Goal: Information Seeking & Learning: Check status

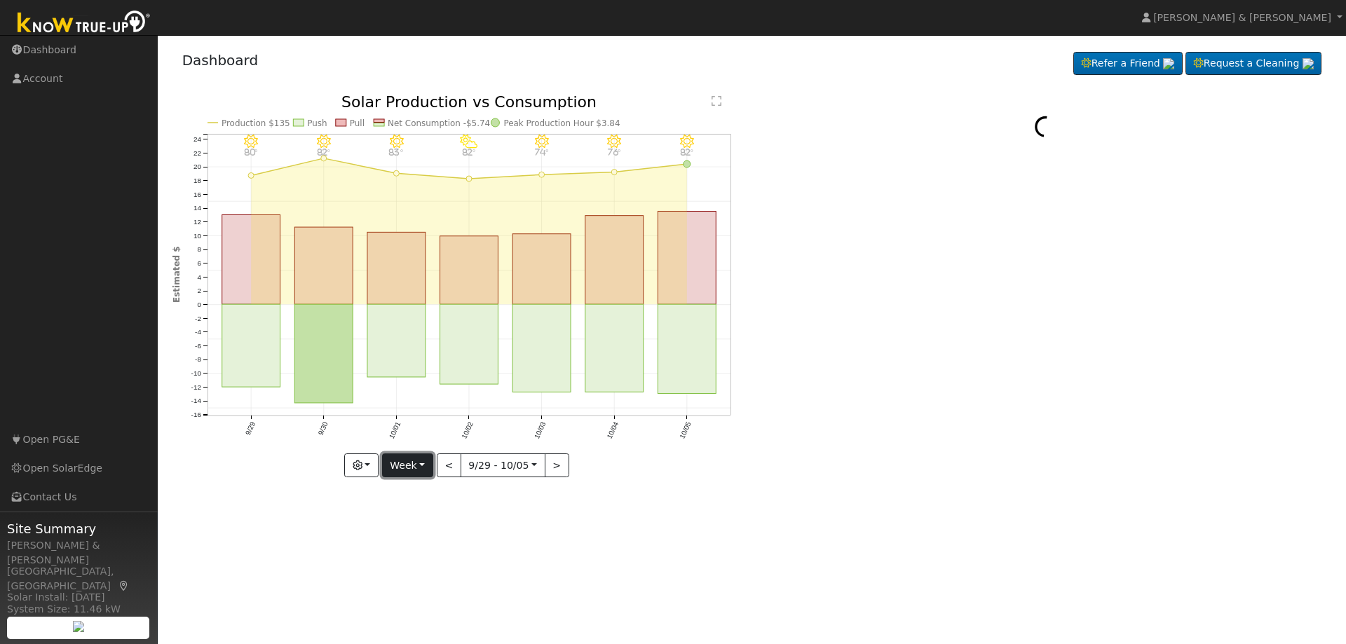
click at [428, 464] on button "Week" at bounding box center [407, 466] width 51 height 24
click at [411, 531] on link "Month" at bounding box center [431, 534] width 97 height 20
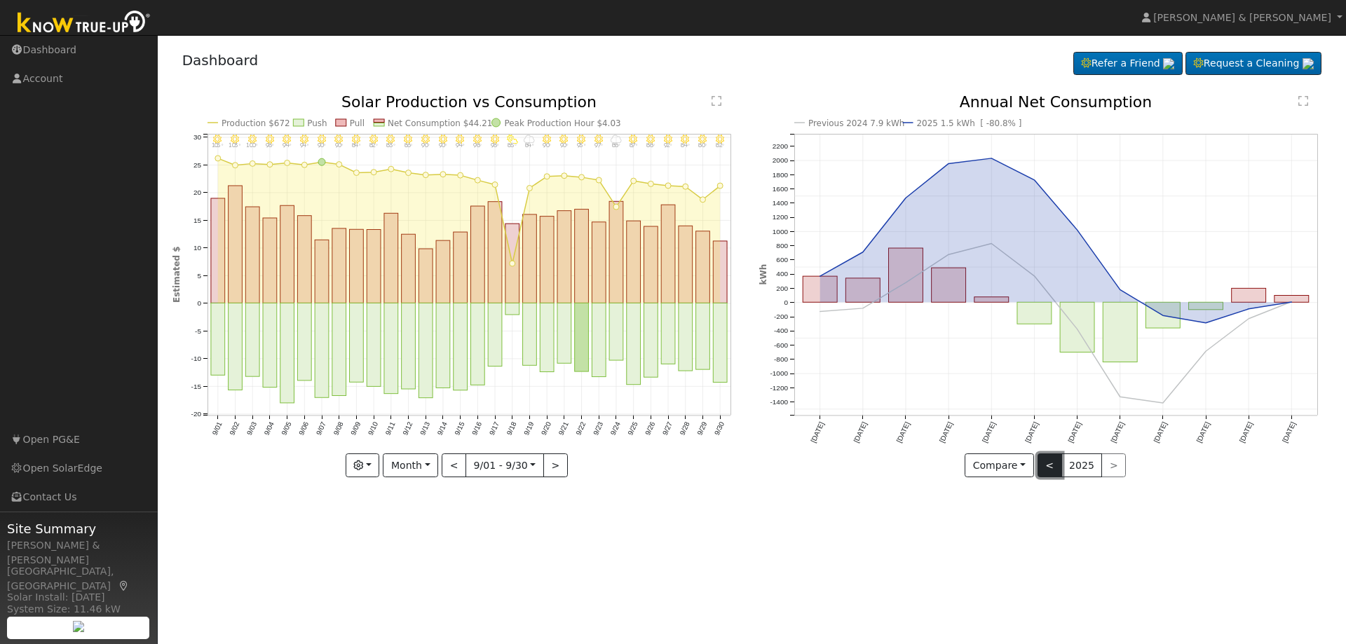
click at [1049, 472] on button "<" at bounding box center [1049, 466] width 25 height 24
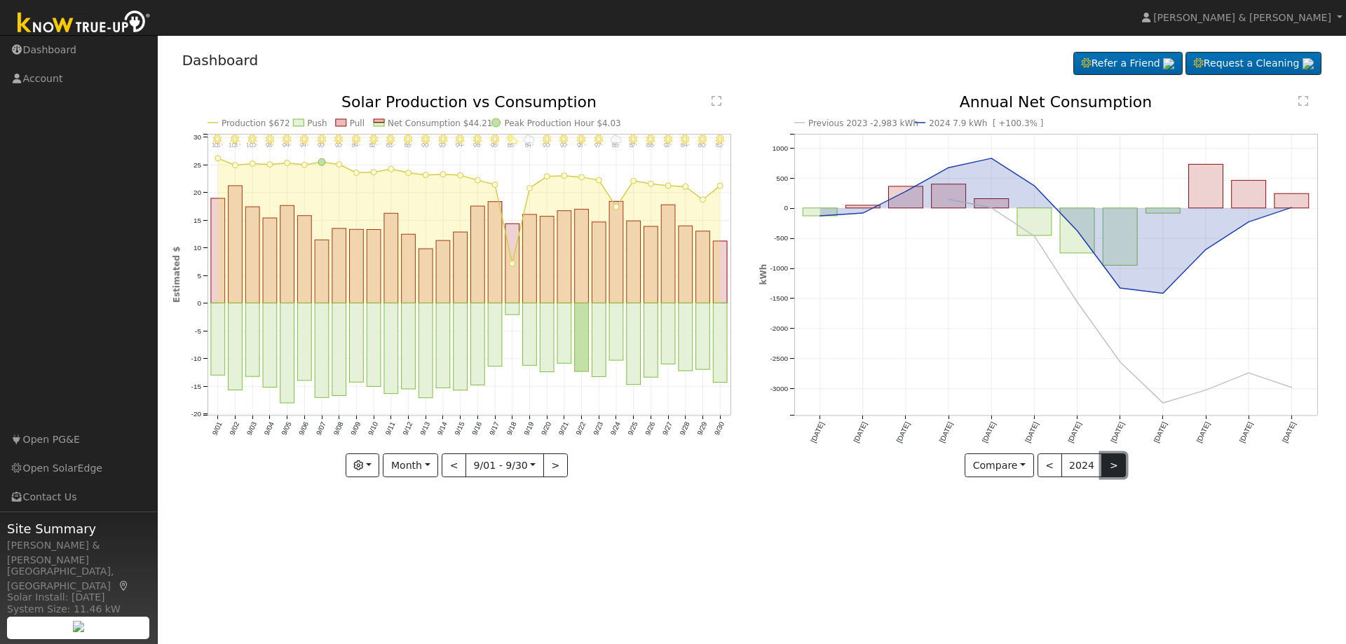
click at [1104, 468] on button ">" at bounding box center [1113, 466] width 25 height 24
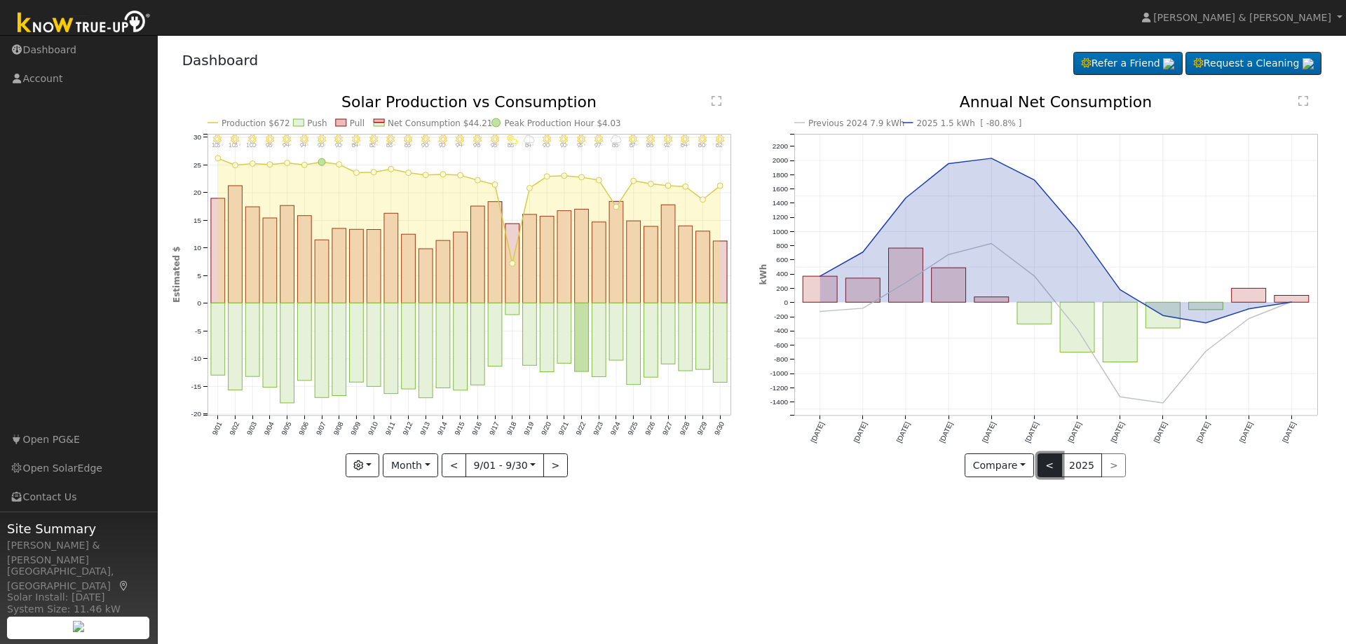
click at [1055, 472] on button "<" at bounding box center [1049, 466] width 25 height 24
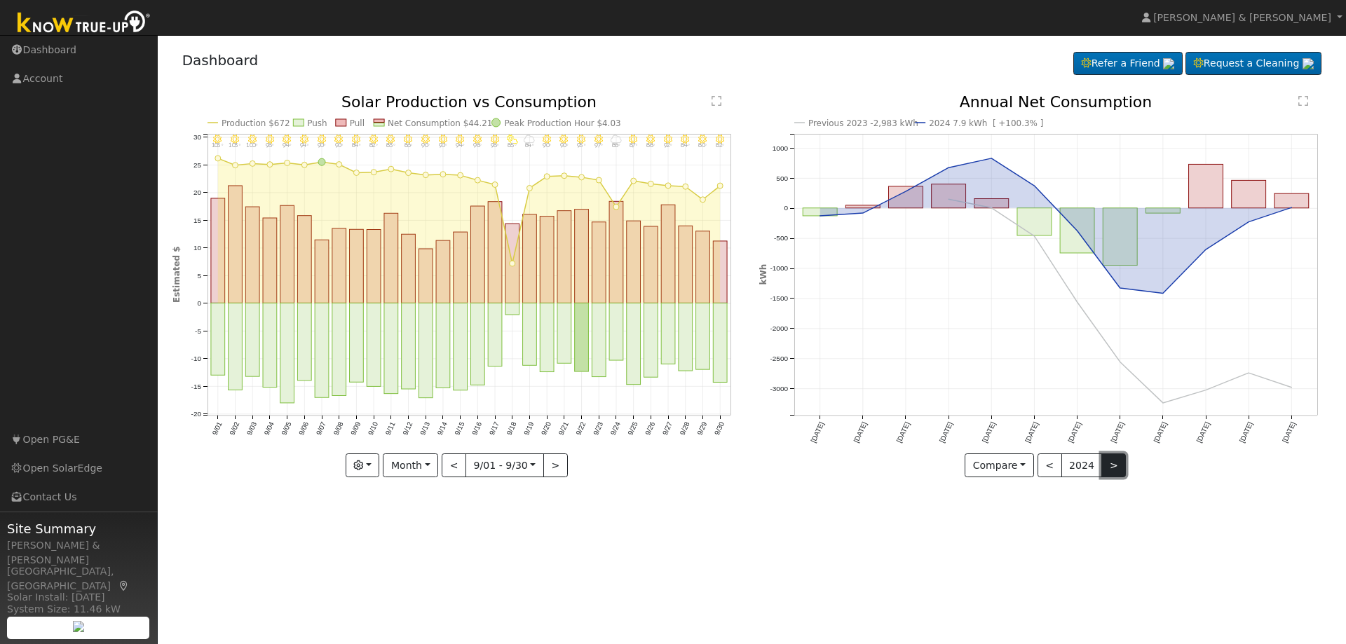
click at [1105, 470] on button ">" at bounding box center [1113, 466] width 25 height 24
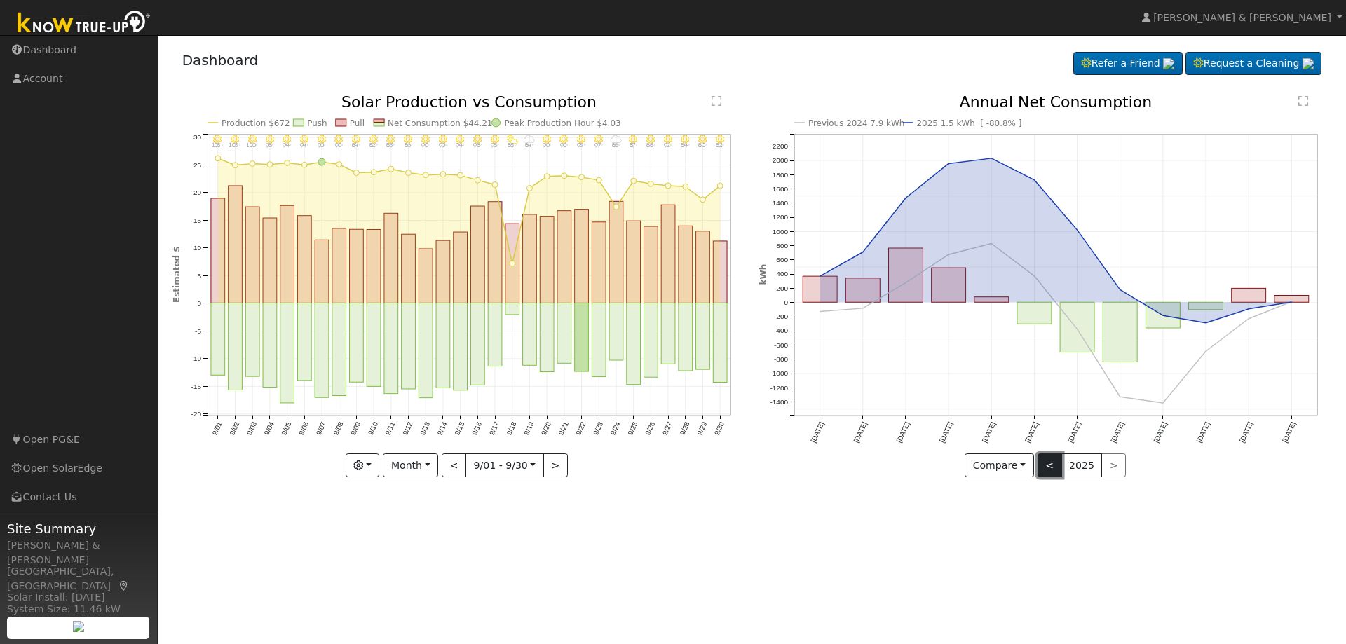
click at [1054, 471] on button "<" at bounding box center [1049, 466] width 25 height 24
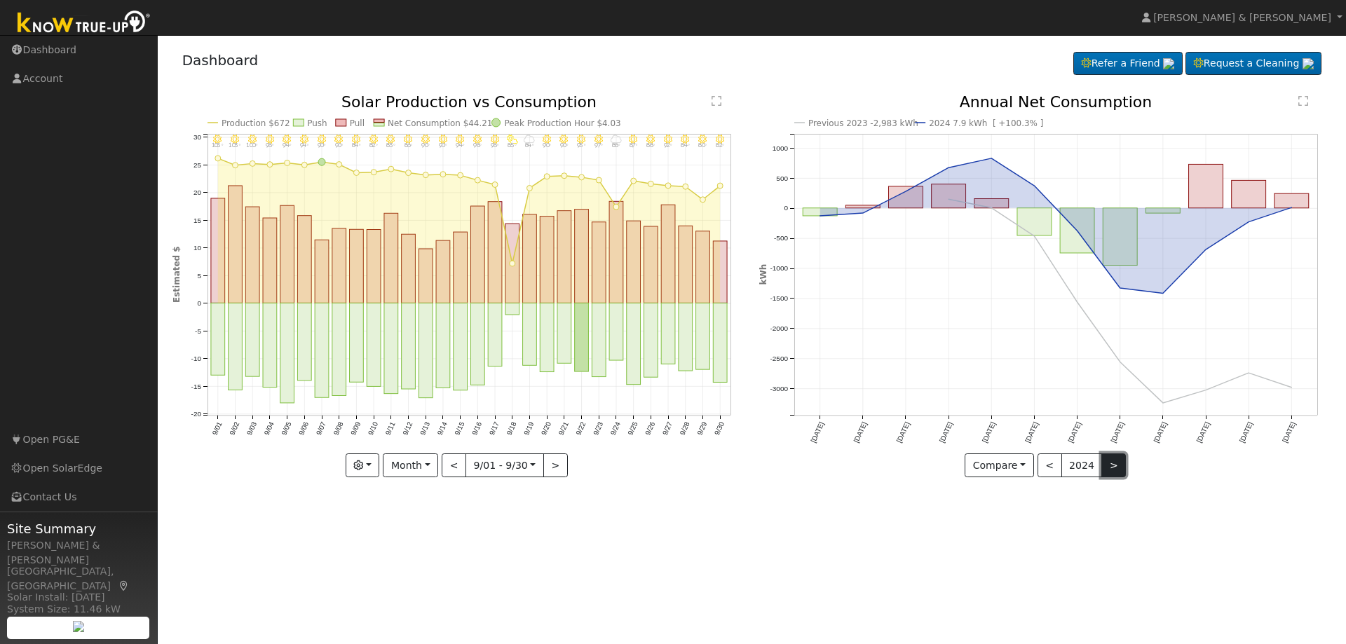
click at [1111, 465] on button ">" at bounding box center [1113, 466] width 25 height 24
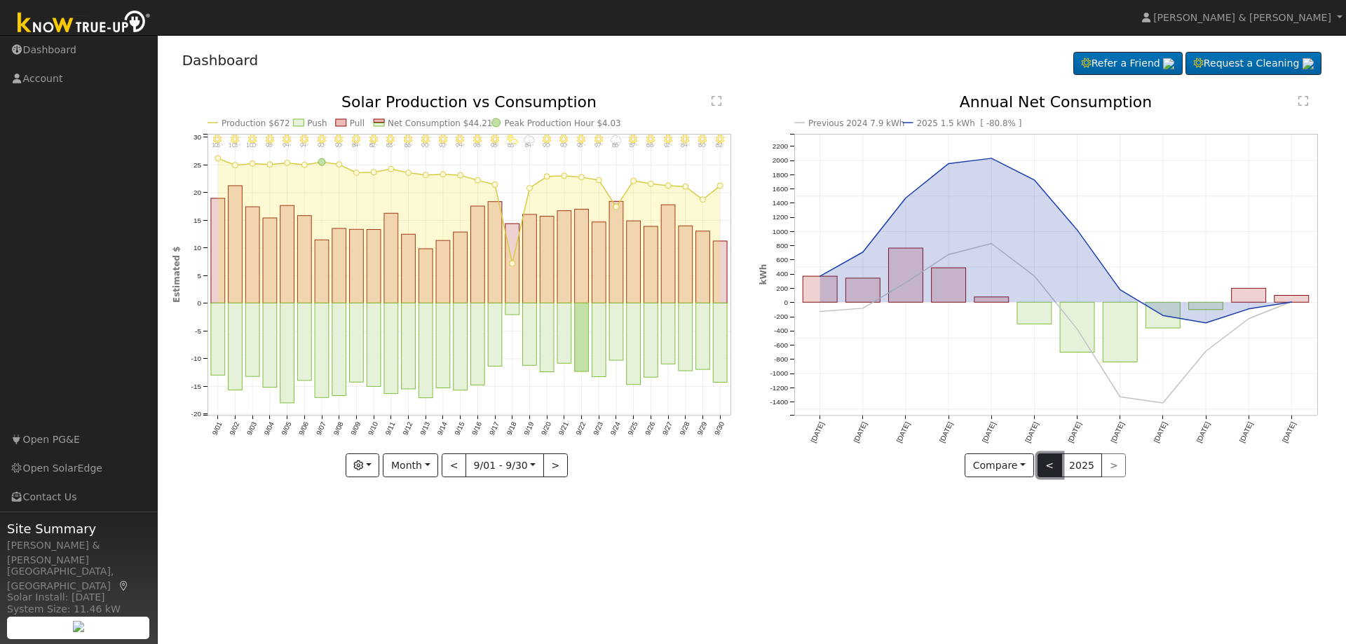
click at [1053, 465] on button "<" at bounding box center [1049, 466] width 25 height 24
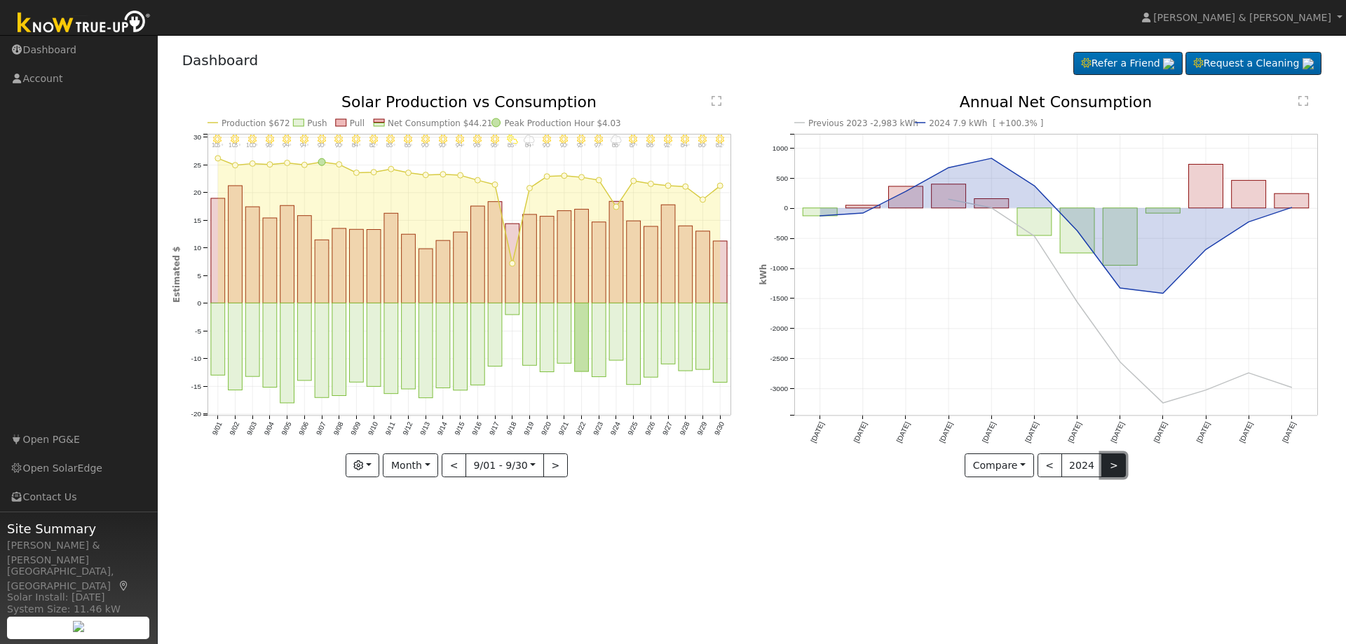
click at [1118, 470] on button ">" at bounding box center [1113, 466] width 25 height 24
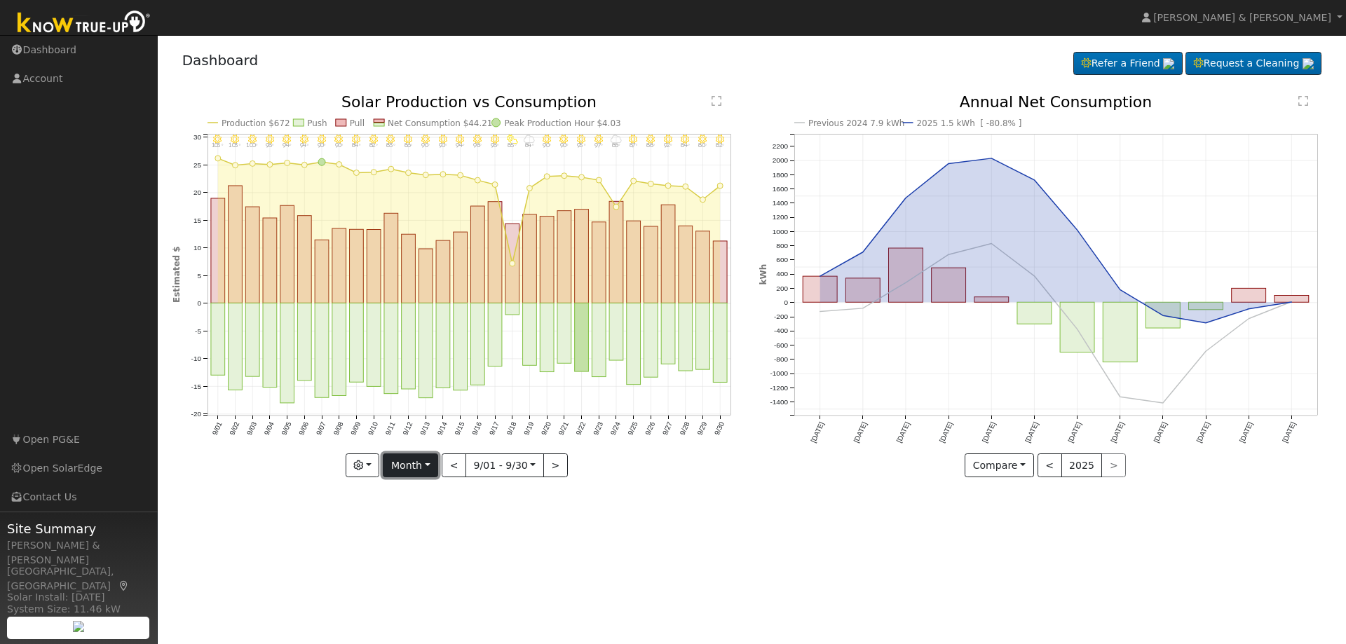
click at [433, 462] on button "Month" at bounding box center [410, 466] width 55 height 24
click at [414, 553] on link "Year" at bounding box center [431, 554] width 97 height 20
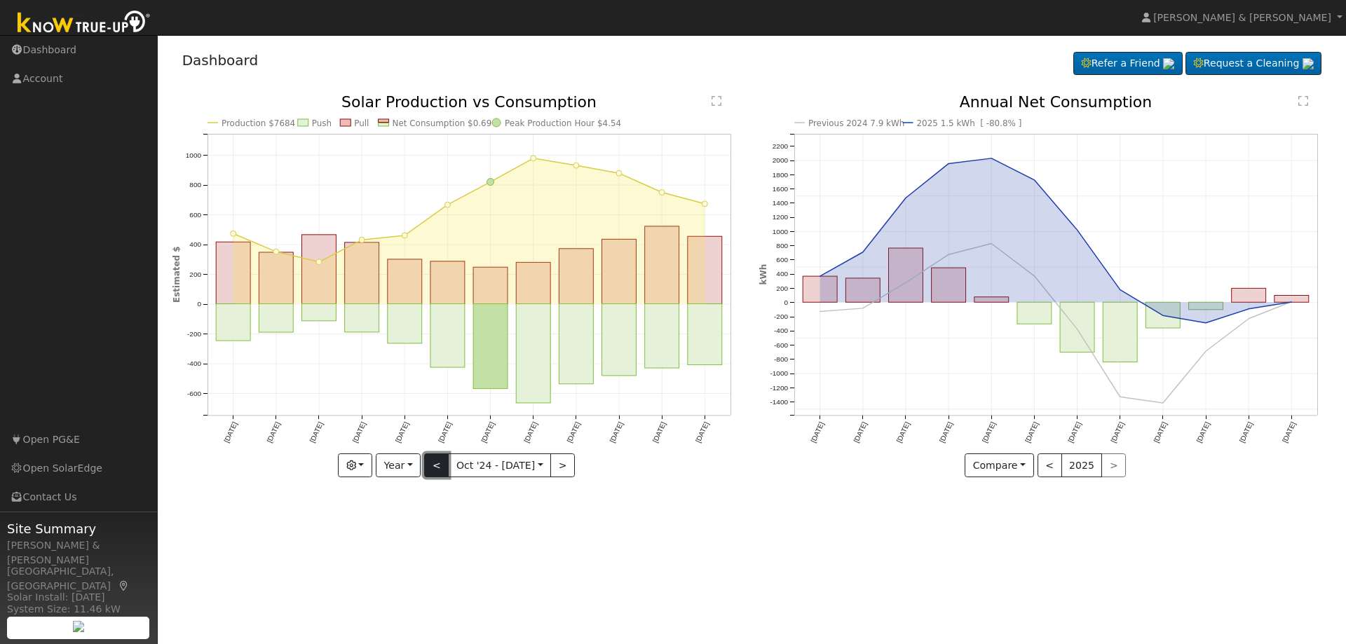
click at [443, 472] on button "<" at bounding box center [436, 466] width 25 height 24
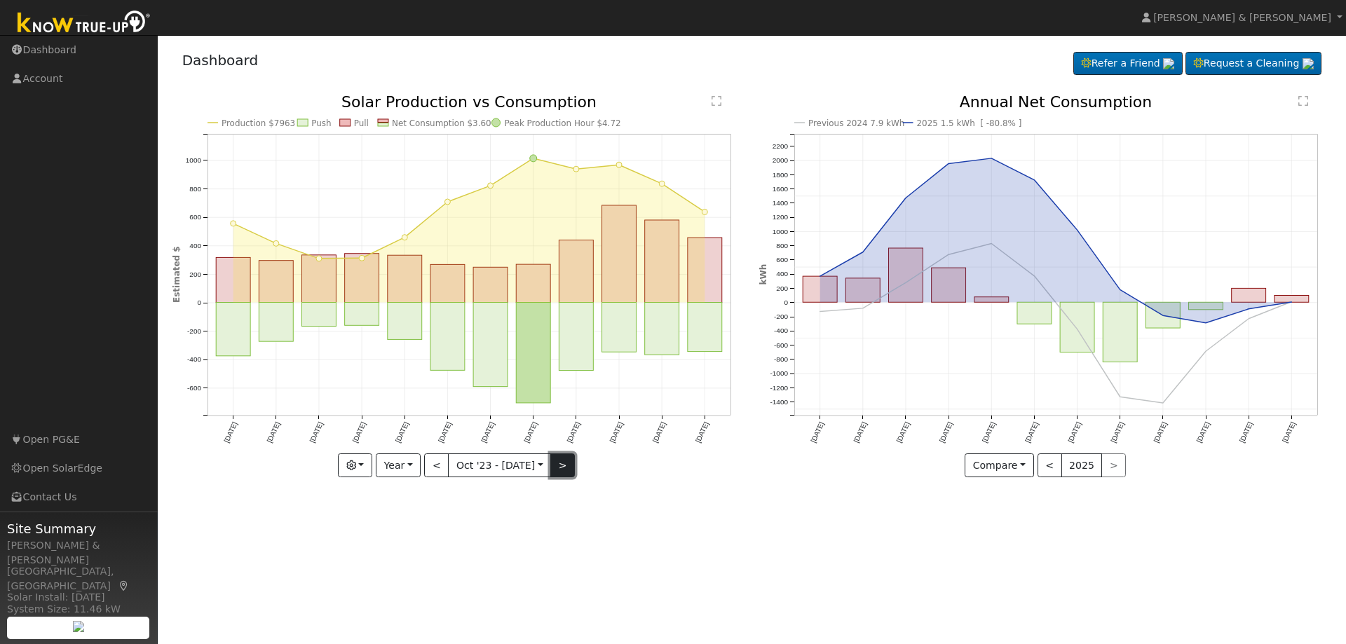
click at [564, 465] on button ">" at bounding box center [562, 466] width 25 height 24
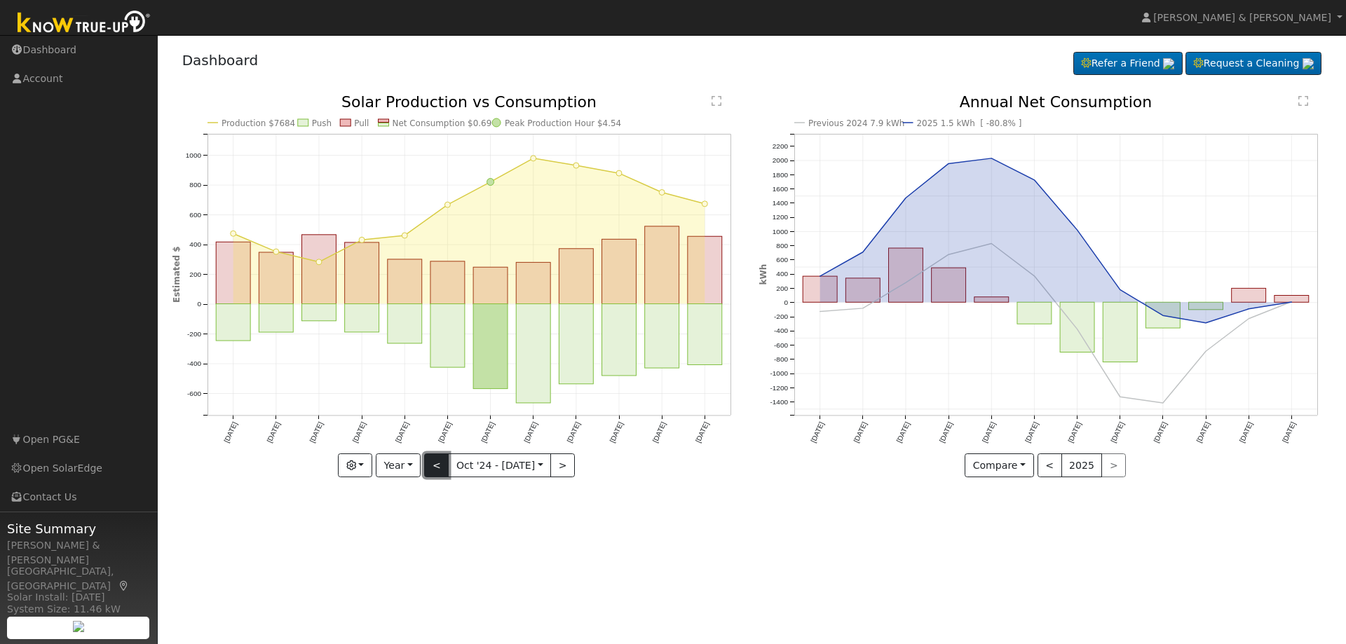
click at [439, 471] on button "<" at bounding box center [436, 466] width 25 height 24
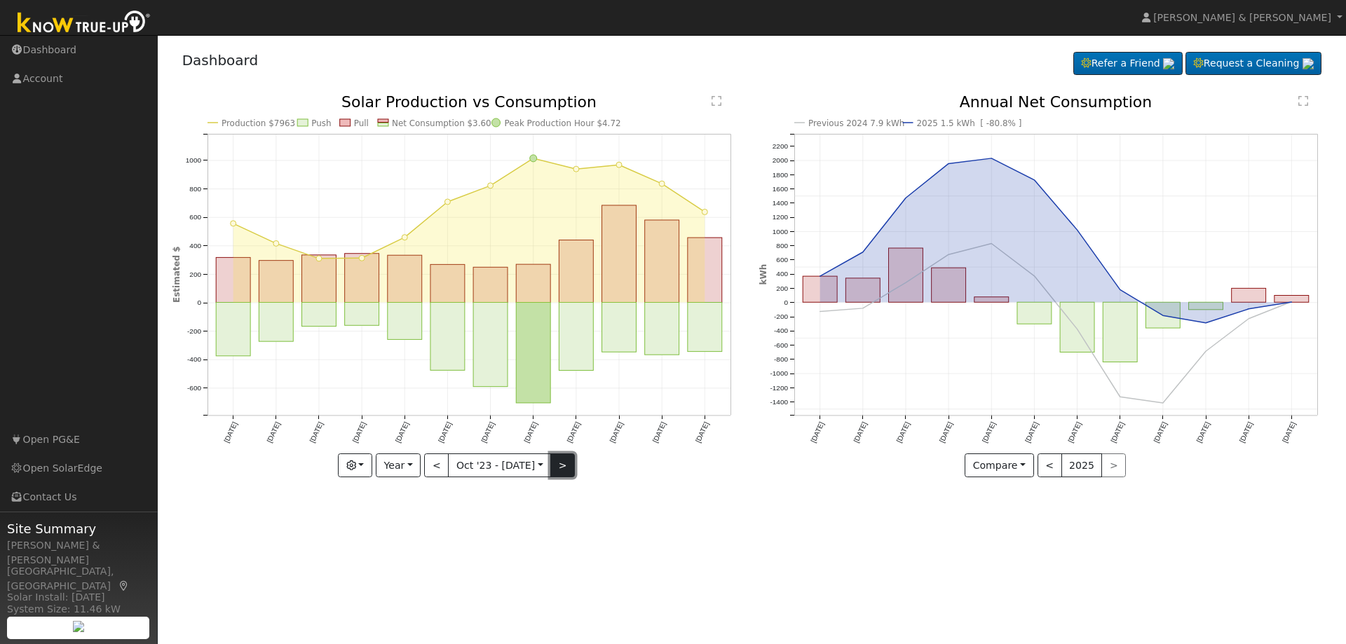
click at [562, 468] on button ">" at bounding box center [562, 466] width 25 height 24
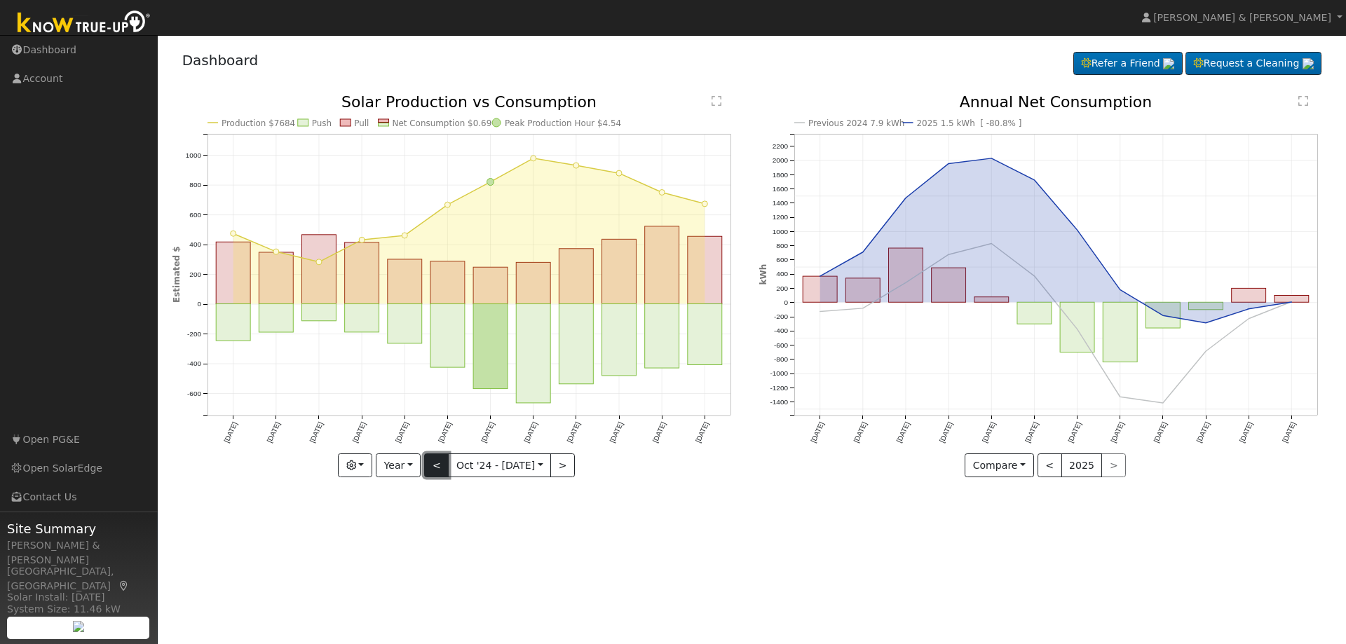
click at [432, 465] on button "<" at bounding box center [436, 466] width 25 height 24
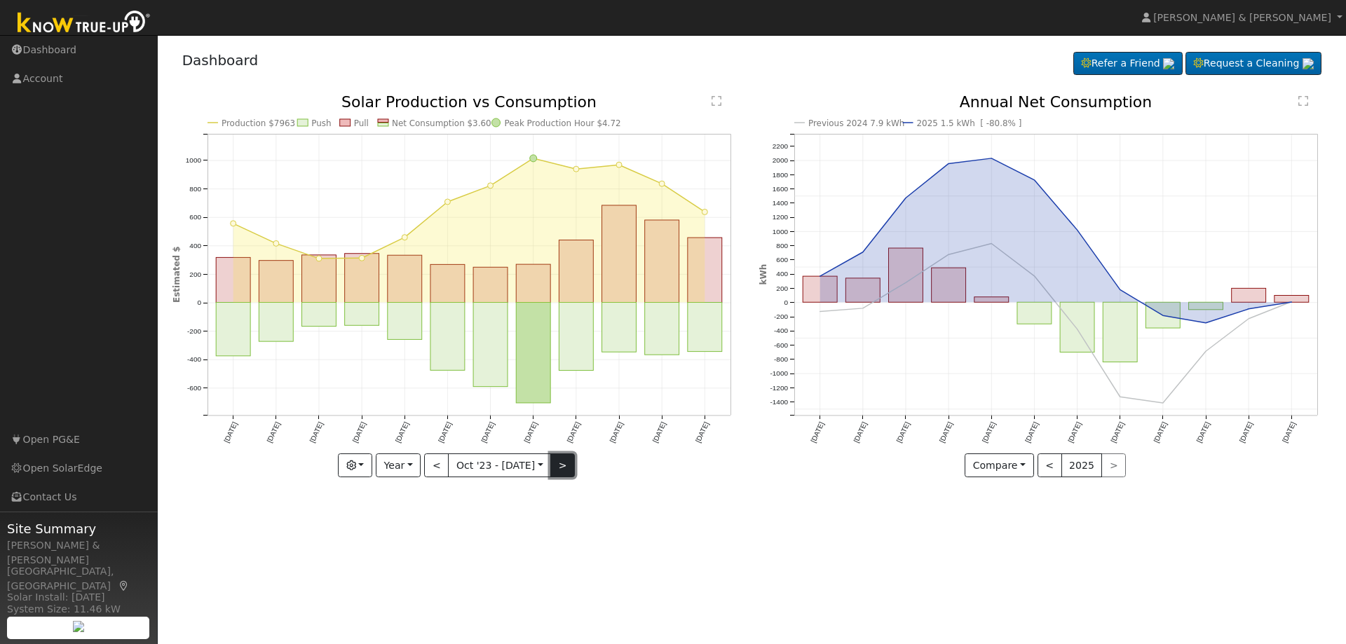
click at [563, 469] on button ">" at bounding box center [562, 466] width 25 height 24
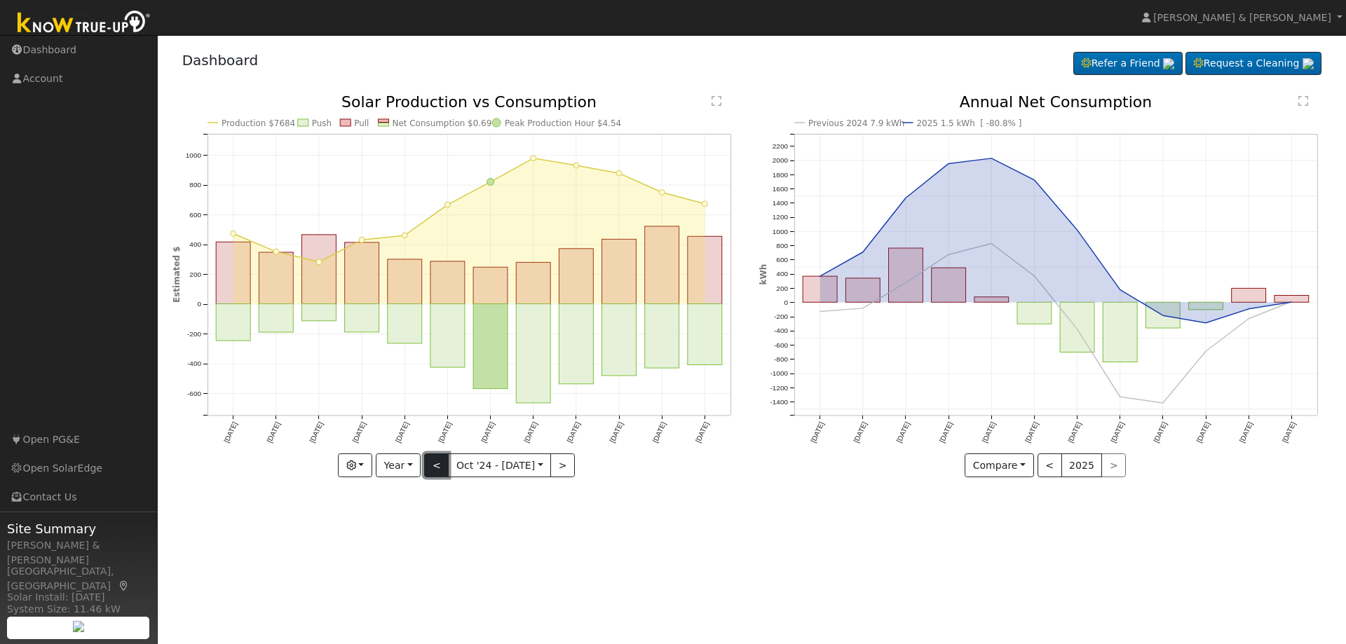
click at [438, 472] on button "<" at bounding box center [436, 466] width 25 height 24
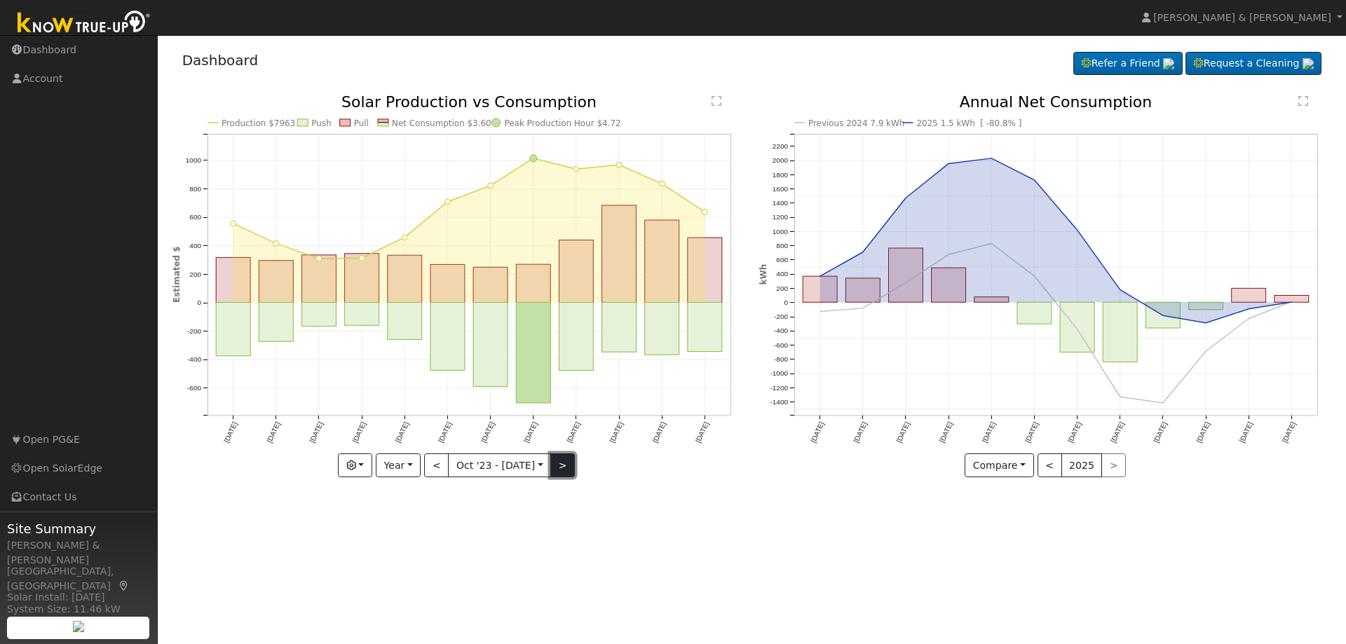
click at [559, 465] on button ">" at bounding box center [562, 466] width 25 height 24
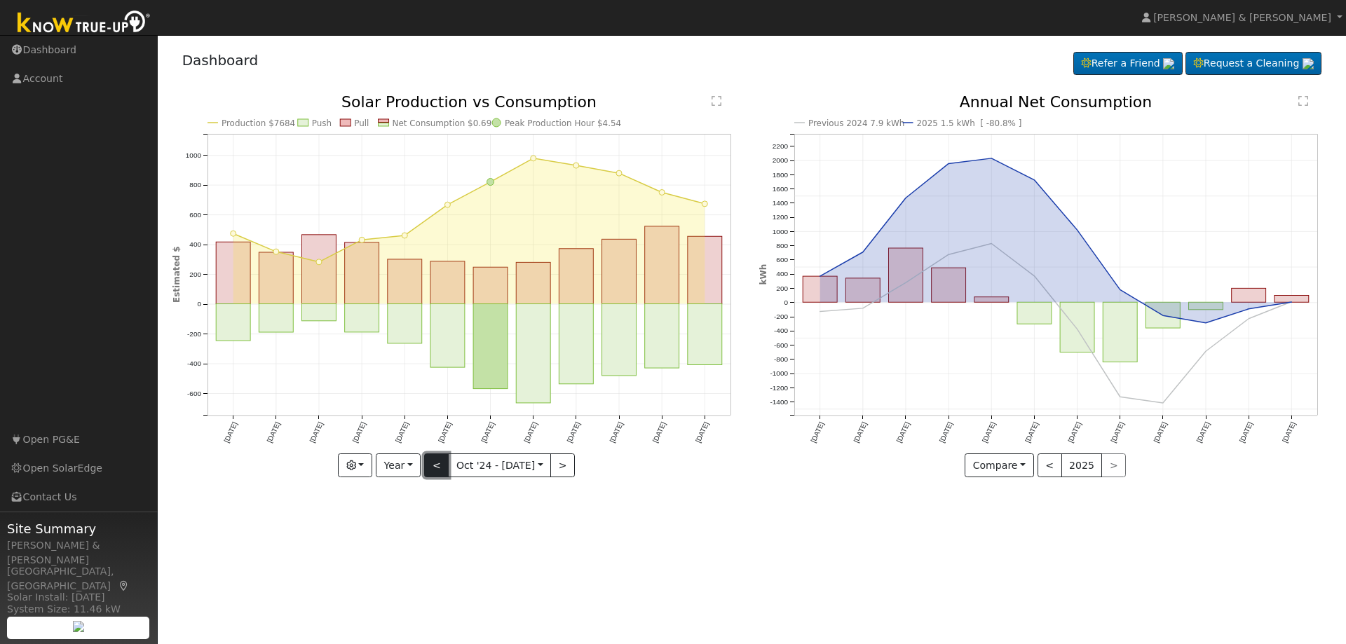
click at [440, 469] on button "<" at bounding box center [436, 466] width 25 height 24
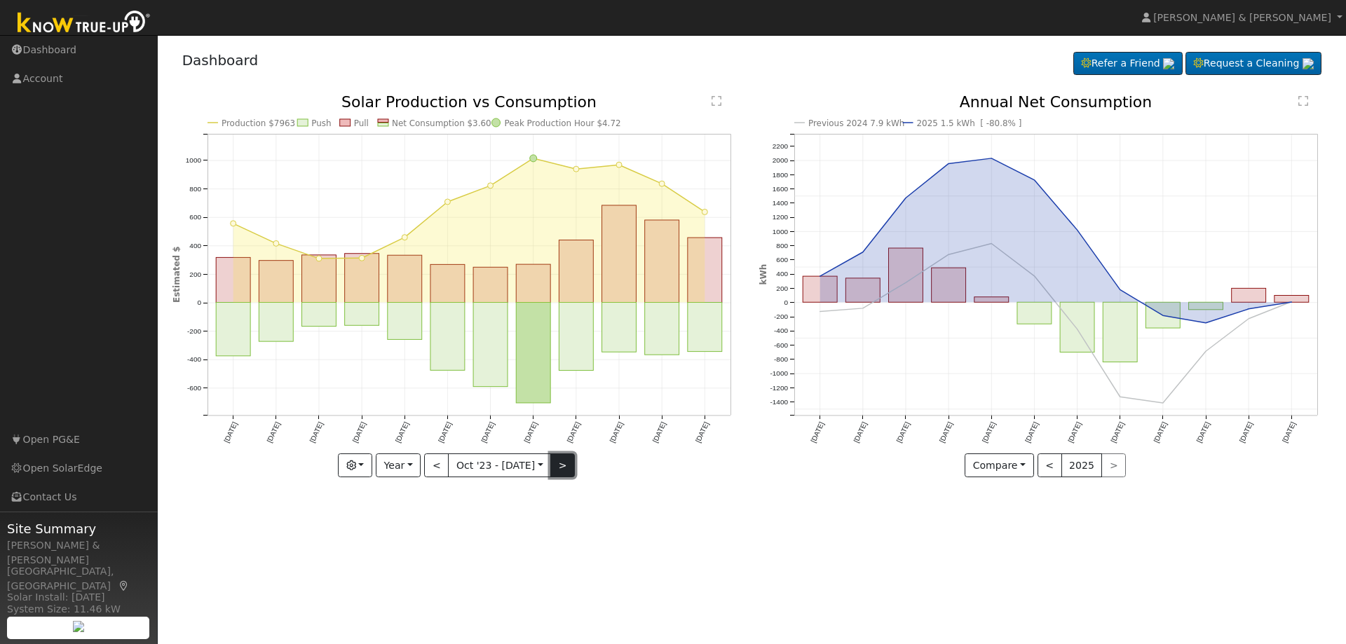
click at [567, 472] on button ">" at bounding box center [562, 466] width 25 height 24
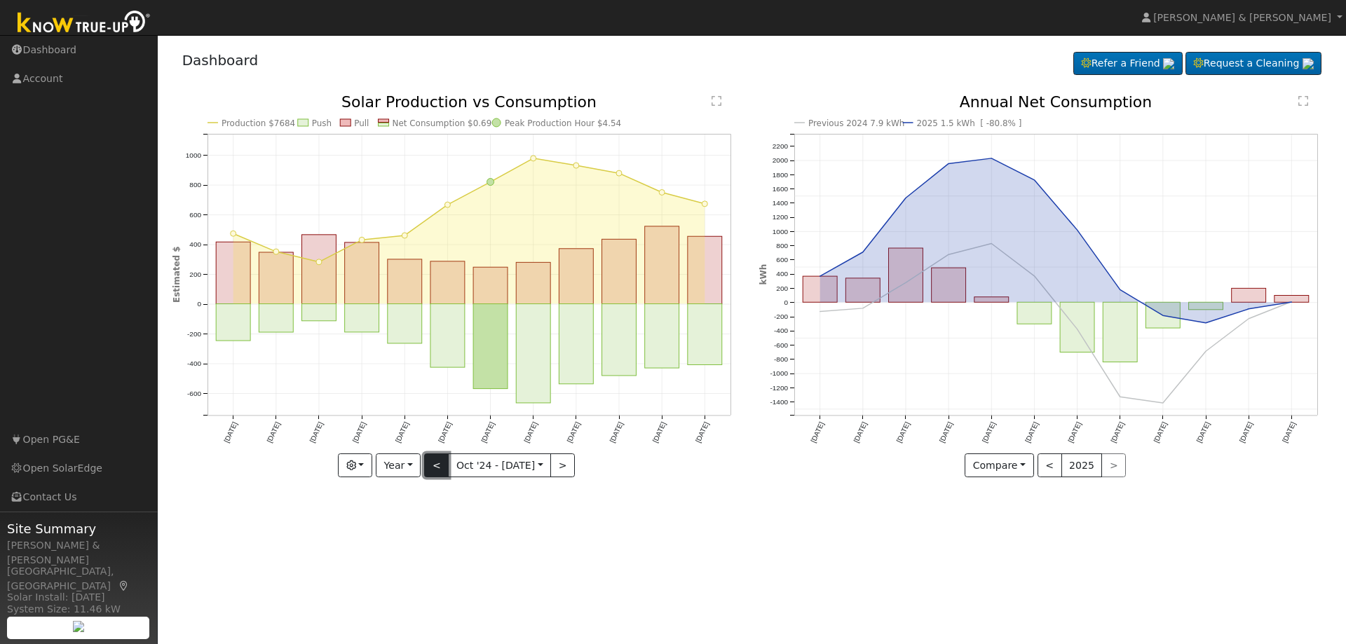
click at [437, 467] on button "<" at bounding box center [436, 466] width 25 height 24
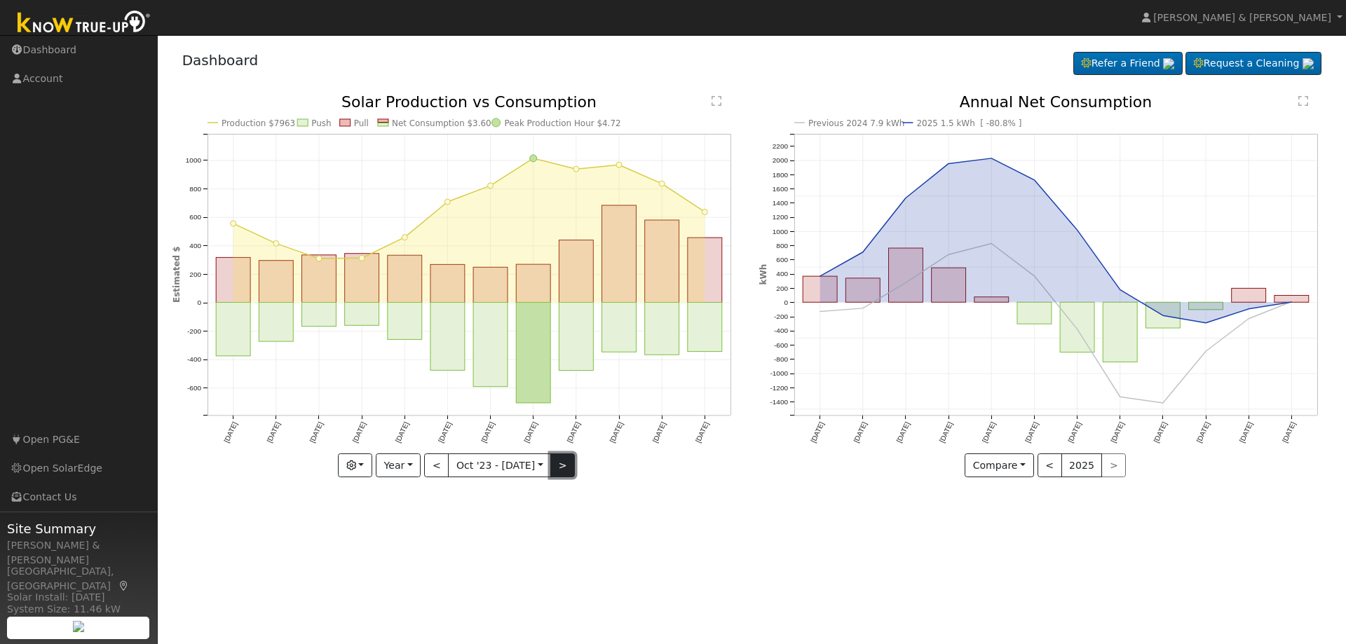
click at [558, 465] on button ">" at bounding box center [562, 466] width 25 height 24
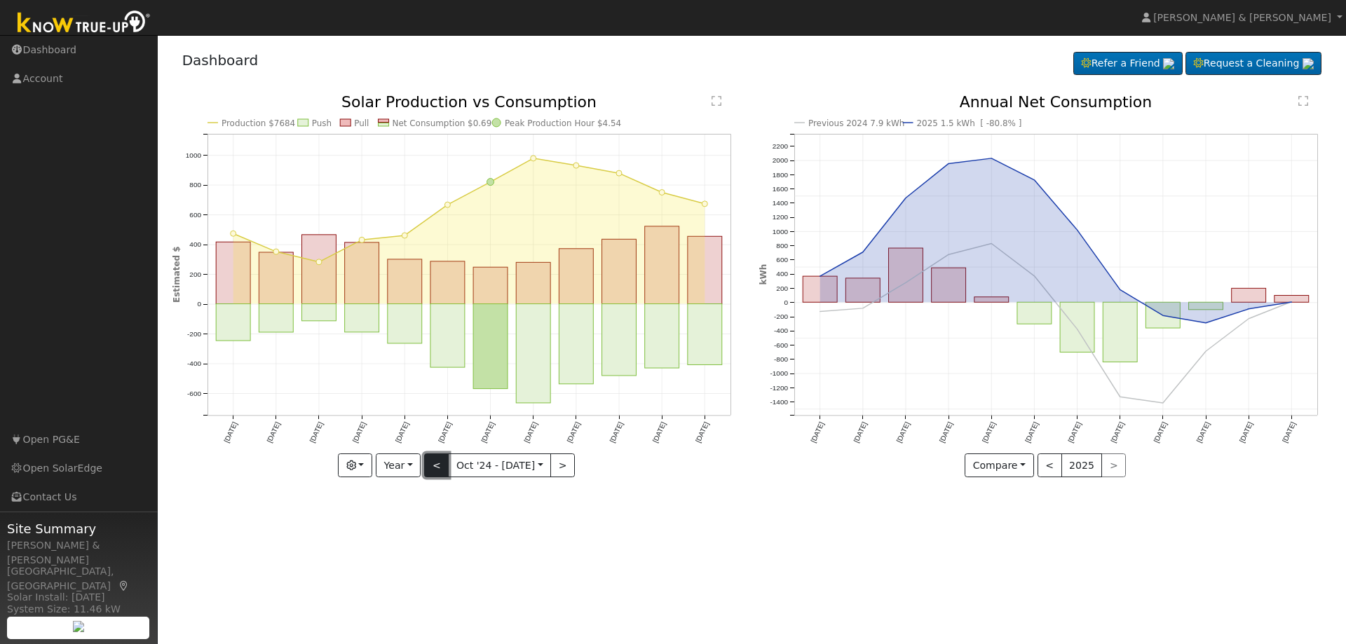
click at [435, 465] on button "<" at bounding box center [436, 466] width 25 height 24
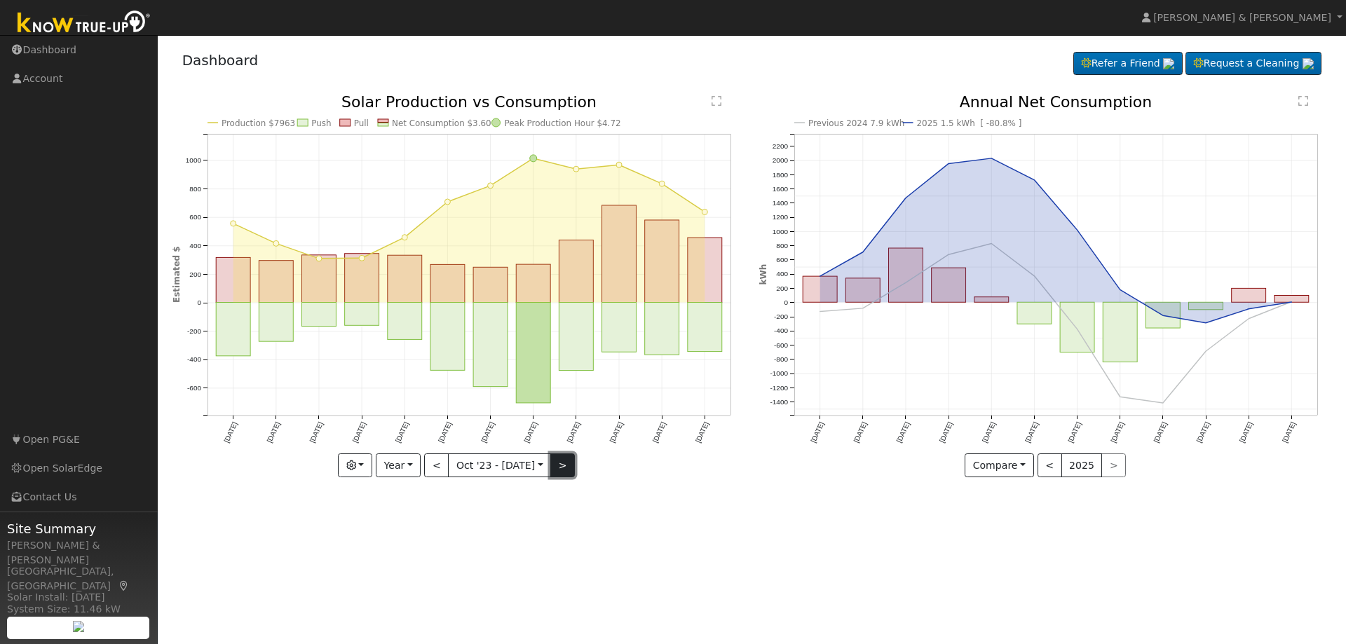
click at [560, 470] on button ">" at bounding box center [562, 466] width 25 height 24
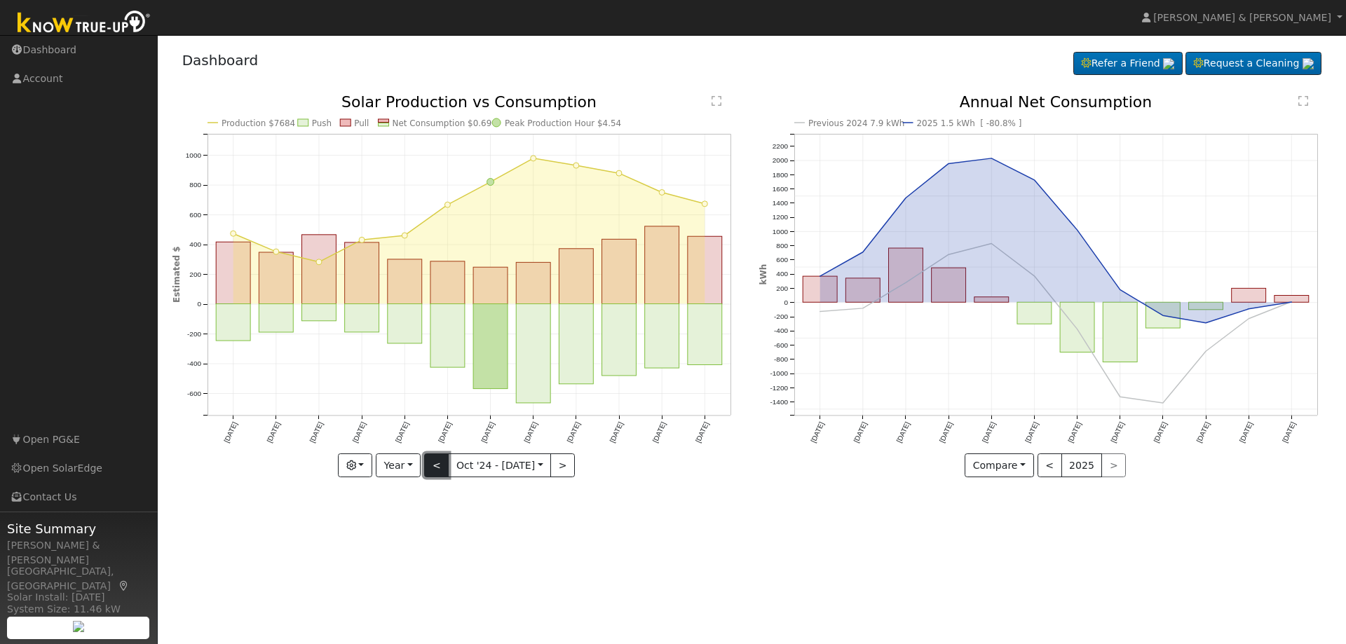
click at [436, 470] on button "<" at bounding box center [436, 466] width 25 height 24
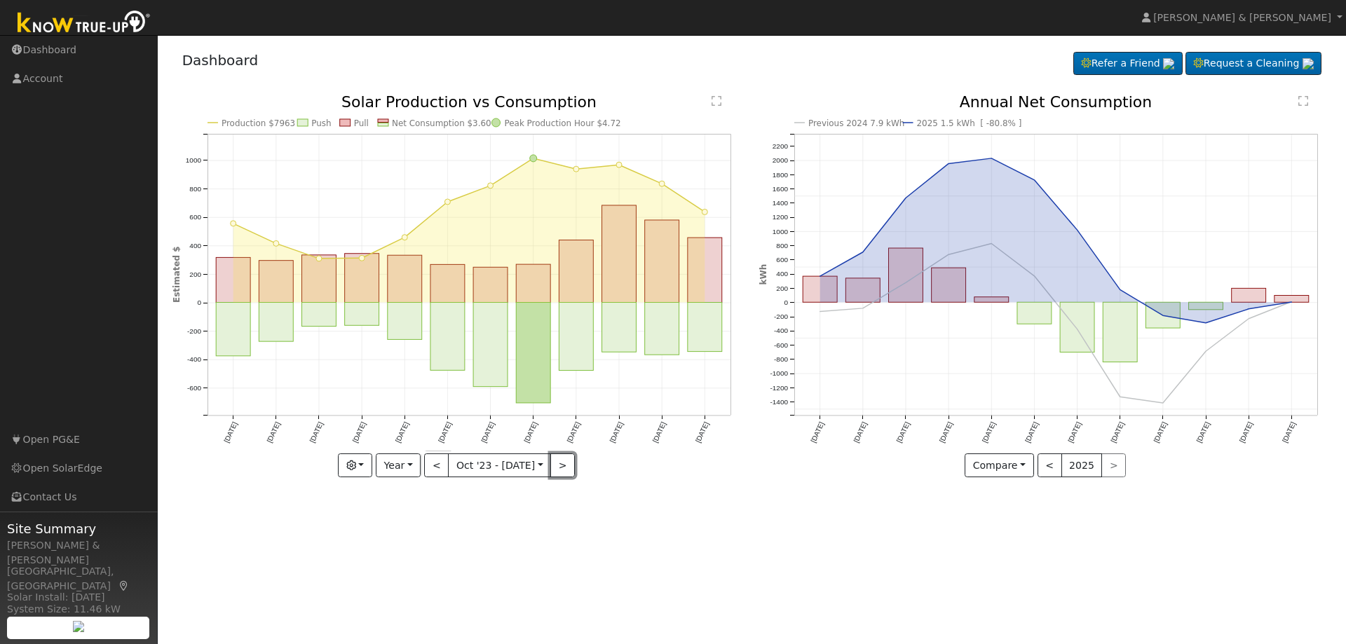
click at [561, 468] on button ">" at bounding box center [562, 466] width 25 height 24
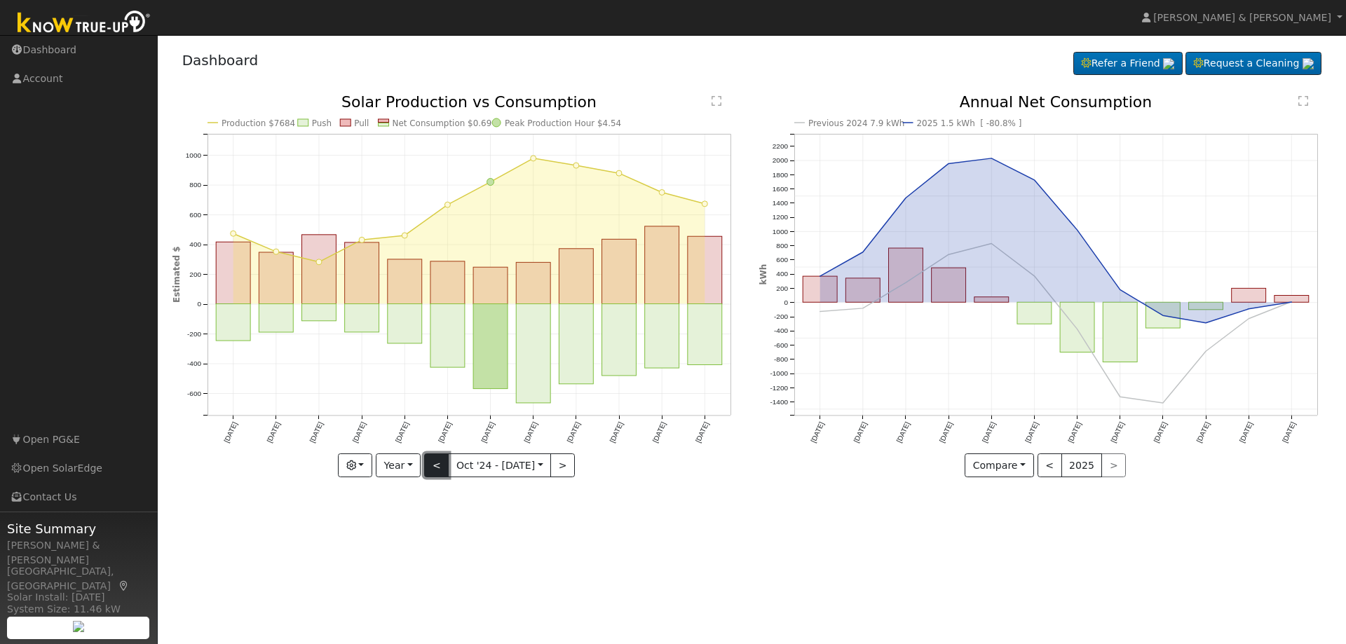
click at [445, 467] on button "<" at bounding box center [436, 466] width 25 height 24
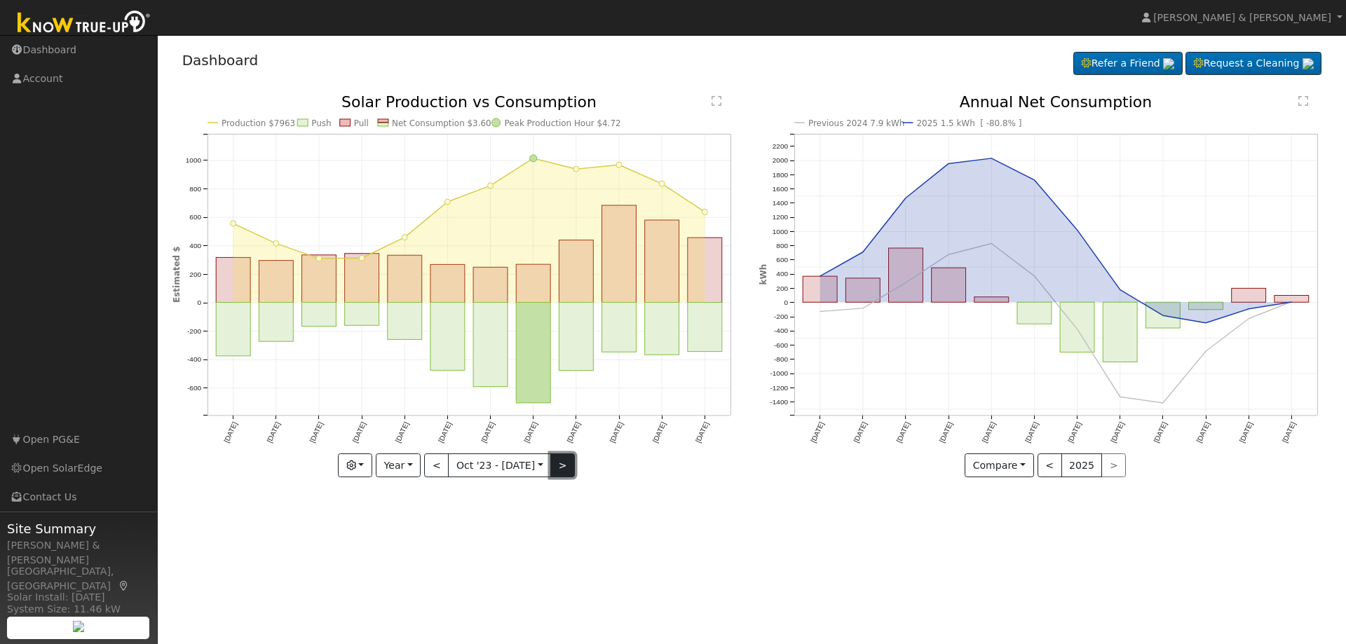
click at [559, 470] on button ">" at bounding box center [562, 466] width 25 height 24
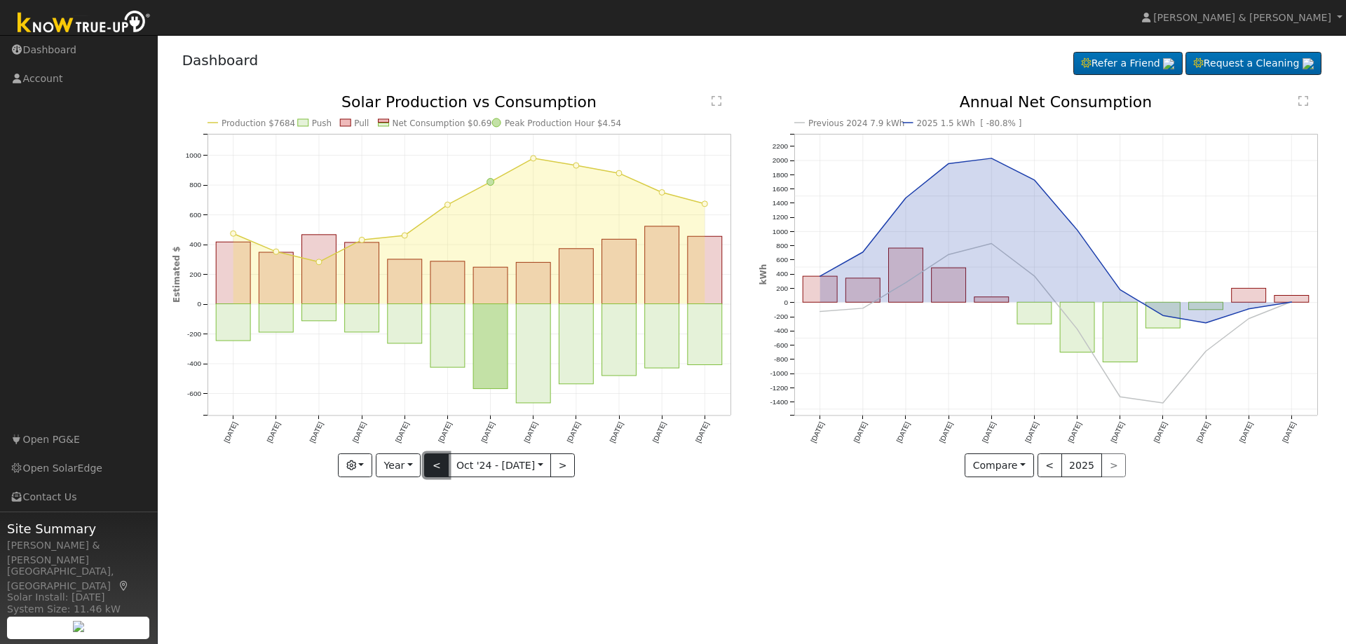
click at [439, 465] on button "<" at bounding box center [436, 466] width 25 height 24
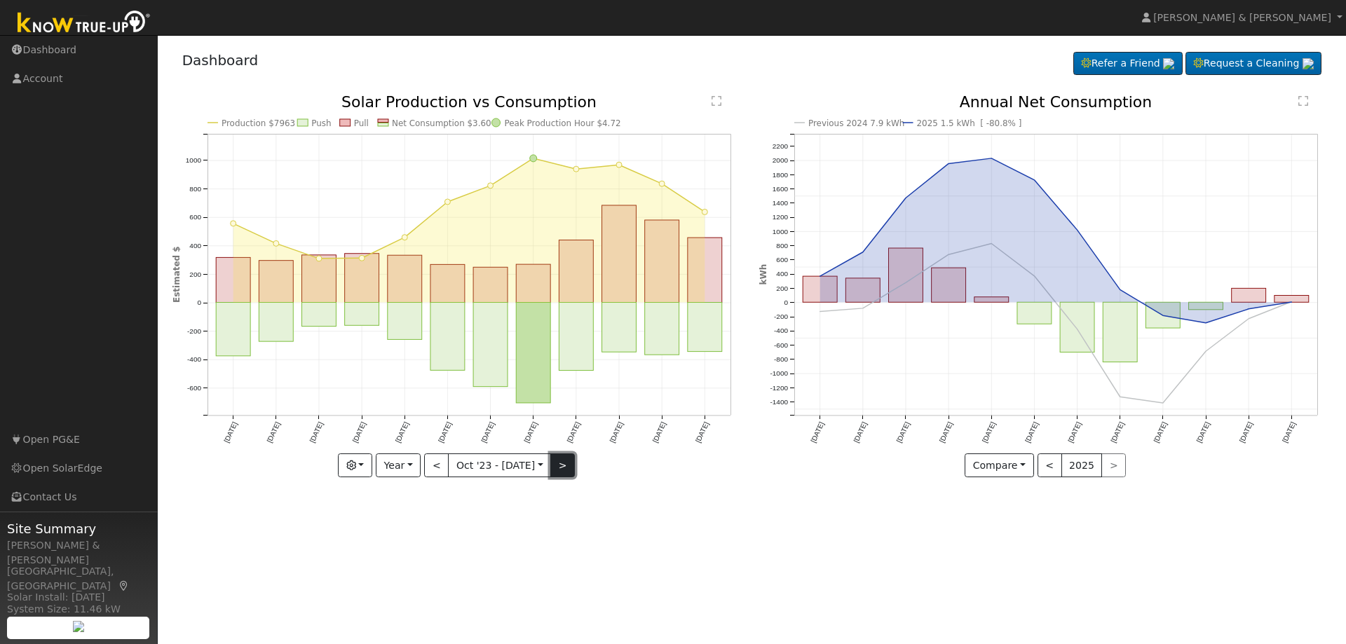
click at [562, 472] on button ">" at bounding box center [562, 466] width 25 height 24
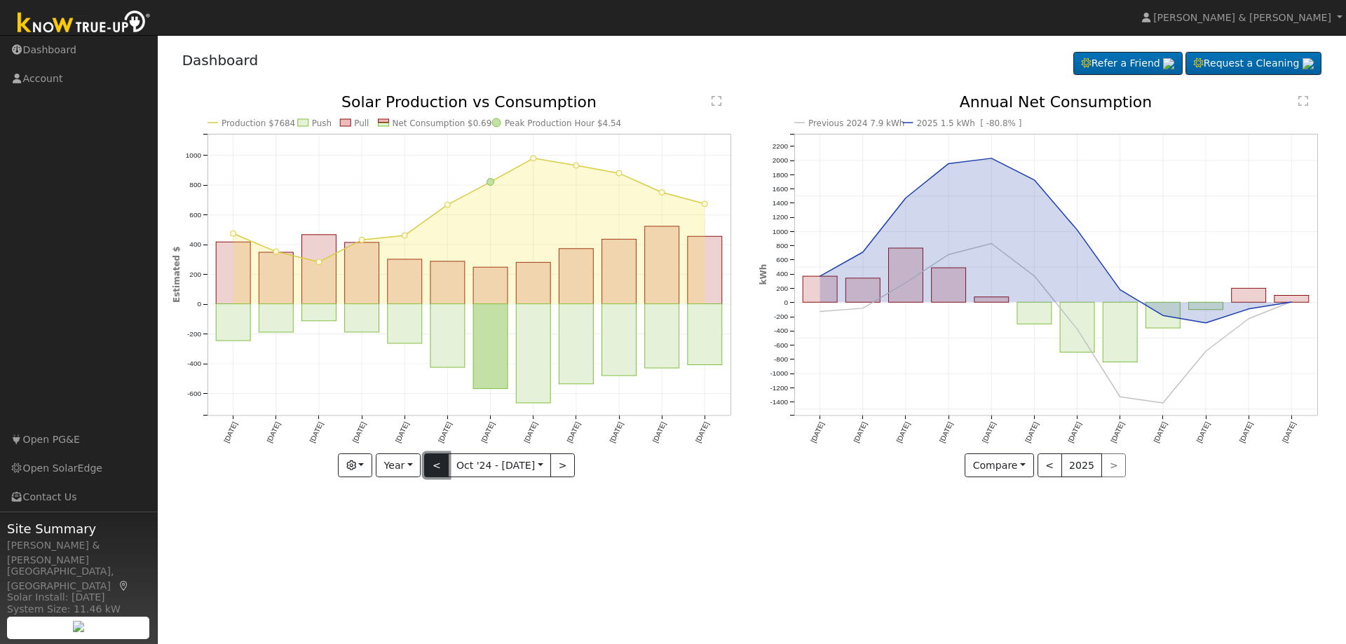
click at [437, 465] on button "<" at bounding box center [436, 466] width 25 height 24
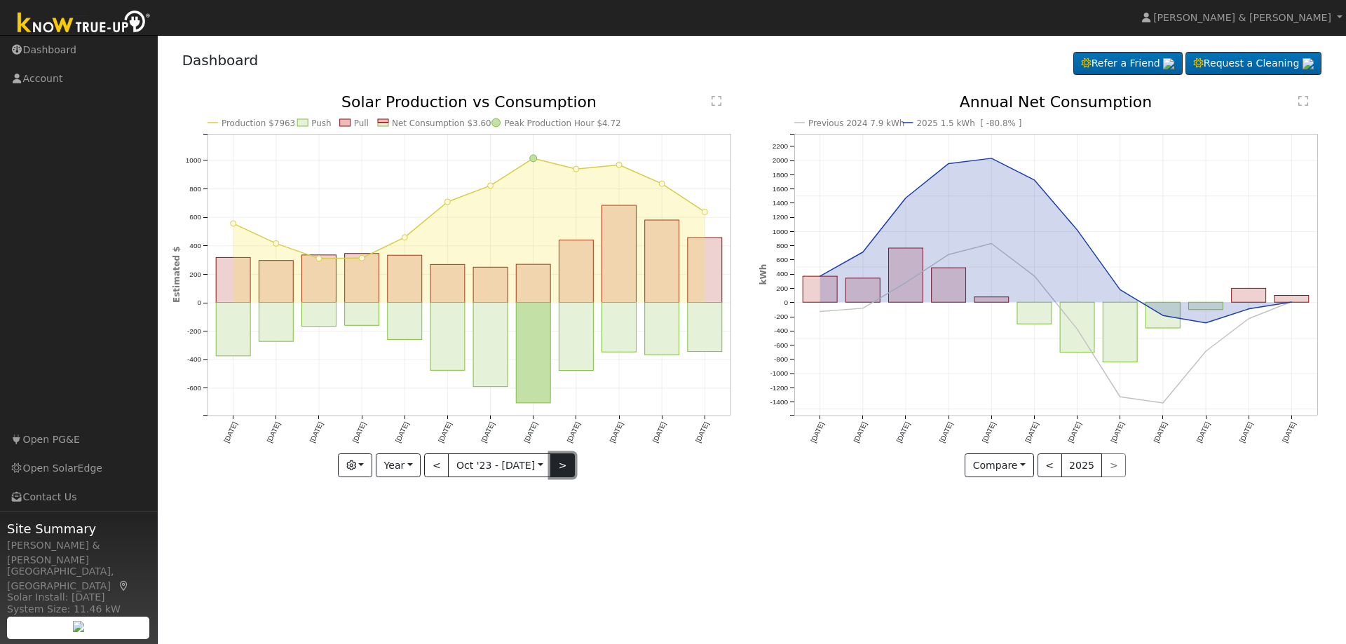
click at [559, 469] on button ">" at bounding box center [562, 466] width 25 height 24
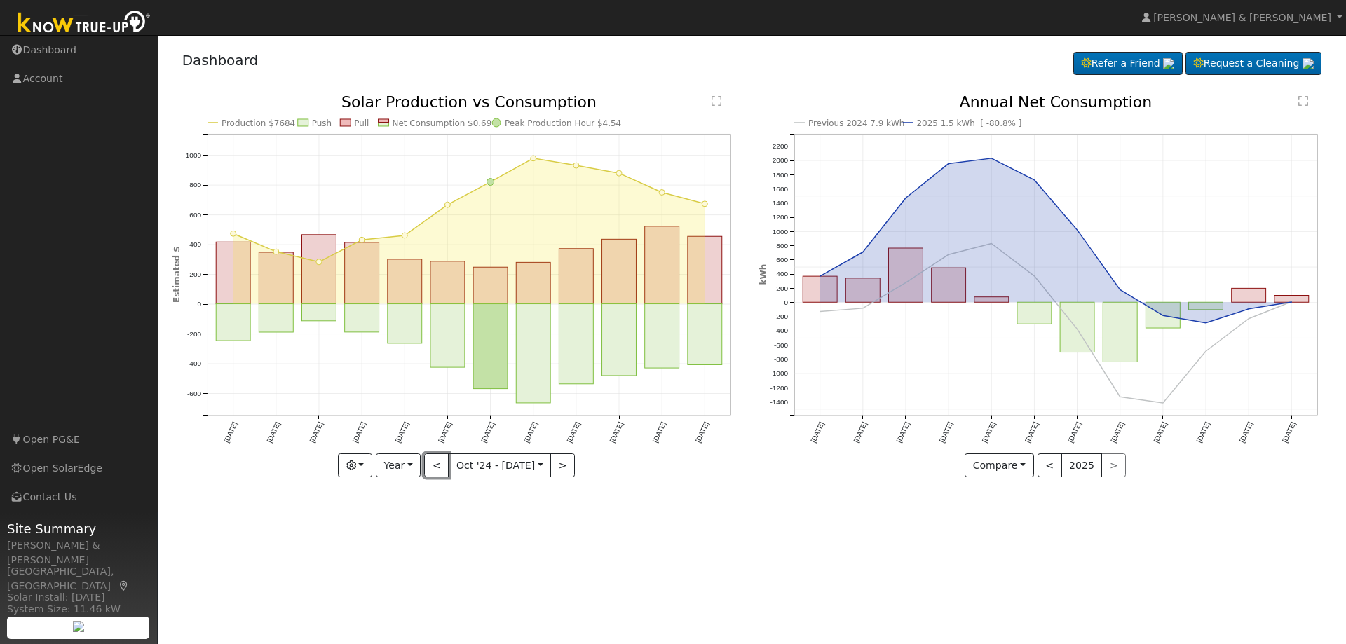
click at [441, 462] on button "<" at bounding box center [436, 466] width 25 height 24
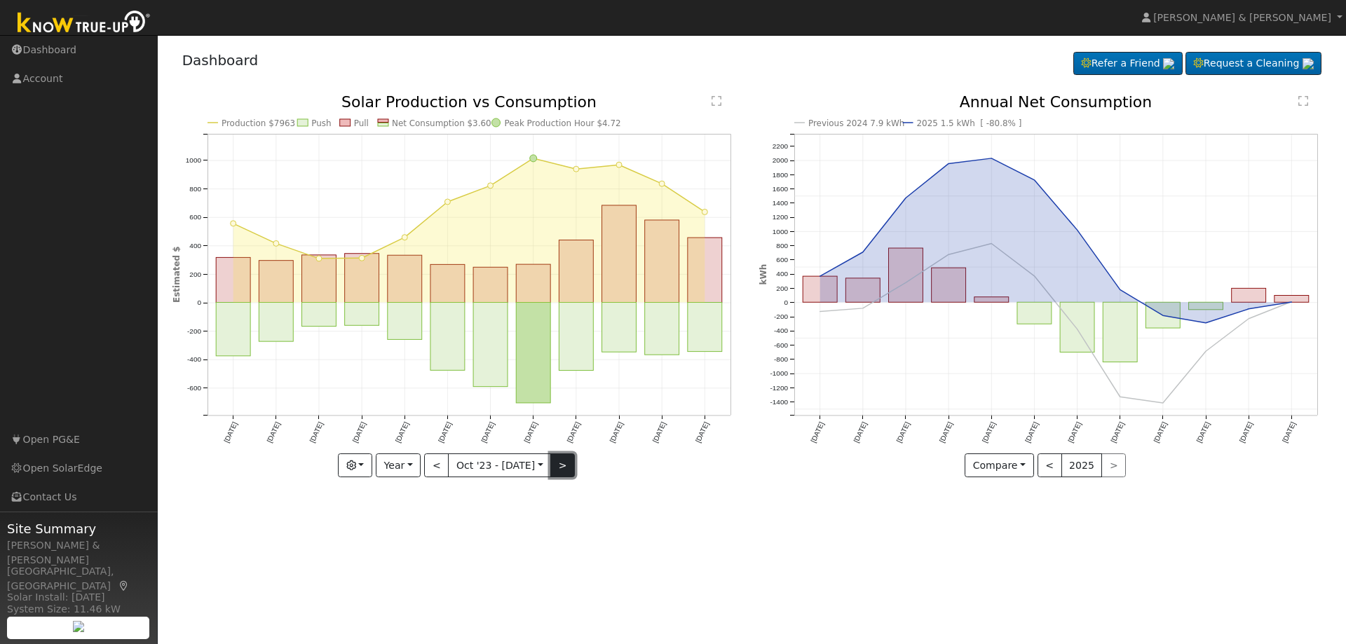
click at [566, 466] on button ">" at bounding box center [562, 466] width 25 height 24
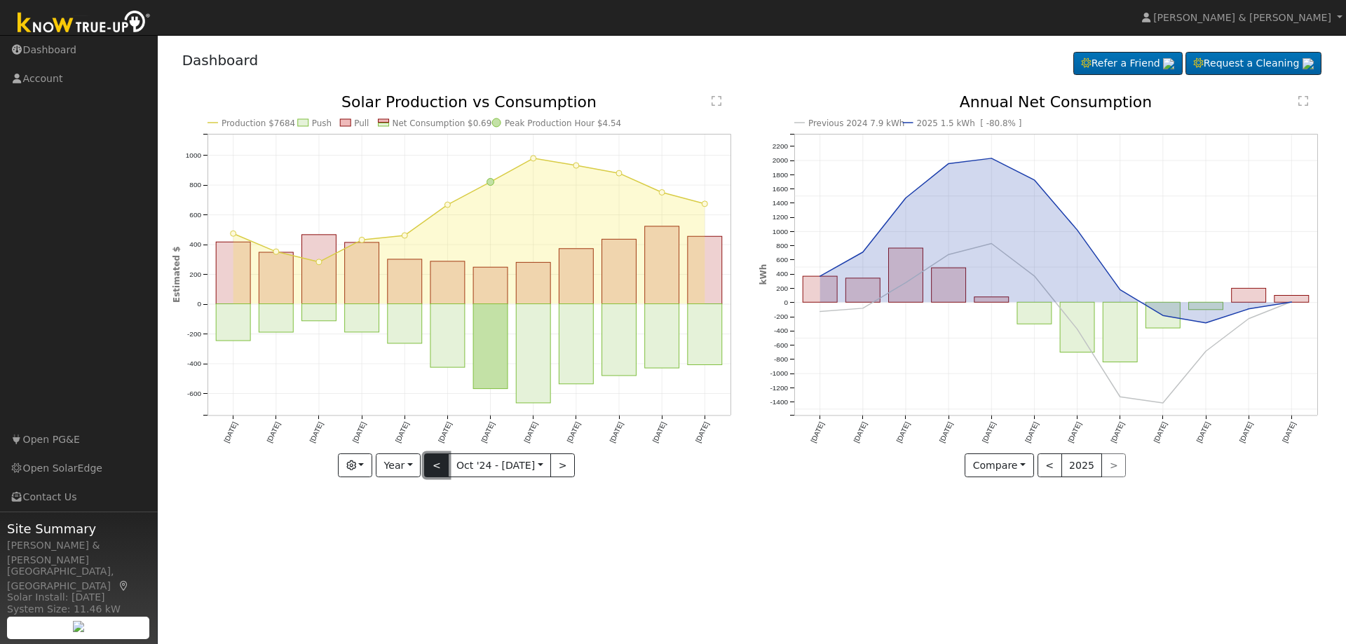
click at [442, 467] on button "<" at bounding box center [436, 466] width 25 height 24
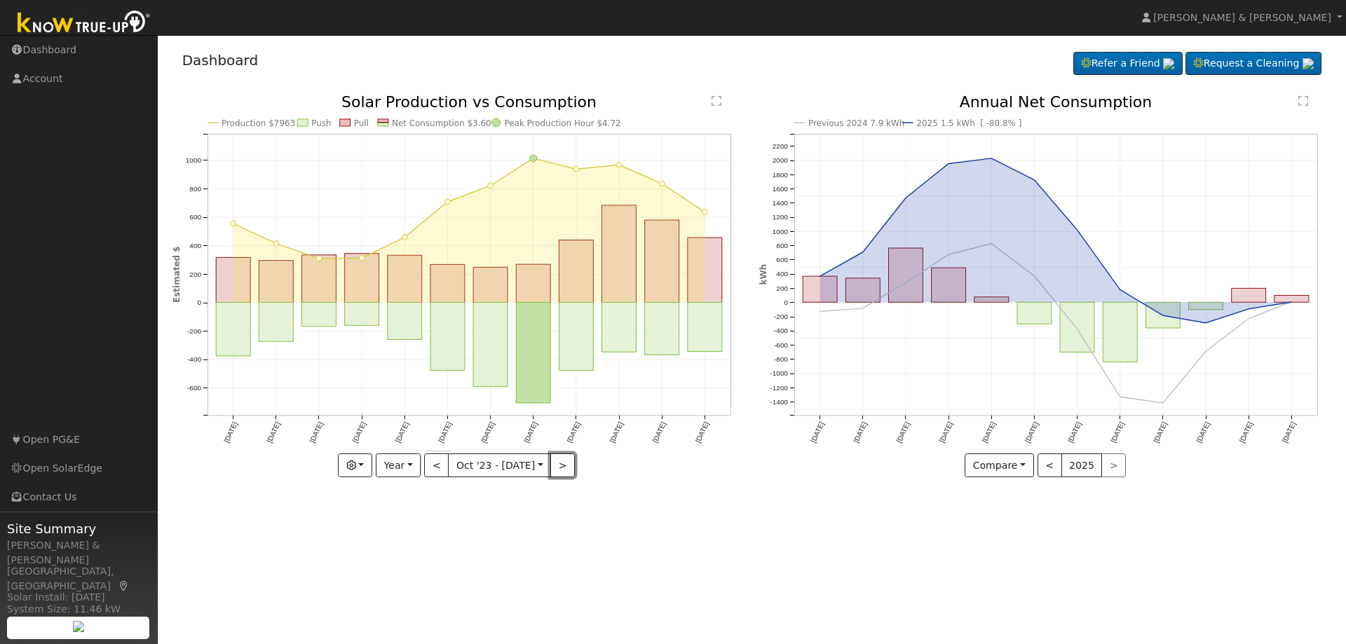
drag, startPoint x: 563, startPoint y: 462, endPoint x: 552, endPoint y: 458, distance: 11.3
click at [563, 463] on button ">" at bounding box center [562, 466] width 25 height 24
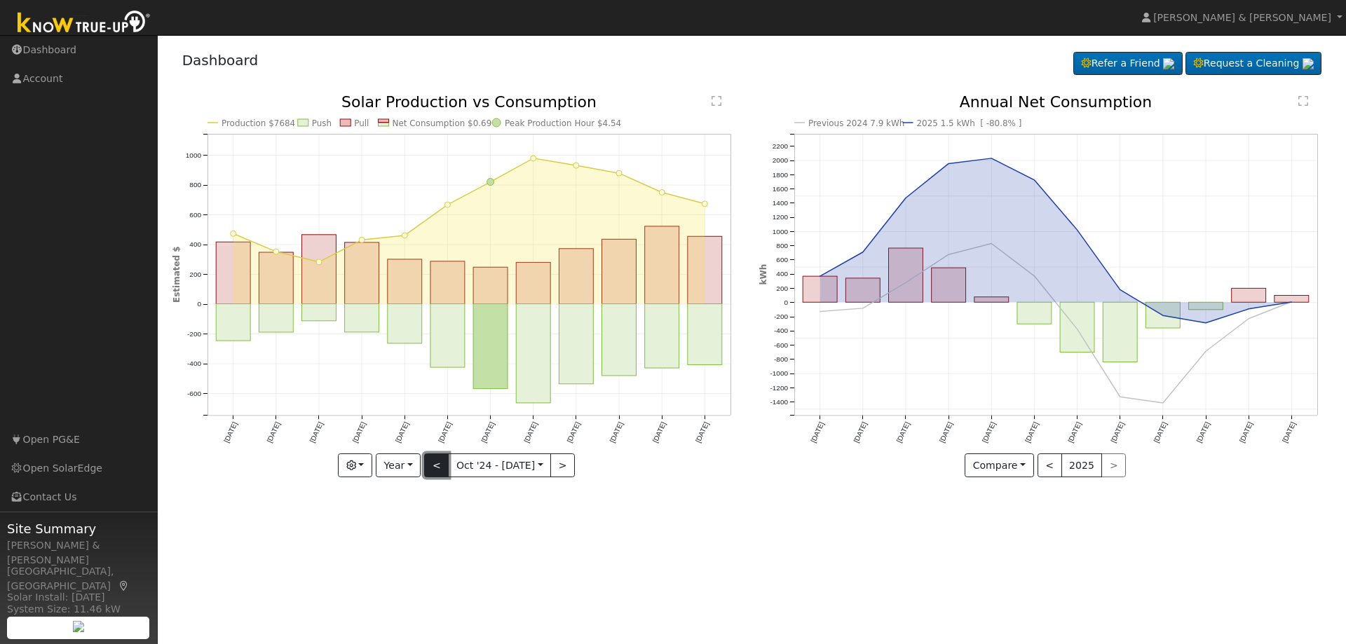
click at [442, 466] on button "<" at bounding box center [436, 466] width 25 height 24
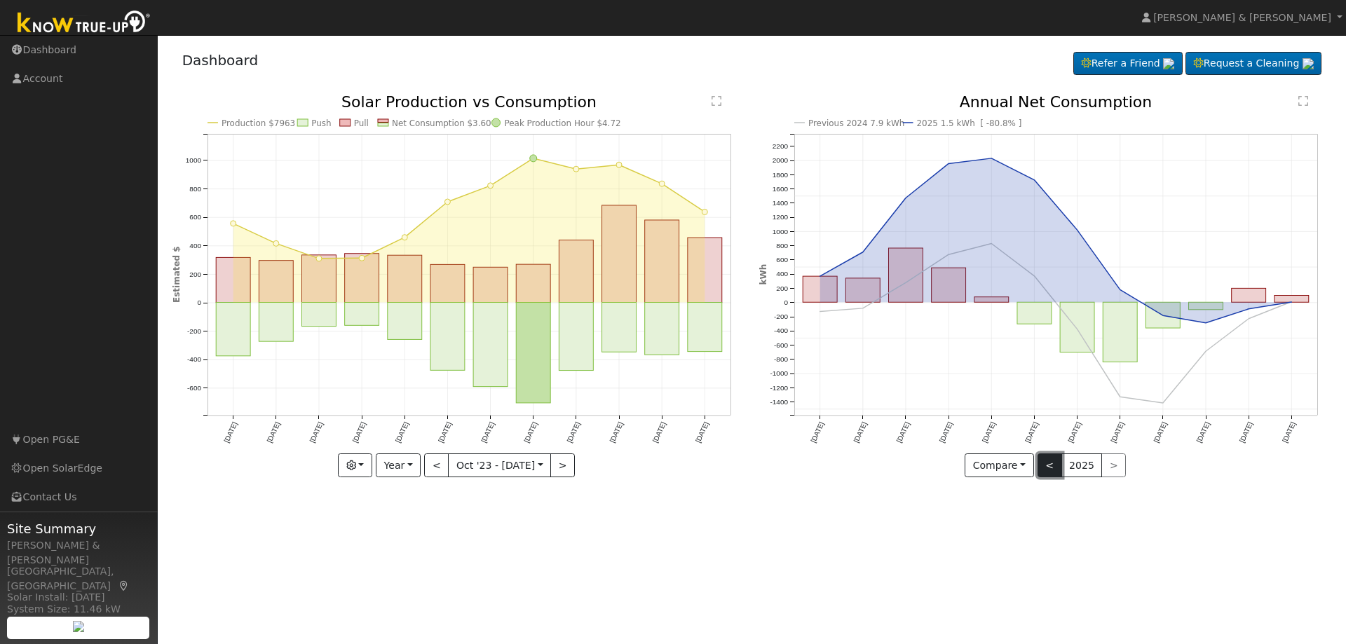
click at [1051, 464] on button "<" at bounding box center [1049, 466] width 25 height 24
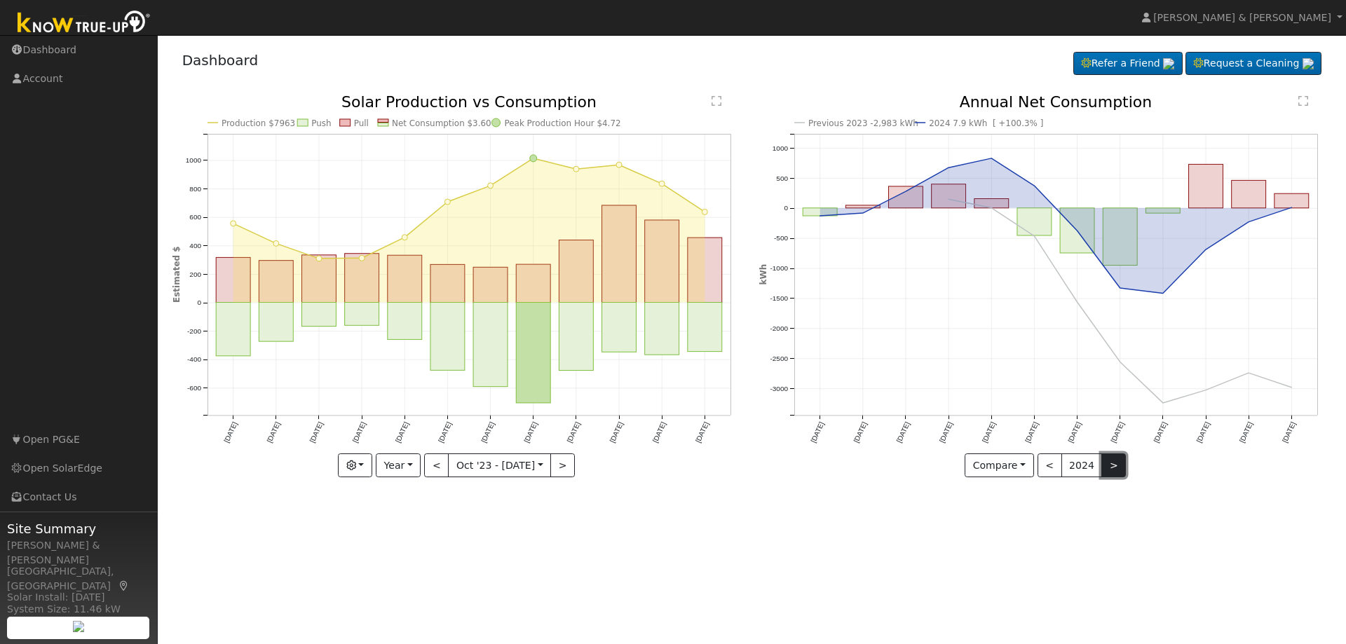
click at [1110, 463] on button ">" at bounding box center [1113, 466] width 25 height 24
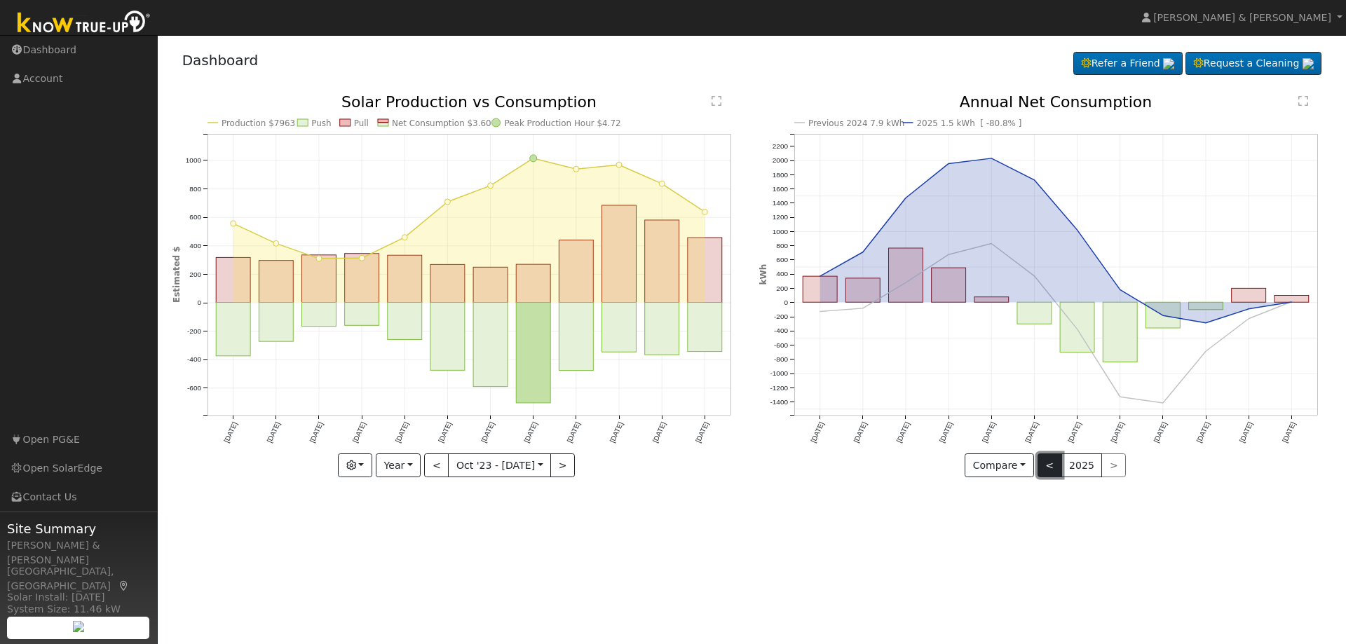
click at [1051, 471] on button "<" at bounding box center [1049, 466] width 25 height 24
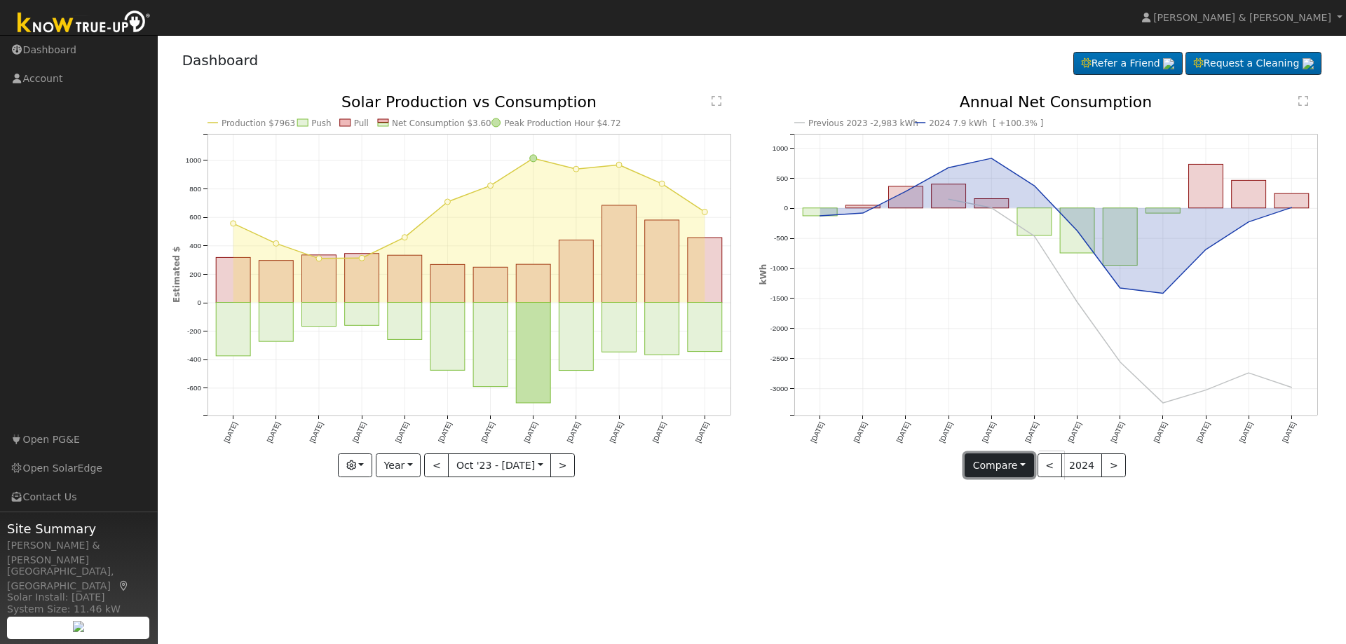
click at [1021, 468] on button "Compare" at bounding box center [998, 466] width 69 height 24
click at [1056, 468] on button "<" at bounding box center [1049, 466] width 25 height 24
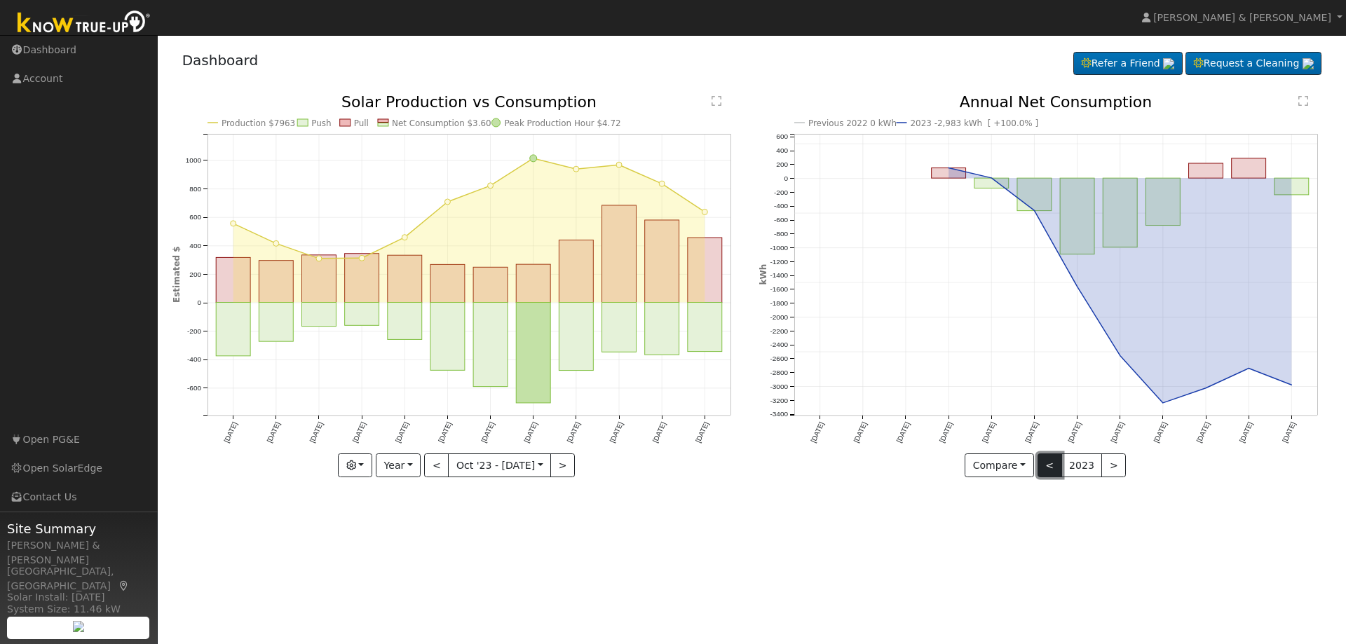
click at [1047, 469] on button "<" at bounding box center [1049, 466] width 25 height 24
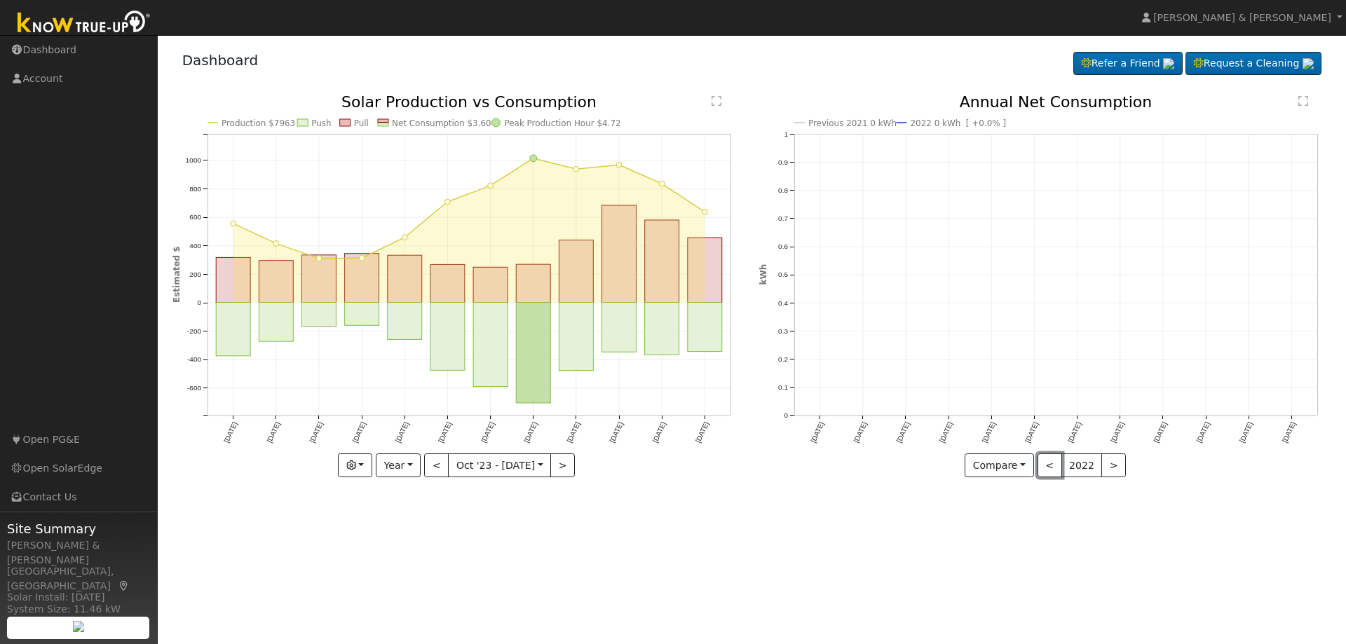
click at [1054, 469] on button "<" at bounding box center [1049, 466] width 25 height 24
click at [1119, 465] on button ">" at bounding box center [1113, 466] width 25 height 24
click at [1114, 467] on div "Previous 2021 0 kWh 2022 0 kWh [ +0.0% ] [DATE] Nov '[DATE] Jan '[DATE] Mar '[D…" at bounding box center [1045, 286] width 572 height 383
click at [1110, 470] on button ">" at bounding box center [1113, 466] width 25 height 24
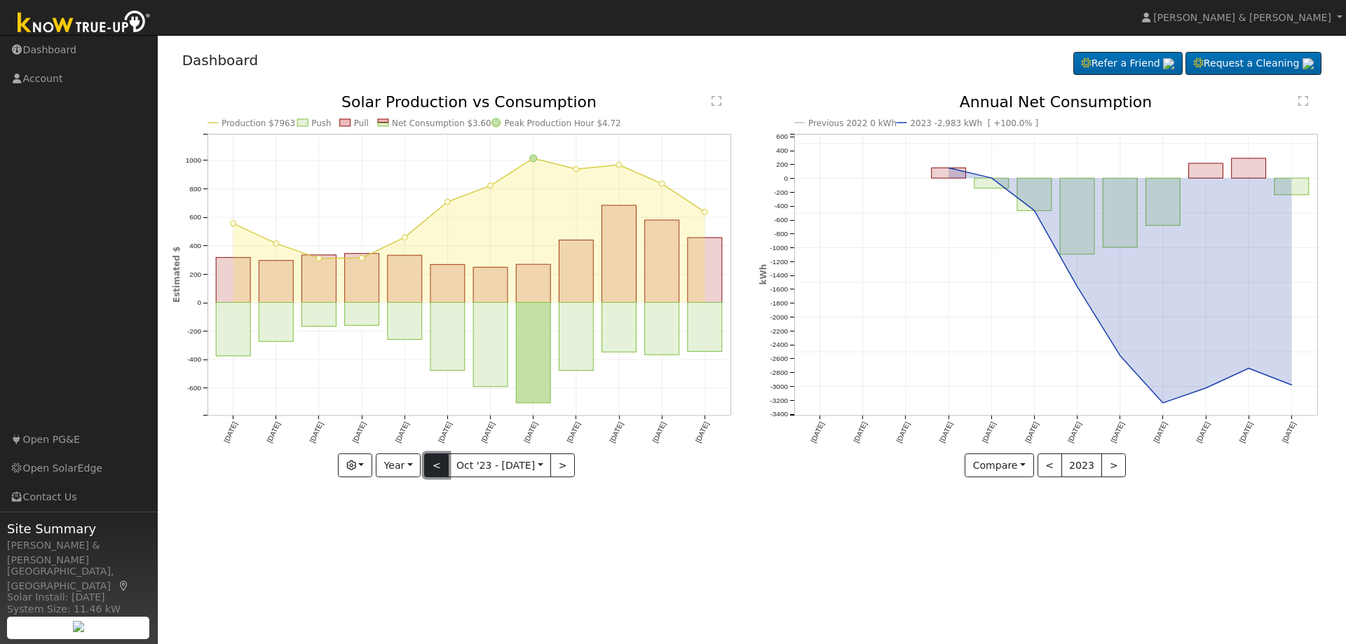
click at [442, 465] on button "<" at bounding box center [436, 466] width 25 height 24
type input "[DATE]"
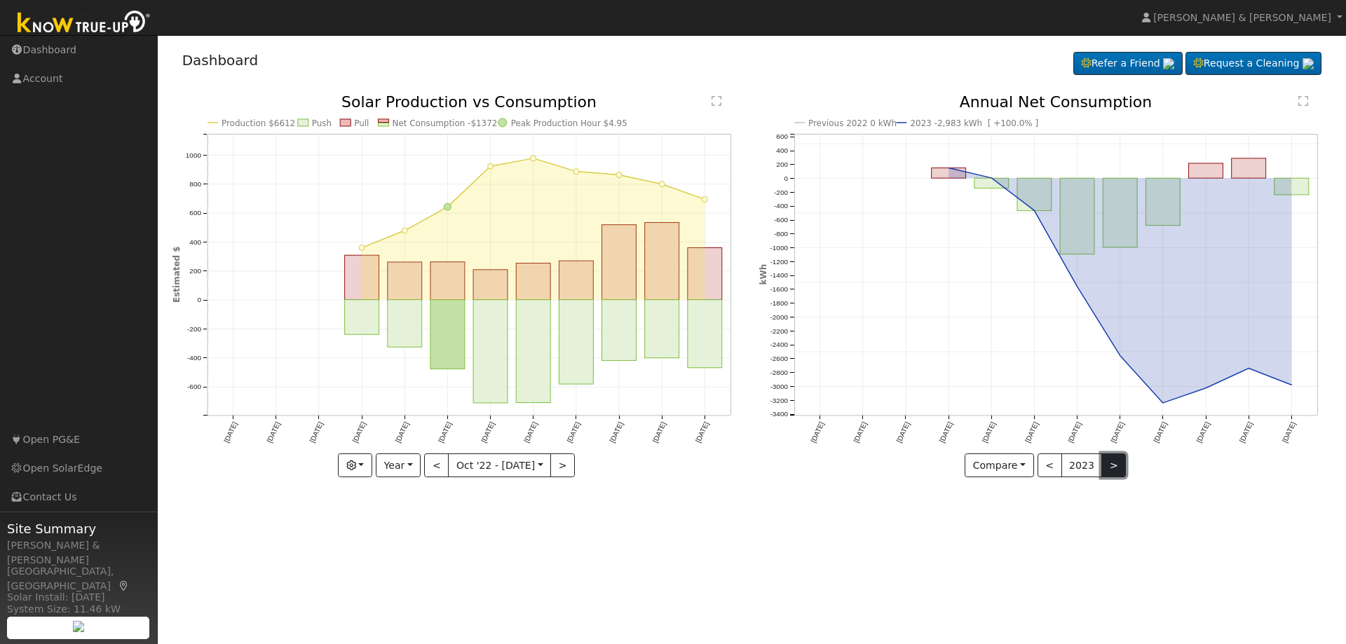
click at [1111, 460] on button ">" at bounding box center [1113, 466] width 25 height 24
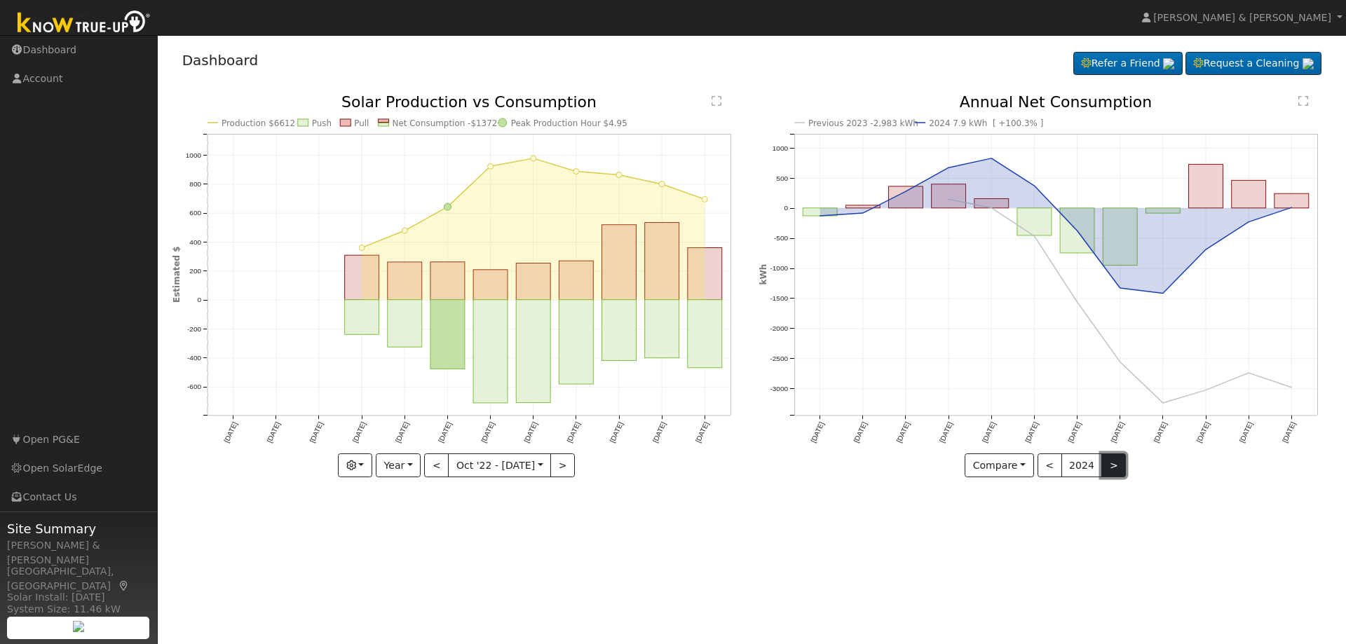
click at [1112, 468] on button ">" at bounding box center [1113, 466] width 25 height 24
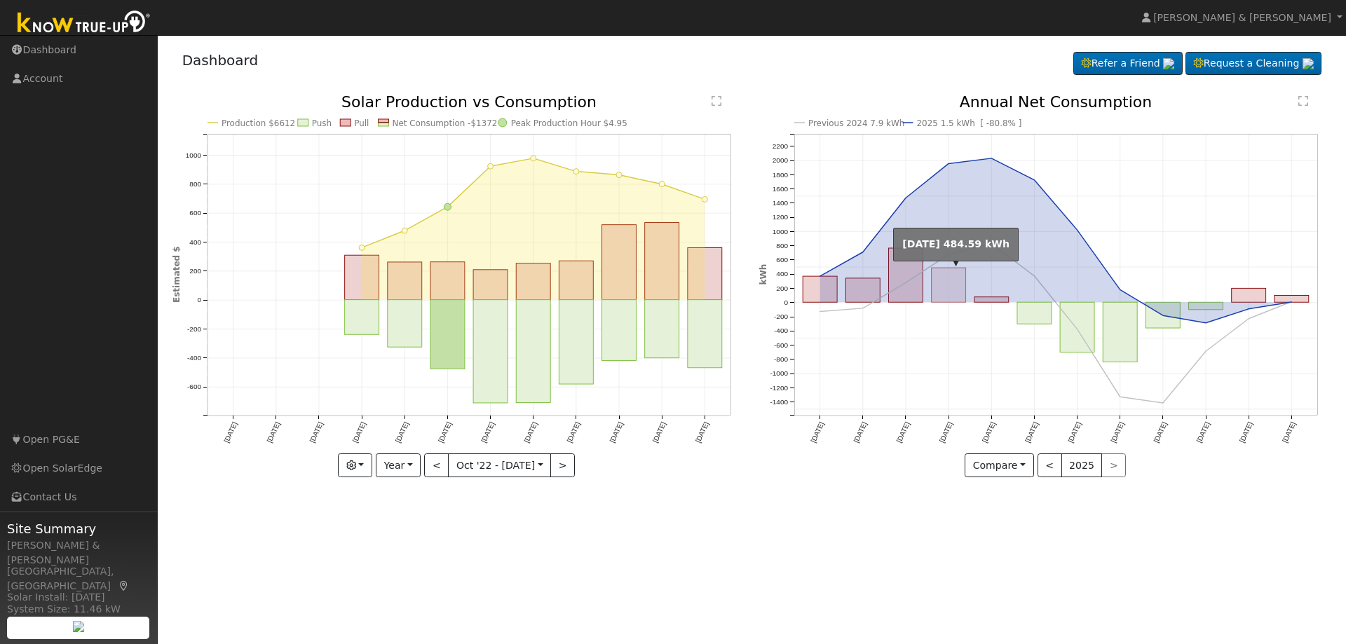
click at [947, 289] on rect "onclick=""" at bounding box center [949, 285] width 34 height 34
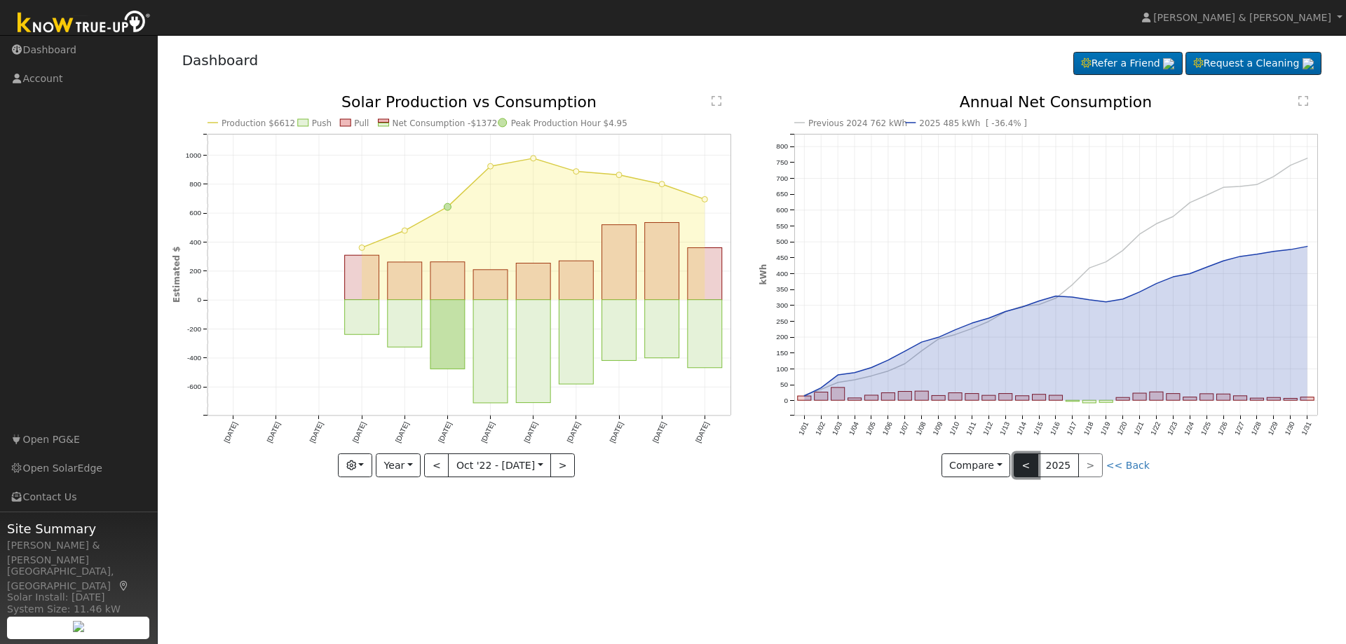
click at [1032, 468] on button "<" at bounding box center [1026, 466] width 25 height 24
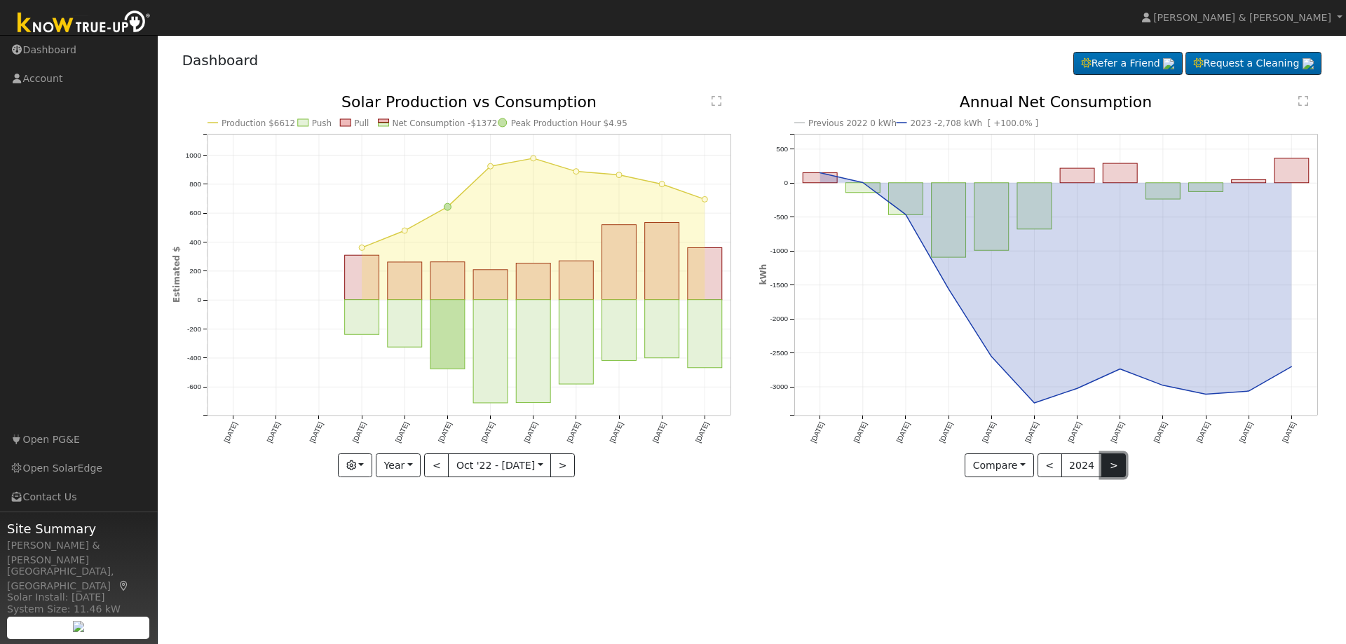
click at [1113, 467] on button ">" at bounding box center [1113, 466] width 25 height 24
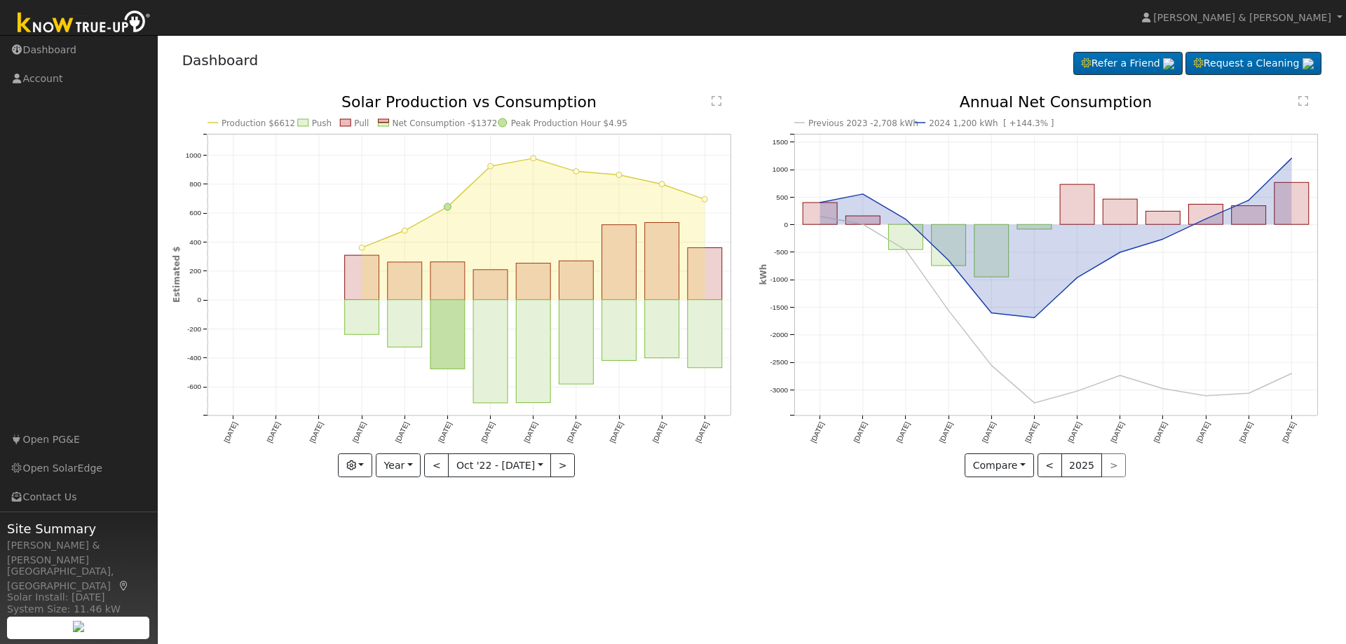
click at [1122, 324] on icon "Previous 2023 -2,708 kWh 2024 1,200 kWh [ +144.3% ] [DATE] Feb '[DATE] Apr '[DA…" at bounding box center [1045, 286] width 572 height 383
click at [1103, 466] on div "< 2025 >" at bounding box center [1081, 466] width 89 height 24
click at [1057, 473] on button "<" at bounding box center [1049, 466] width 25 height 24
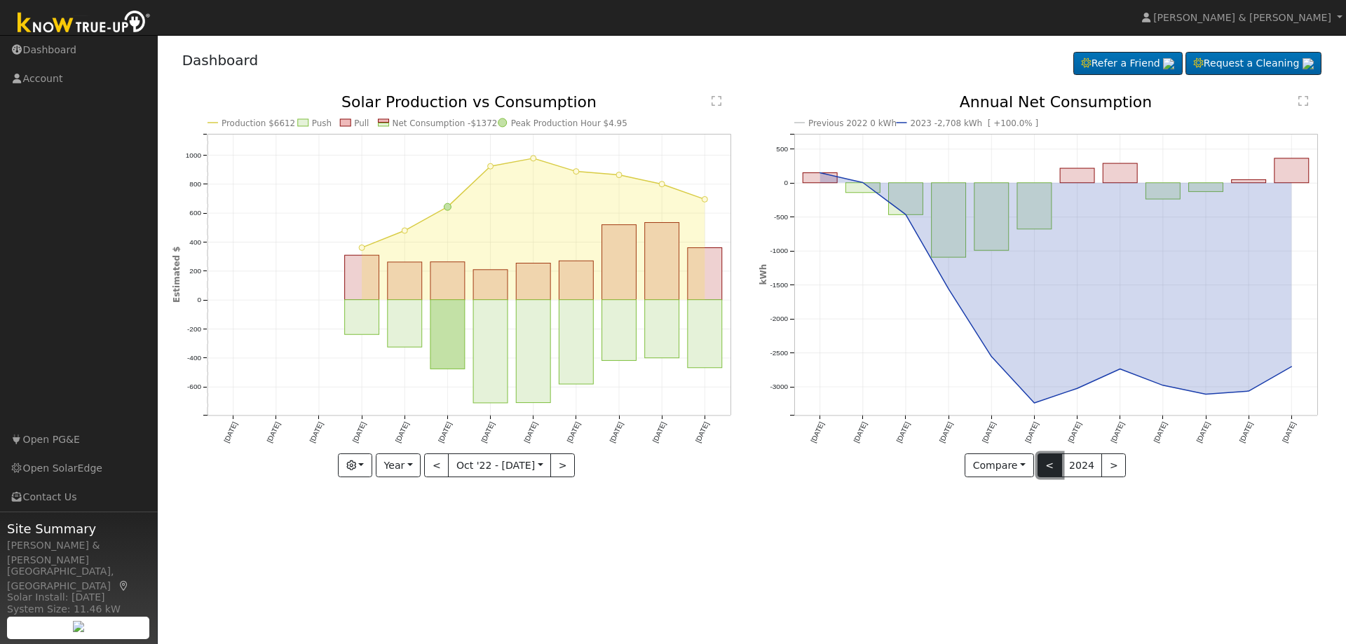
click at [1054, 475] on button "<" at bounding box center [1049, 466] width 25 height 24
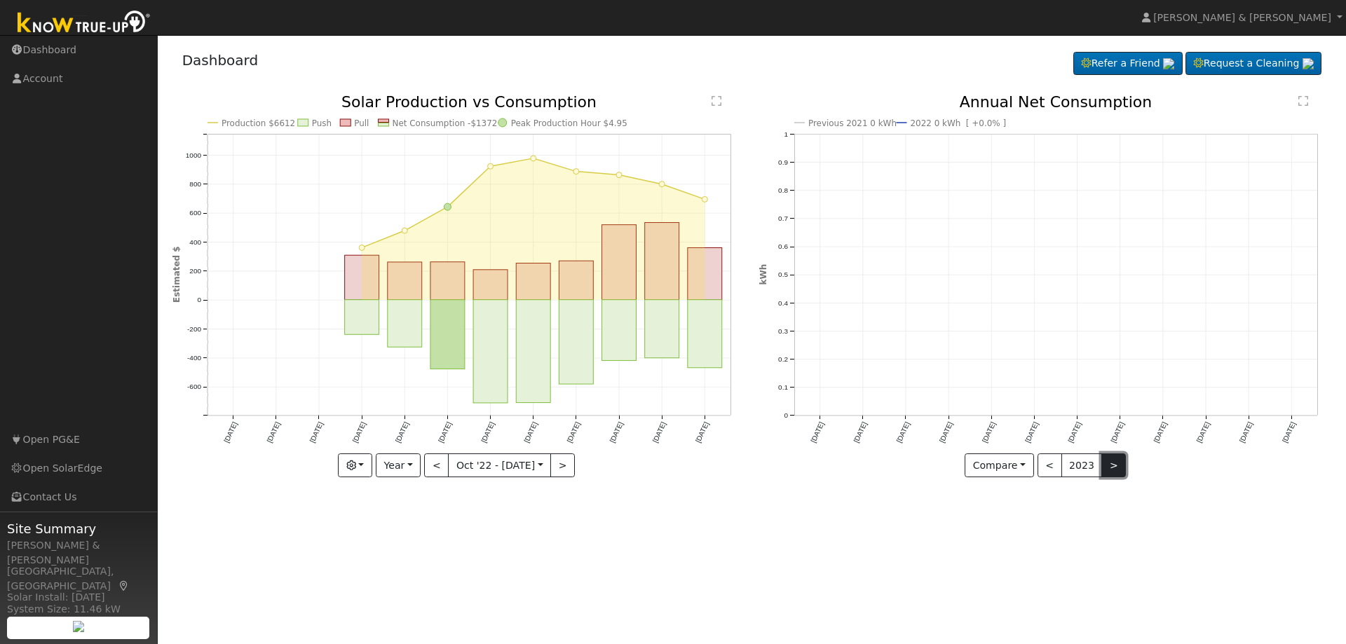
click at [1106, 468] on button ">" at bounding box center [1113, 466] width 25 height 24
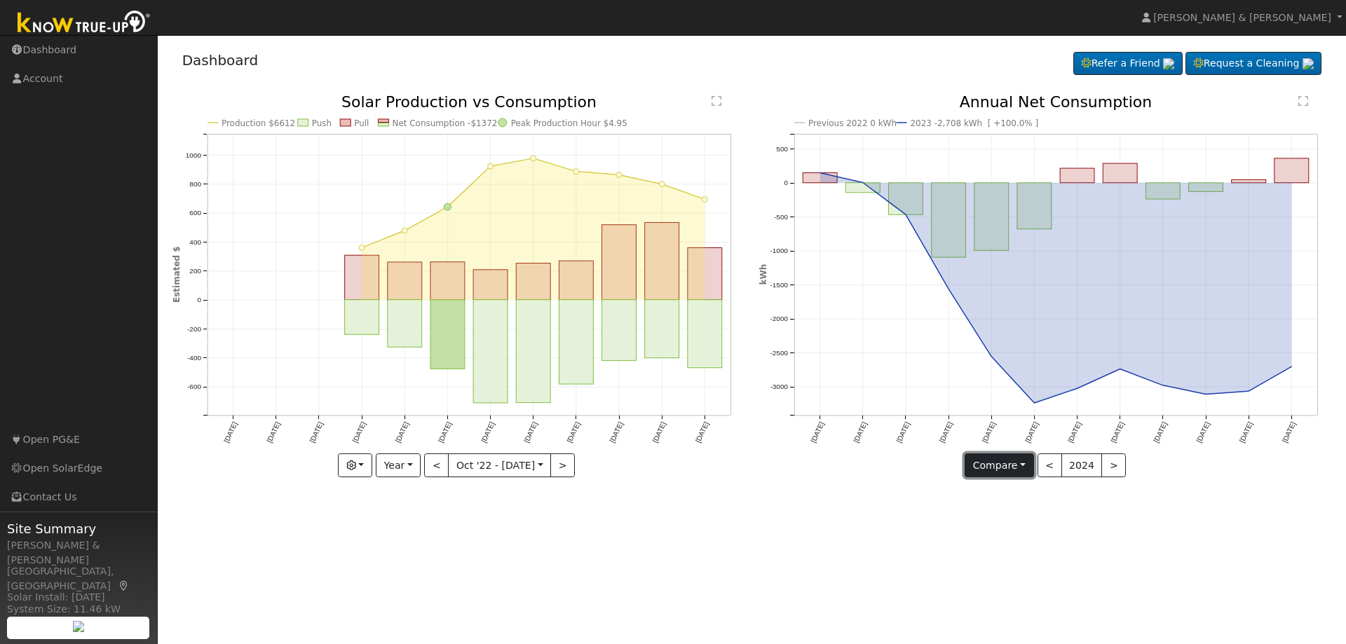
click at [1022, 463] on button "Compare" at bounding box center [998, 466] width 69 height 24
click at [1021, 512] on link "Current Year" at bounding box center [1019, 515] width 109 height 20
click at [1108, 464] on button ">" at bounding box center [1110, 466] width 25 height 24
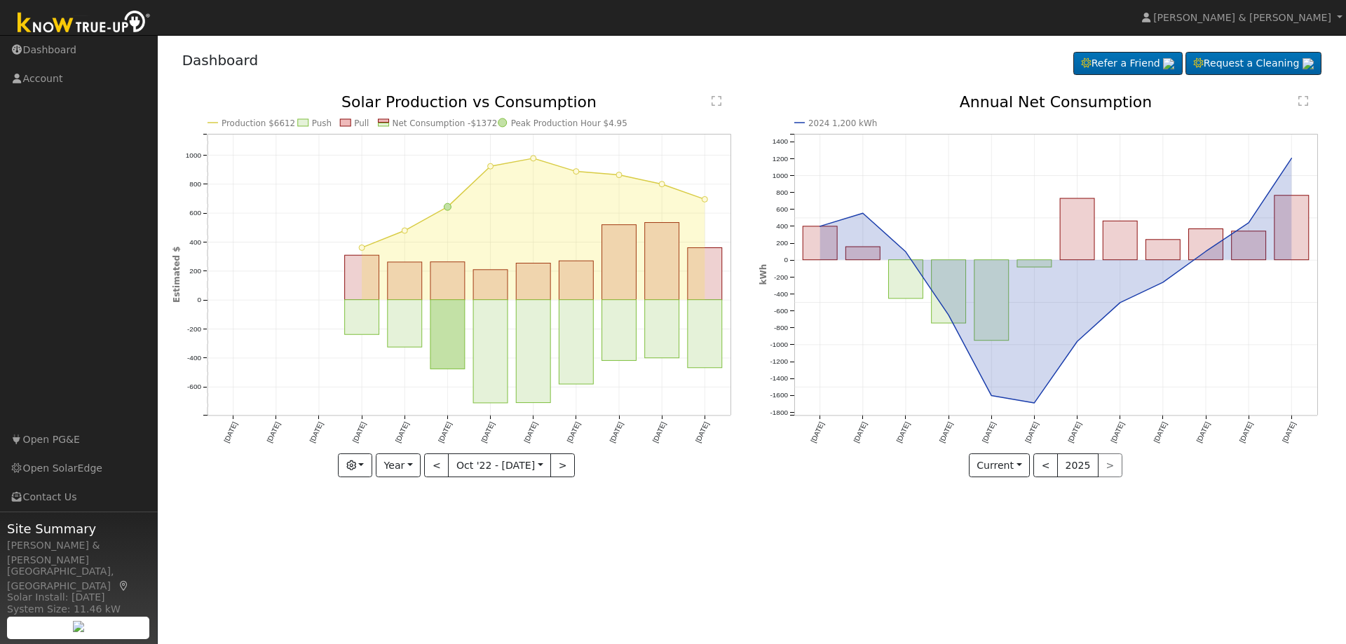
click at [1108, 465] on div "< 2025 >" at bounding box center [1077, 466] width 89 height 24
click at [1048, 471] on button "<" at bounding box center [1045, 466] width 25 height 24
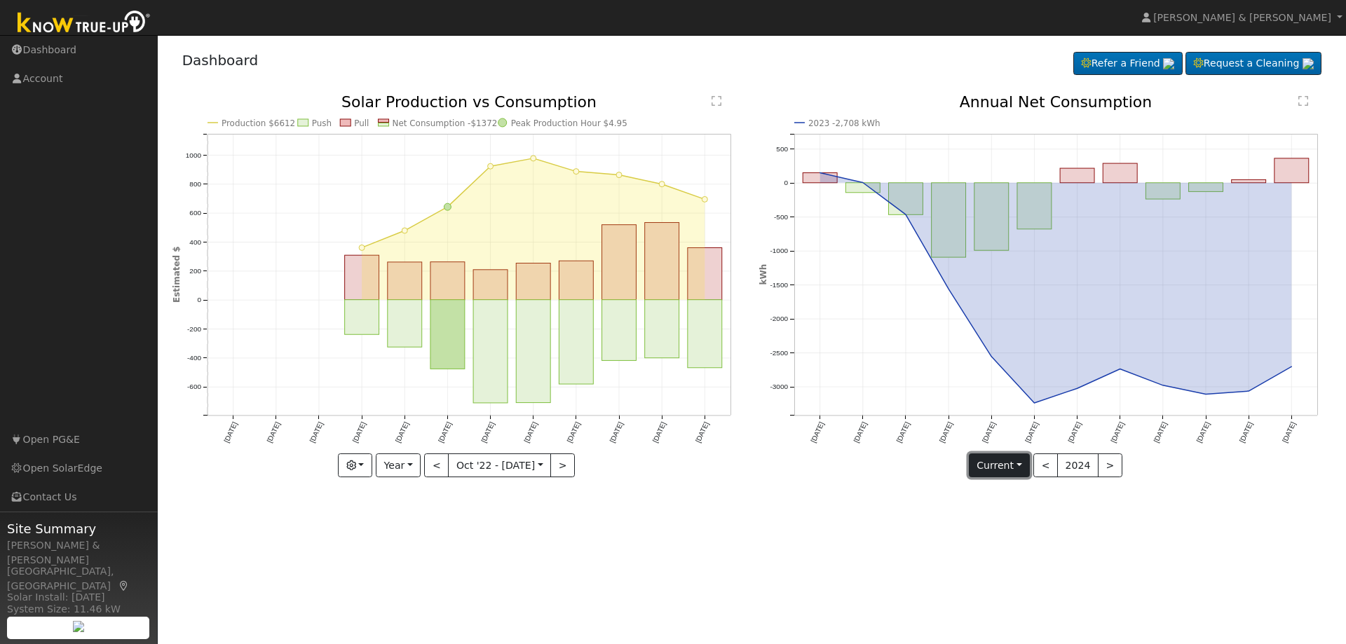
click at [1023, 468] on button "Current" at bounding box center [1000, 466] width 62 height 24
click at [1002, 498] on link "Compare Previous" at bounding box center [1023, 494] width 109 height 20
click at [1114, 468] on button ">" at bounding box center [1113, 466] width 25 height 24
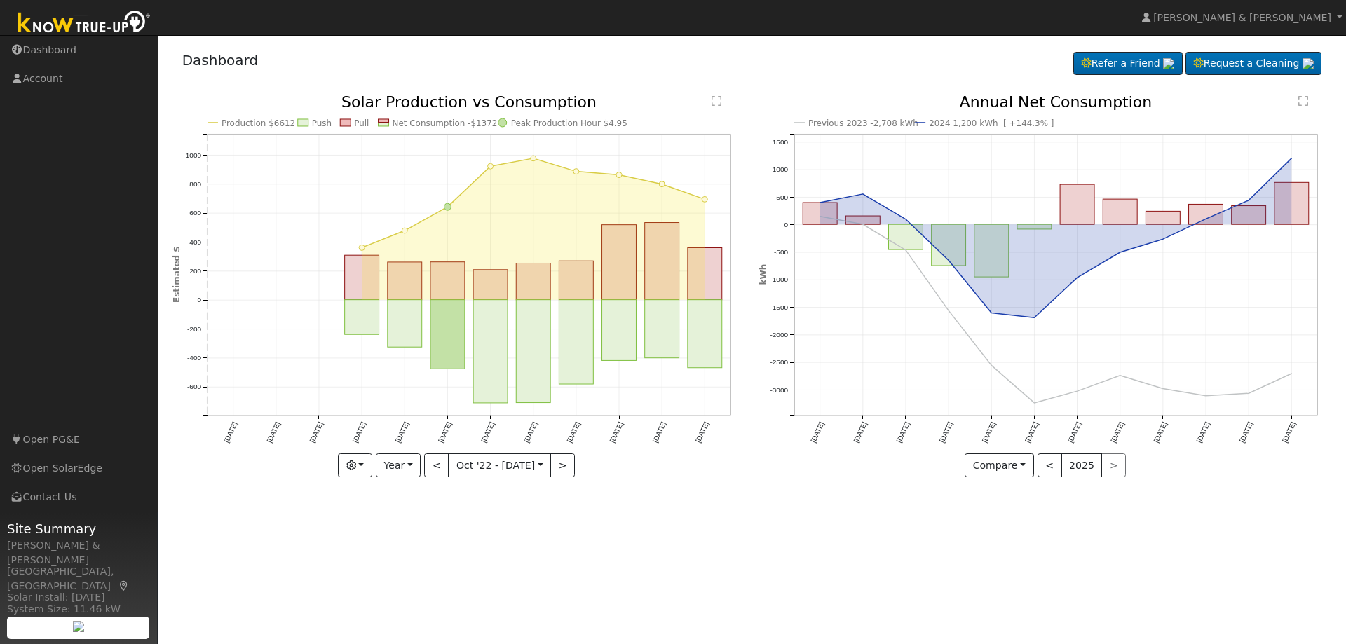
click at [1114, 468] on div "< 2025 >" at bounding box center [1081, 466] width 89 height 24
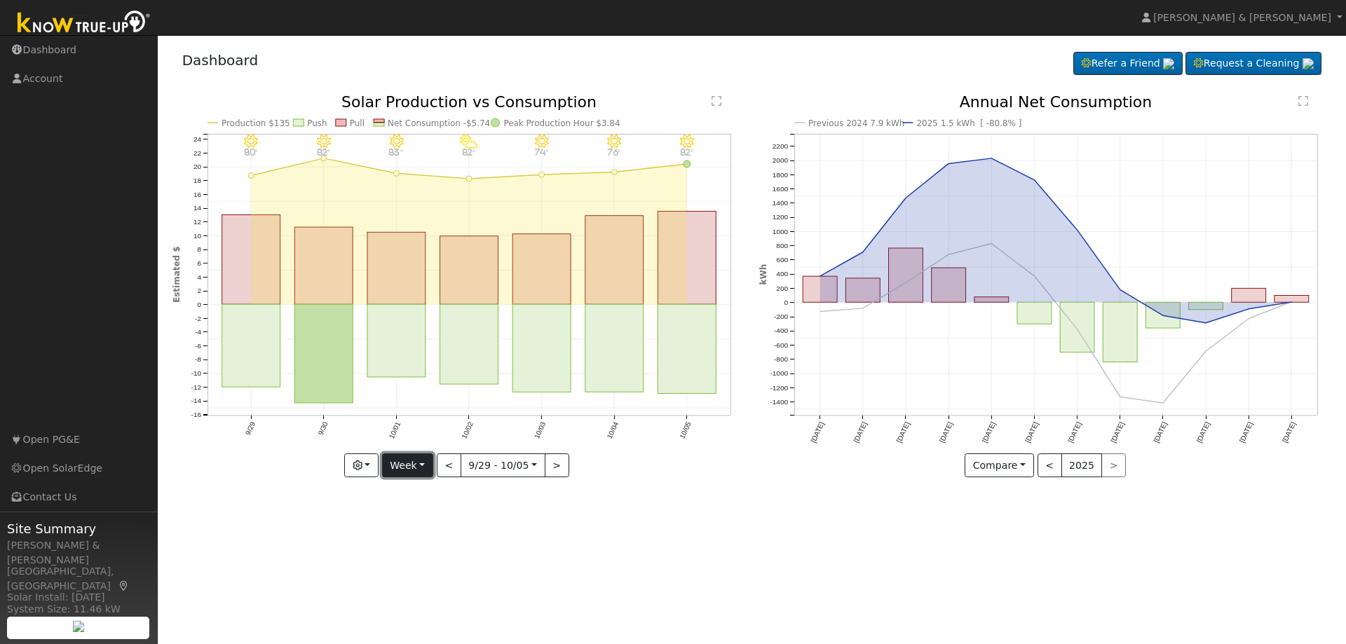
click at [424, 464] on button "Week" at bounding box center [407, 466] width 51 height 24
click at [417, 532] on link "Month" at bounding box center [431, 534] width 97 height 20
type input "[DATE]"
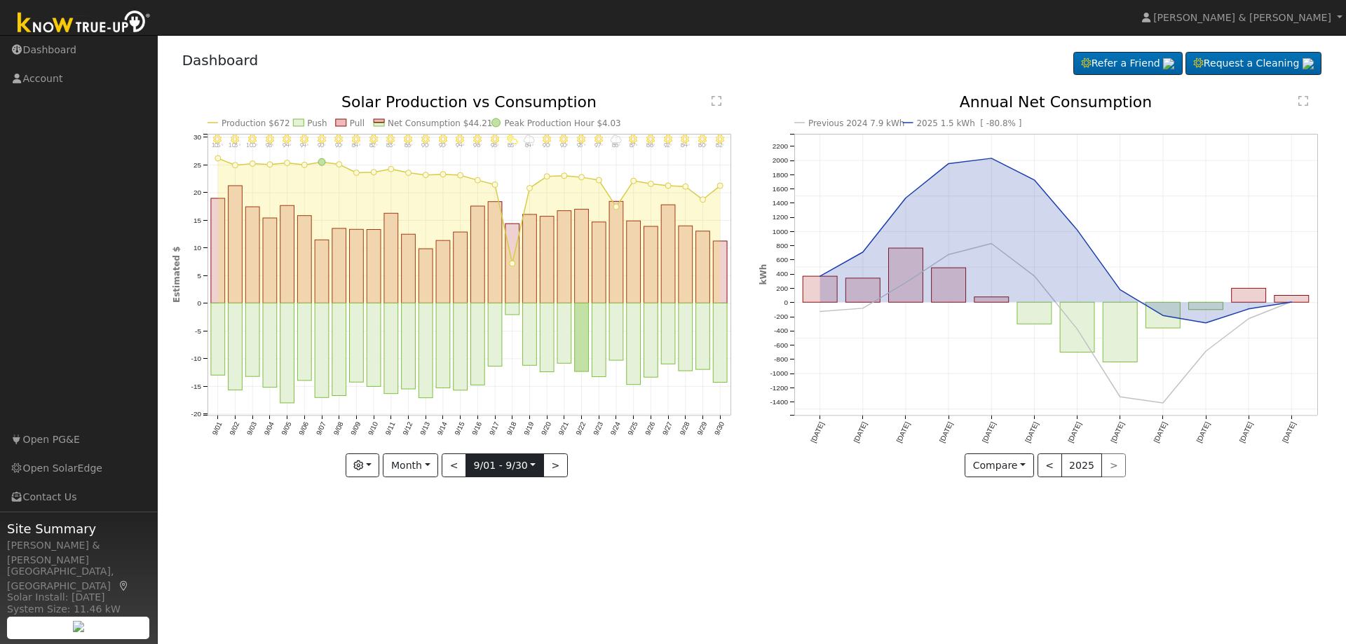
click at [531, 466] on input "[DATE]" at bounding box center [504, 465] width 77 height 22
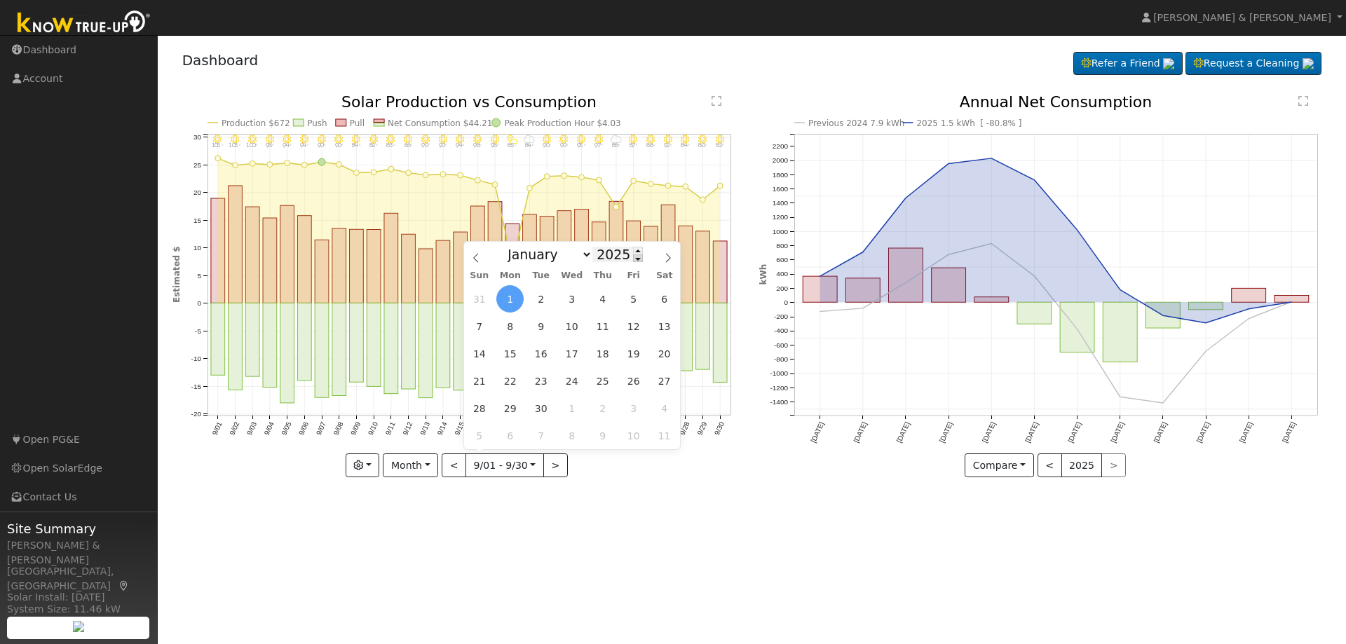
click at [633, 259] on span at bounding box center [638, 258] width 10 height 8
type input "2024"
click at [671, 258] on icon at bounding box center [668, 258] width 10 height 10
select select "9"
click at [543, 297] on span "1" at bounding box center [540, 298] width 27 height 27
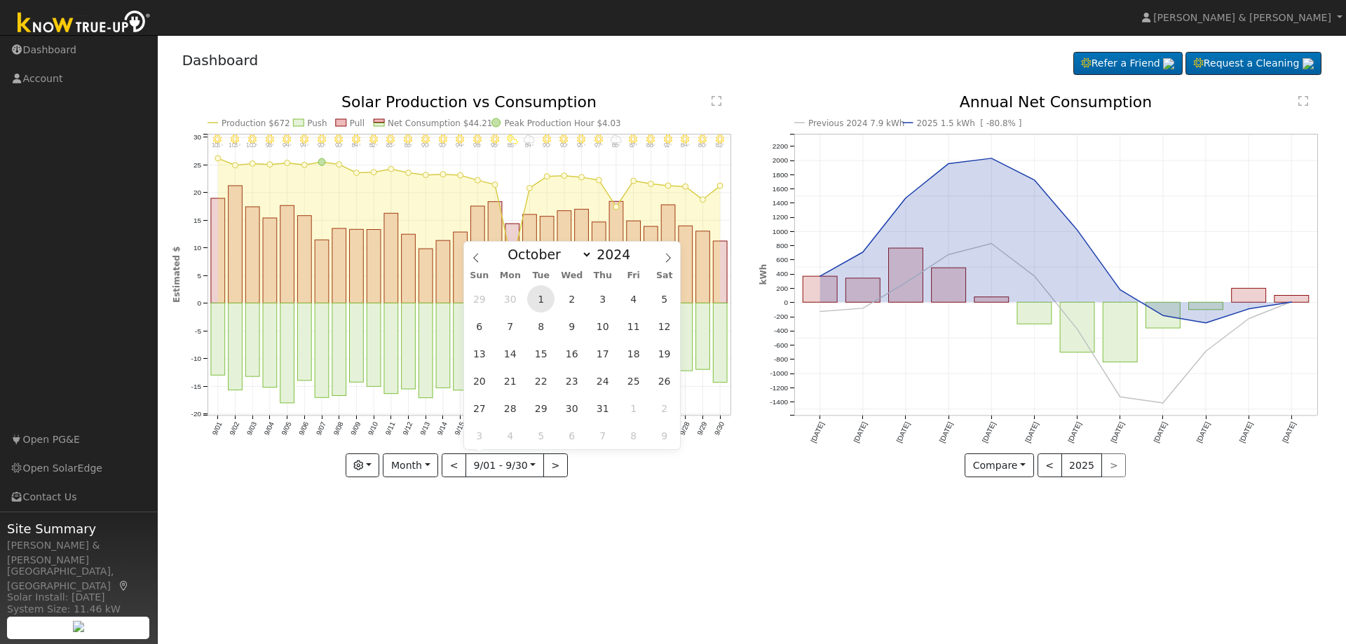
type input "[DATE]"
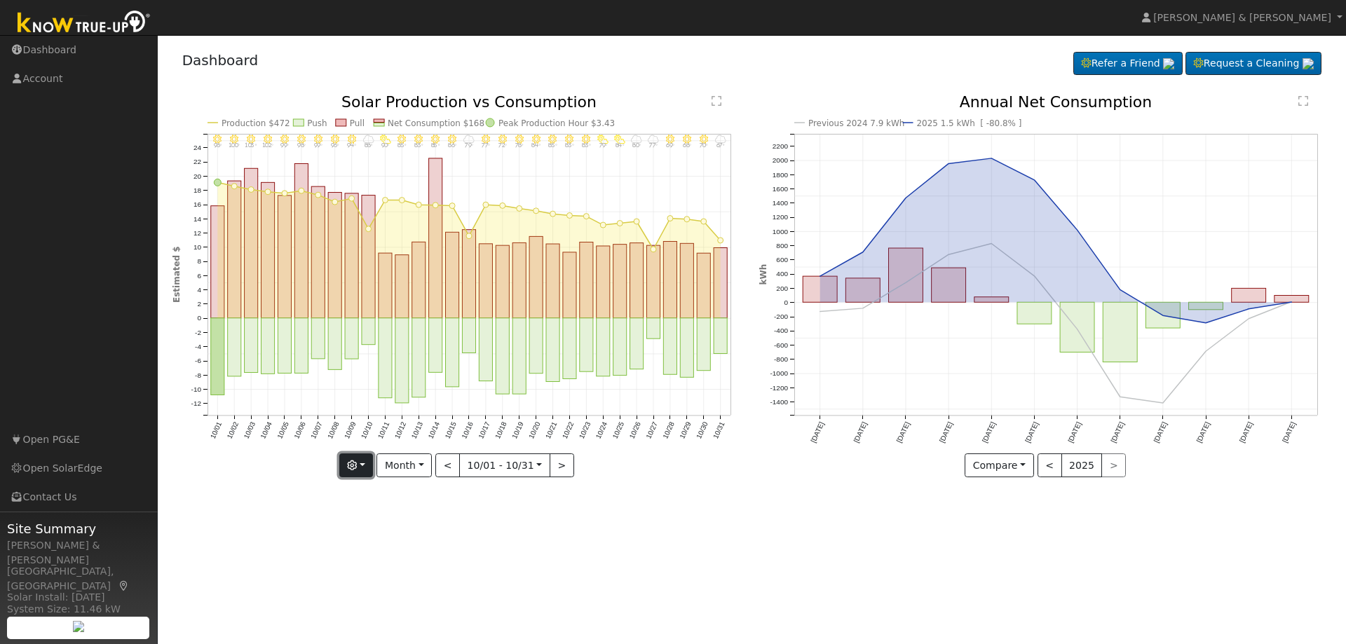
click at [368, 470] on button "button" at bounding box center [356, 466] width 34 height 24
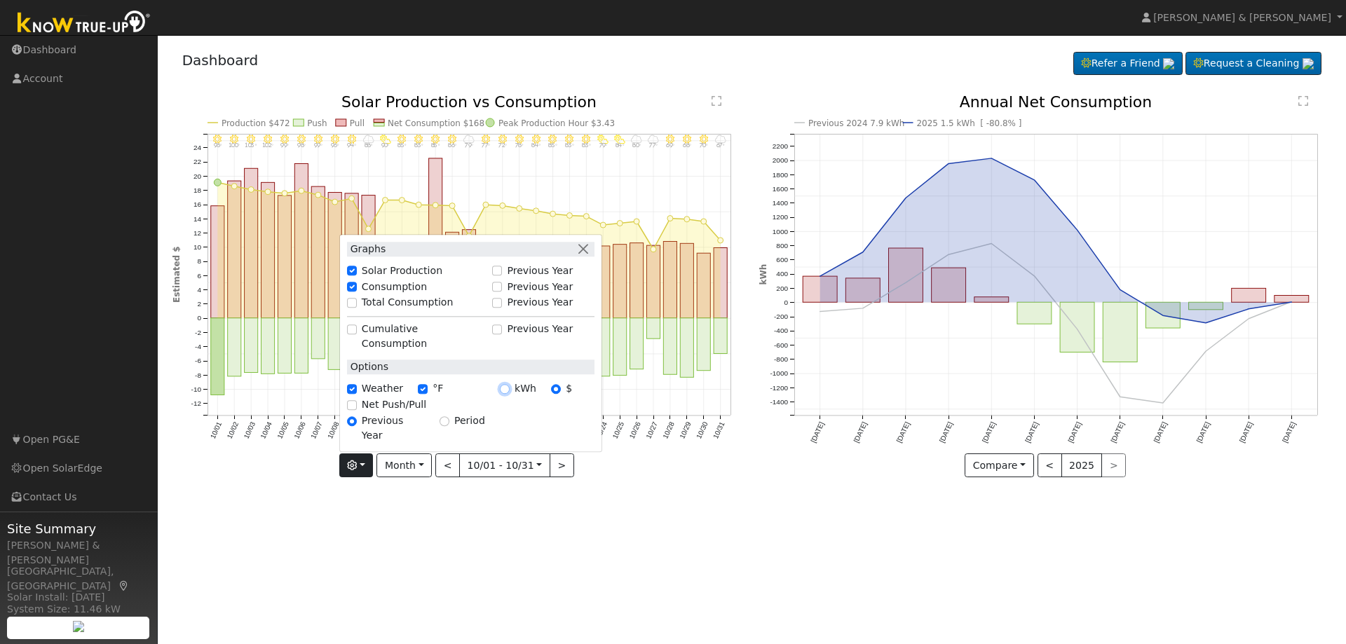
click at [510, 394] on input "kWh" at bounding box center [505, 389] width 10 height 10
radio input "true"
radio input "false"
click at [735, 564] on div "User Profile First name Last name Email Email Notifications No Emails No Emails…" at bounding box center [752, 339] width 1188 height 609
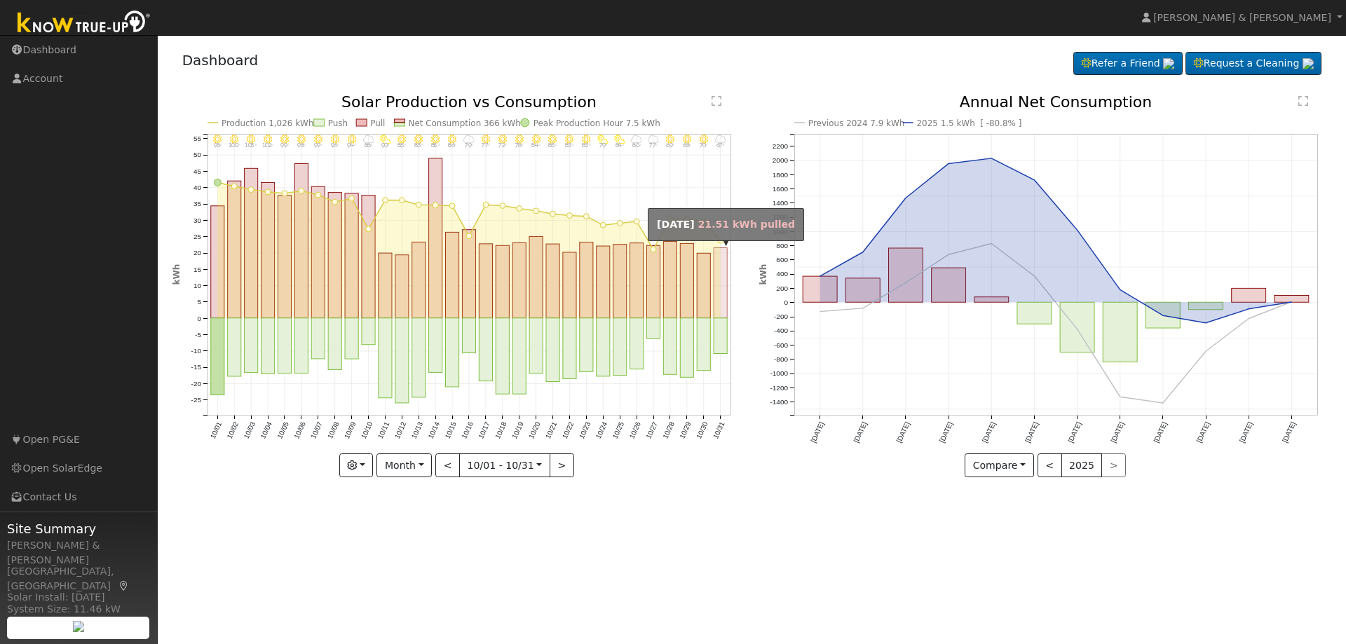
click at [723, 311] on rect "onclick=""" at bounding box center [720, 283] width 13 height 70
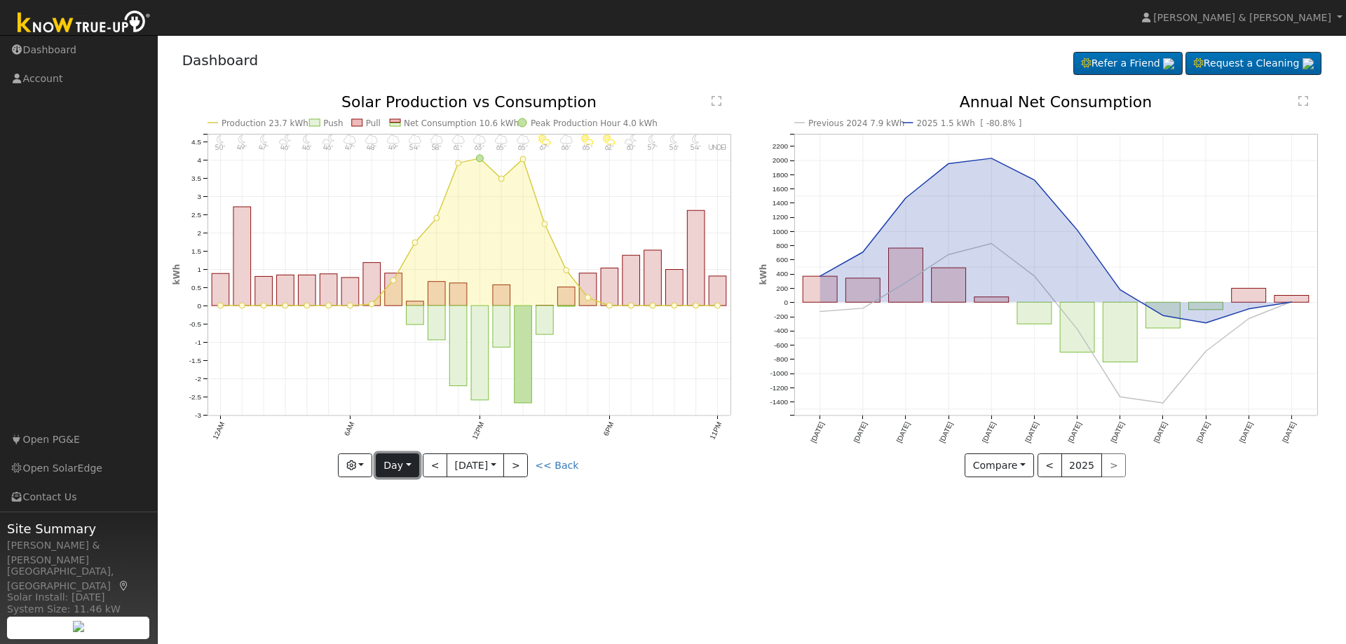
click at [402, 468] on button "Day" at bounding box center [397, 466] width 43 height 24
click at [405, 531] on link "Month" at bounding box center [424, 534] width 97 height 20
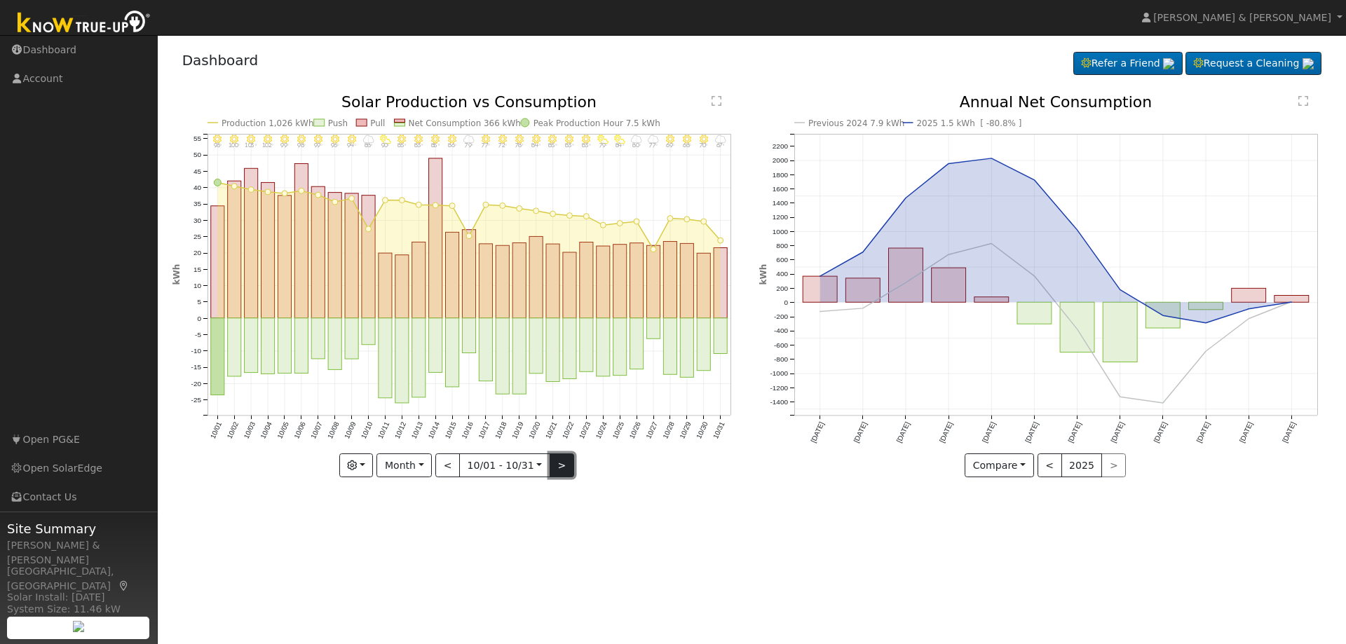
click at [557, 469] on button ">" at bounding box center [562, 466] width 25 height 24
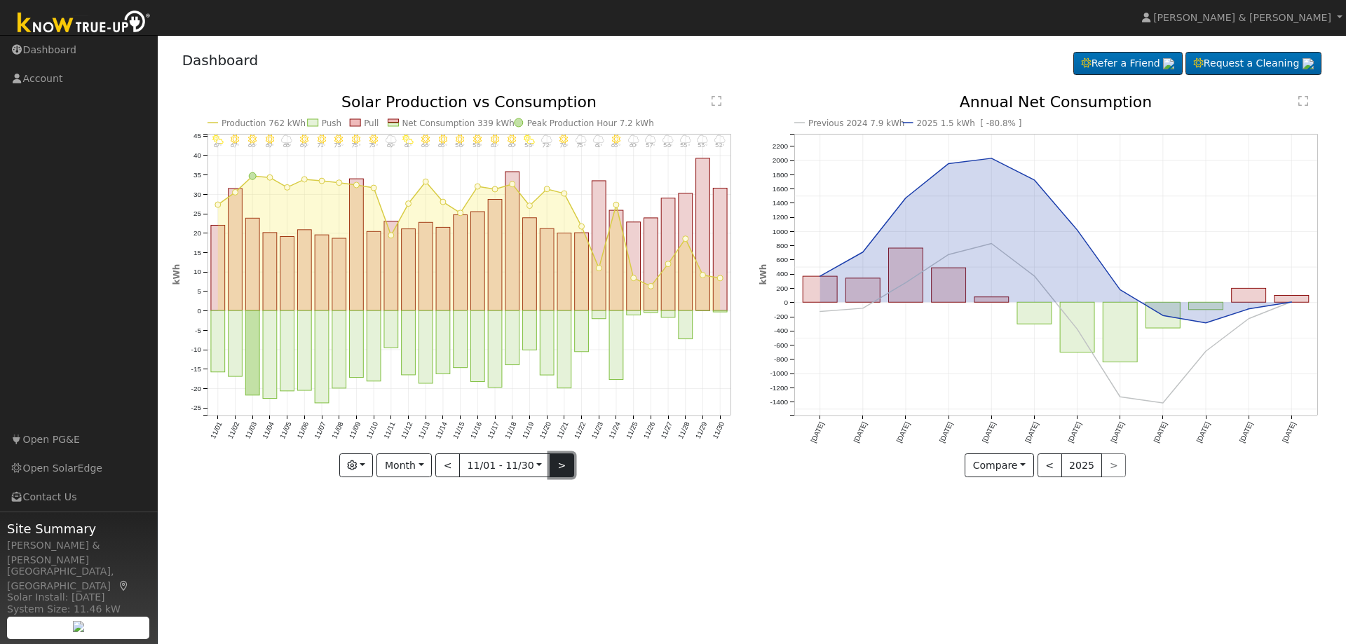
click at [557, 464] on button ">" at bounding box center [562, 466] width 25 height 24
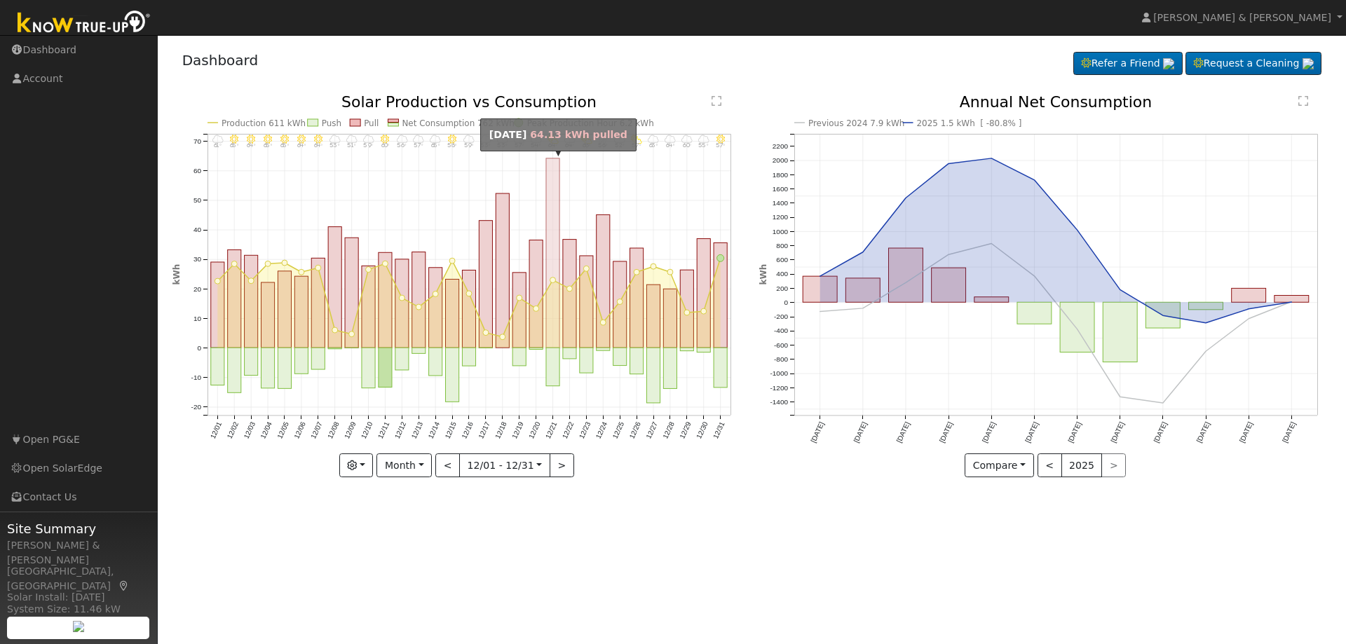
click at [556, 260] on rect "onclick=""" at bounding box center [552, 252] width 13 height 189
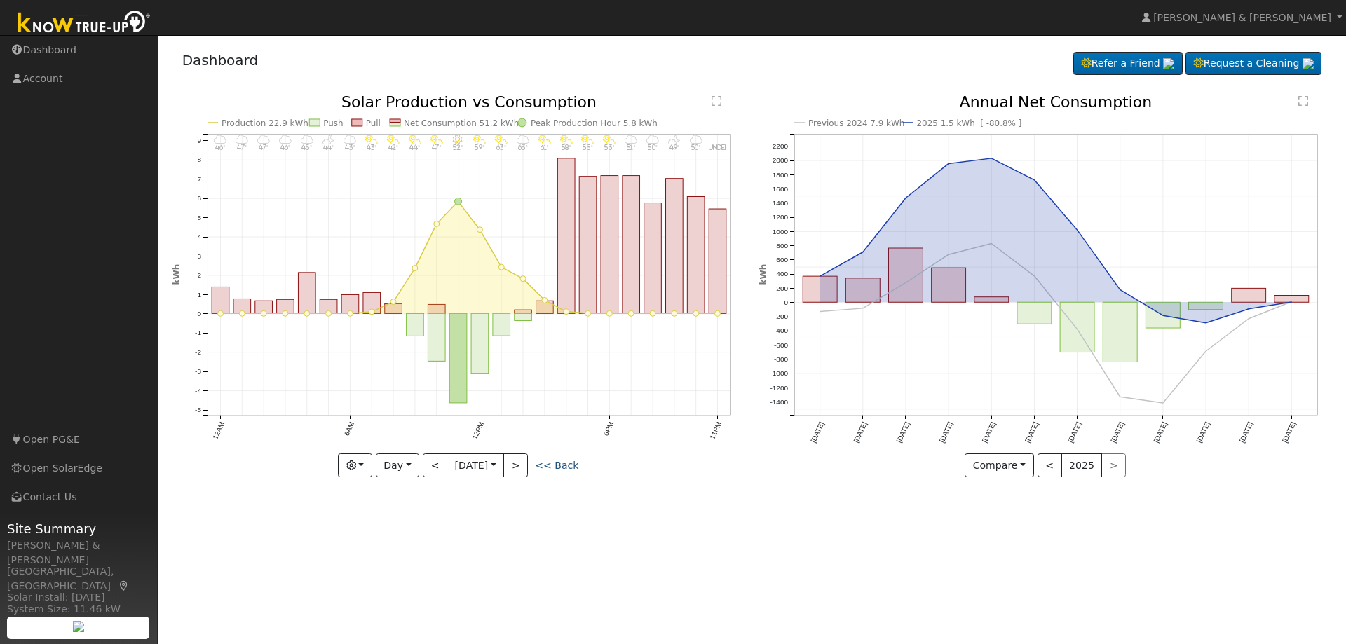
click at [560, 465] on link "<< Back" at bounding box center [556, 465] width 43 height 11
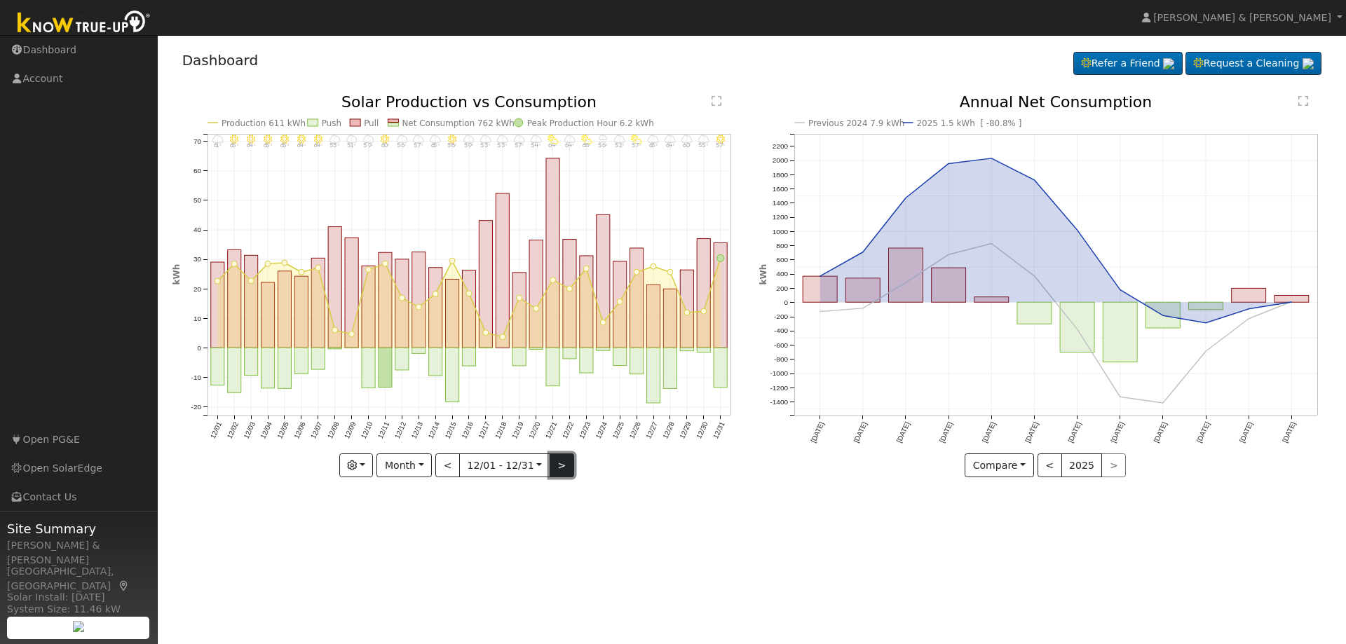
click at [557, 463] on button ">" at bounding box center [562, 466] width 25 height 24
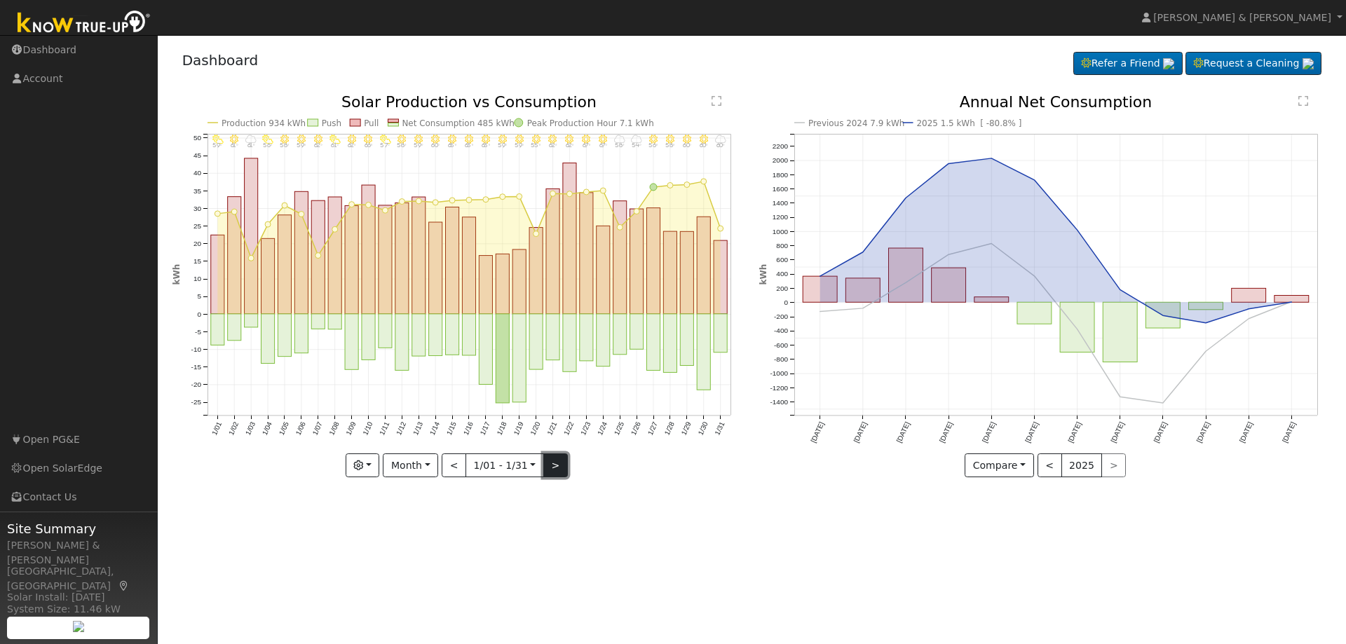
click at [557, 463] on button ">" at bounding box center [555, 466] width 25 height 24
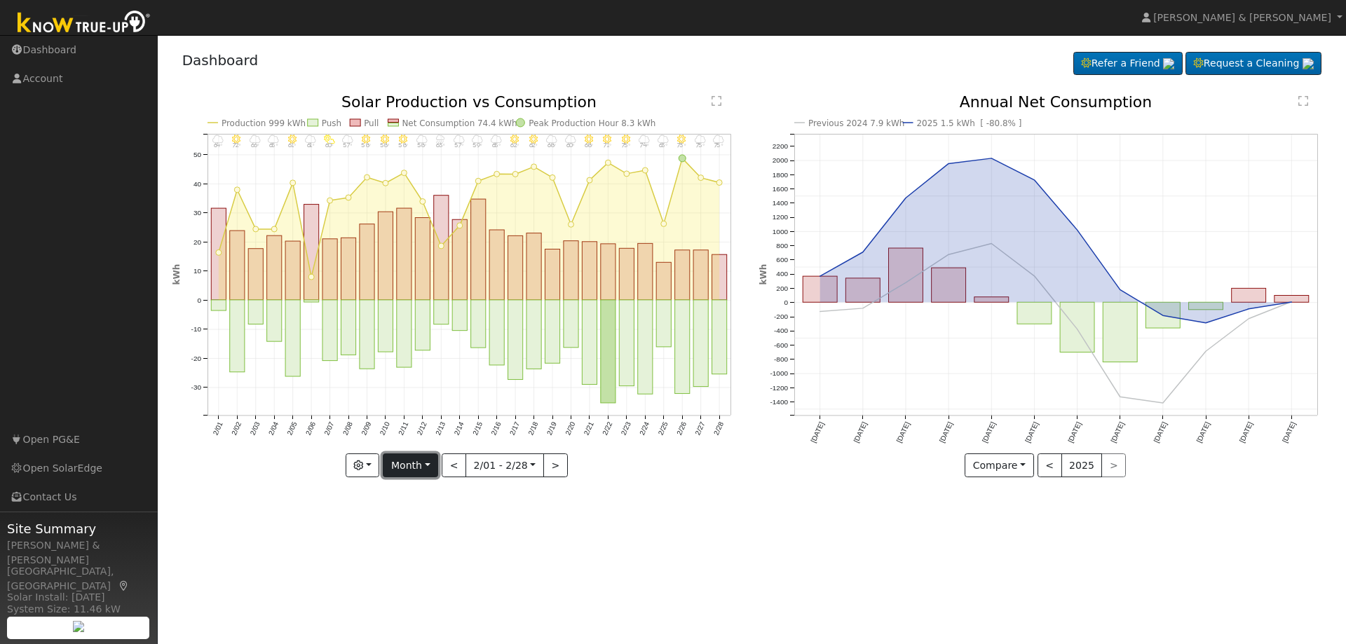
click at [435, 468] on button "Month" at bounding box center [410, 466] width 55 height 24
click at [409, 554] on link "Year" at bounding box center [431, 554] width 97 height 20
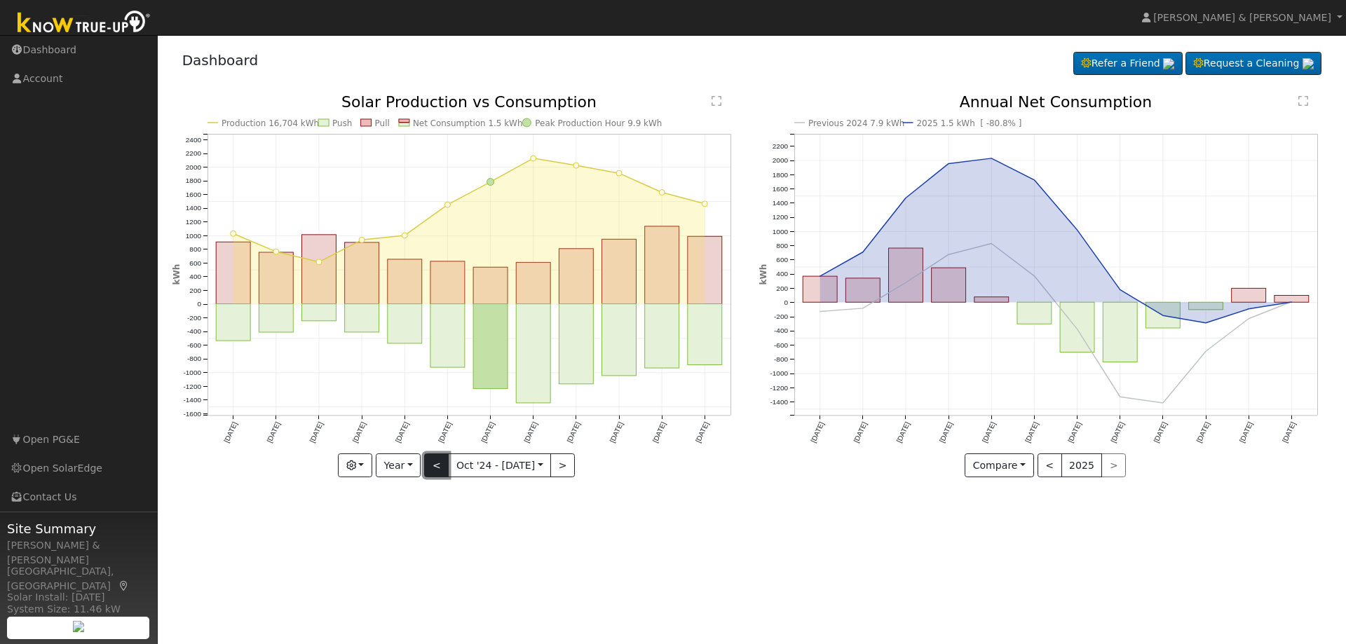
click at [434, 470] on button "<" at bounding box center [436, 466] width 25 height 24
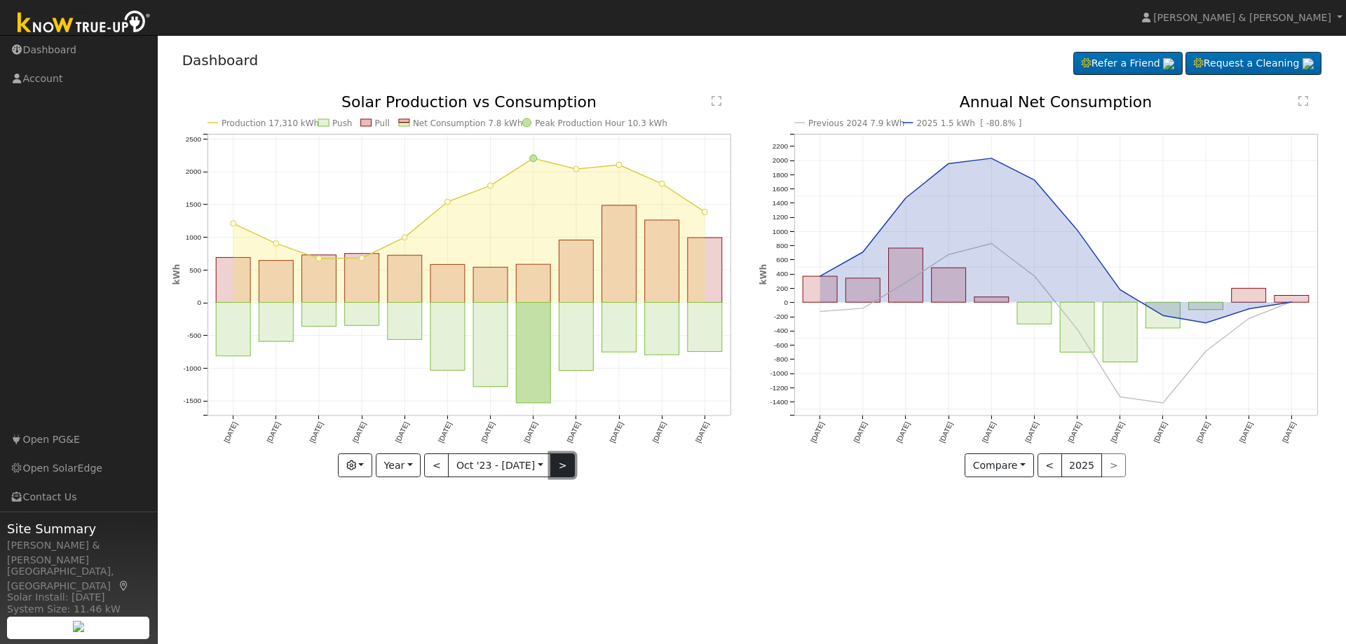
click at [563, 462] on button ">" at bounding box center [562, 466] width 25 height 24
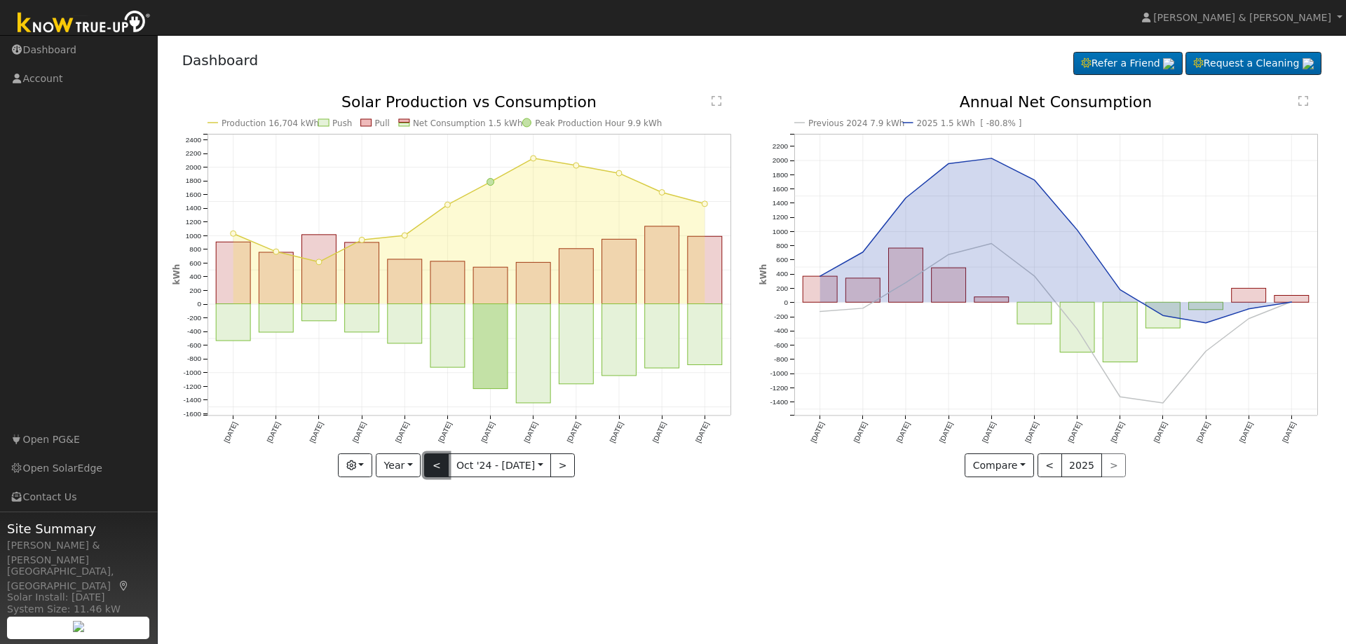
click at [442, 465] on button "<" at bounding box center [436, 466] width 25 height 24
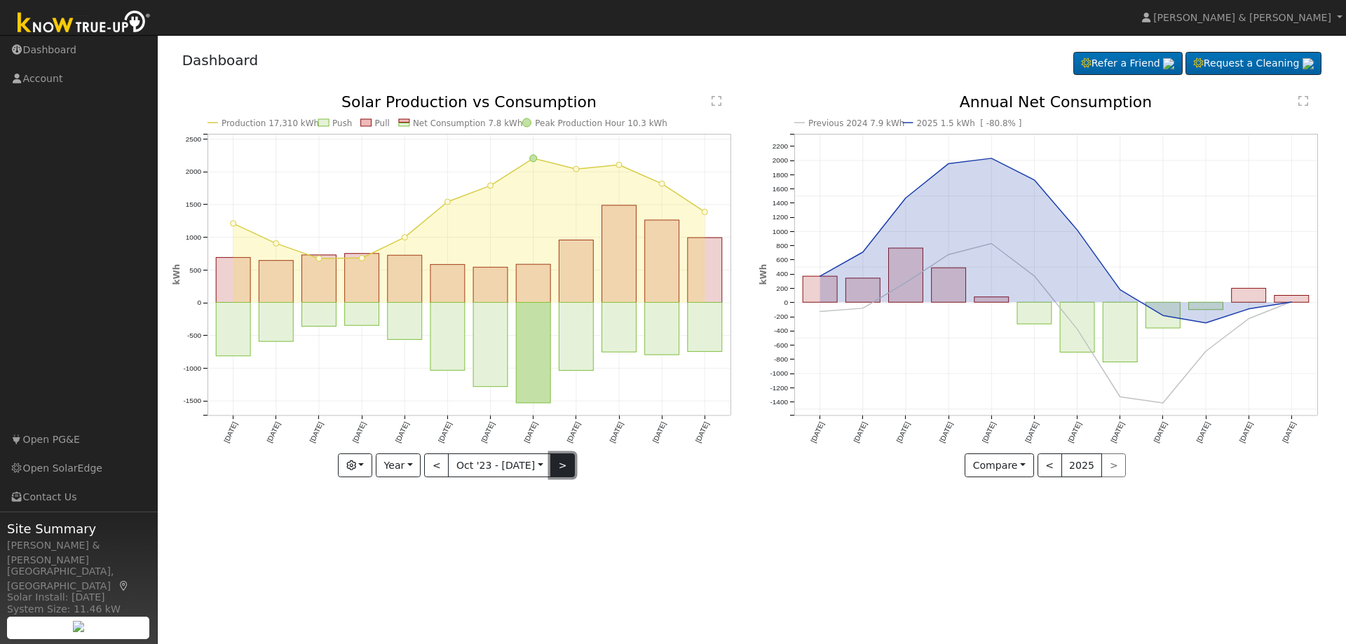
click at [561, 468] on button ">" at bounding box center [562, 466] width 25 height 24
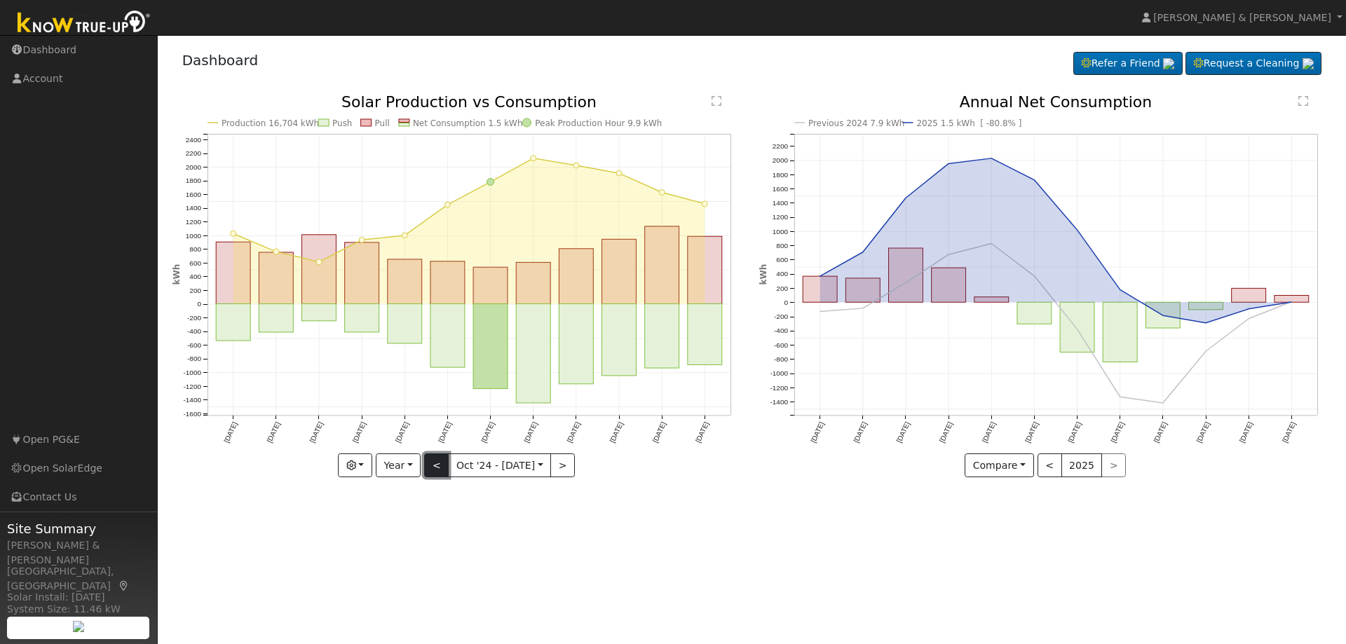
click at [438, 472] on button "<" at bounding box center [436, 466] width 25 height 24
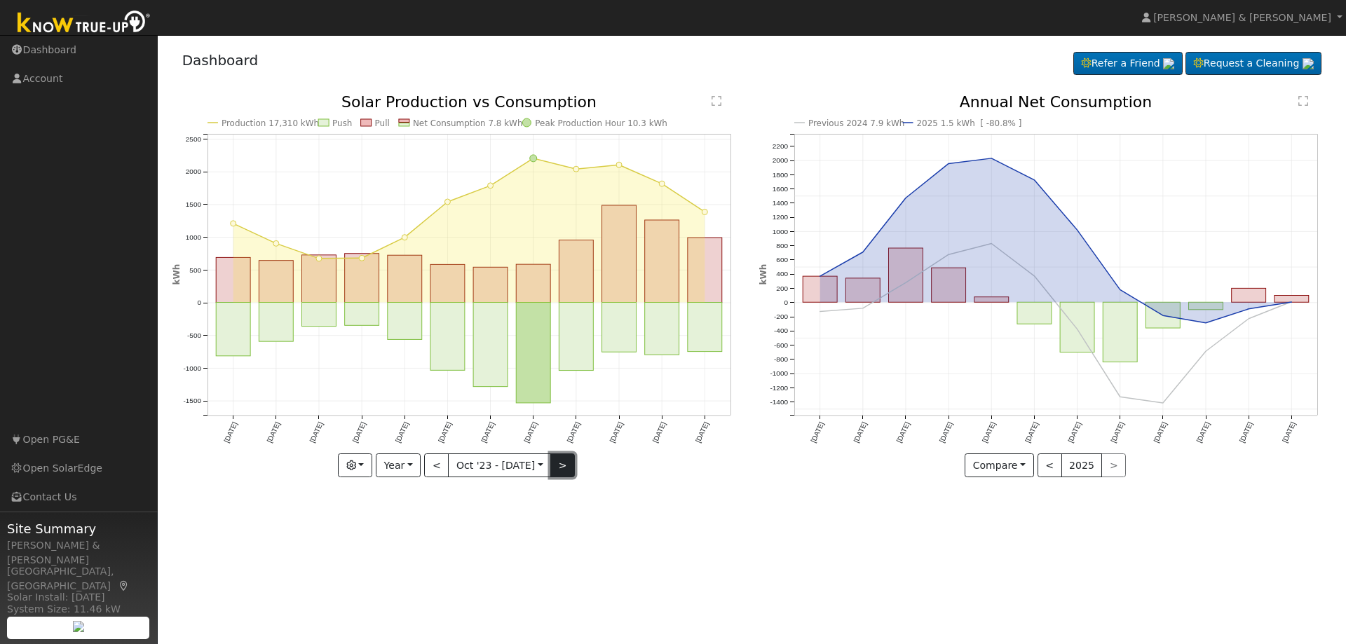
click at [561, 465] on button ">" at bounding box center [562, 466] width 25 height 24
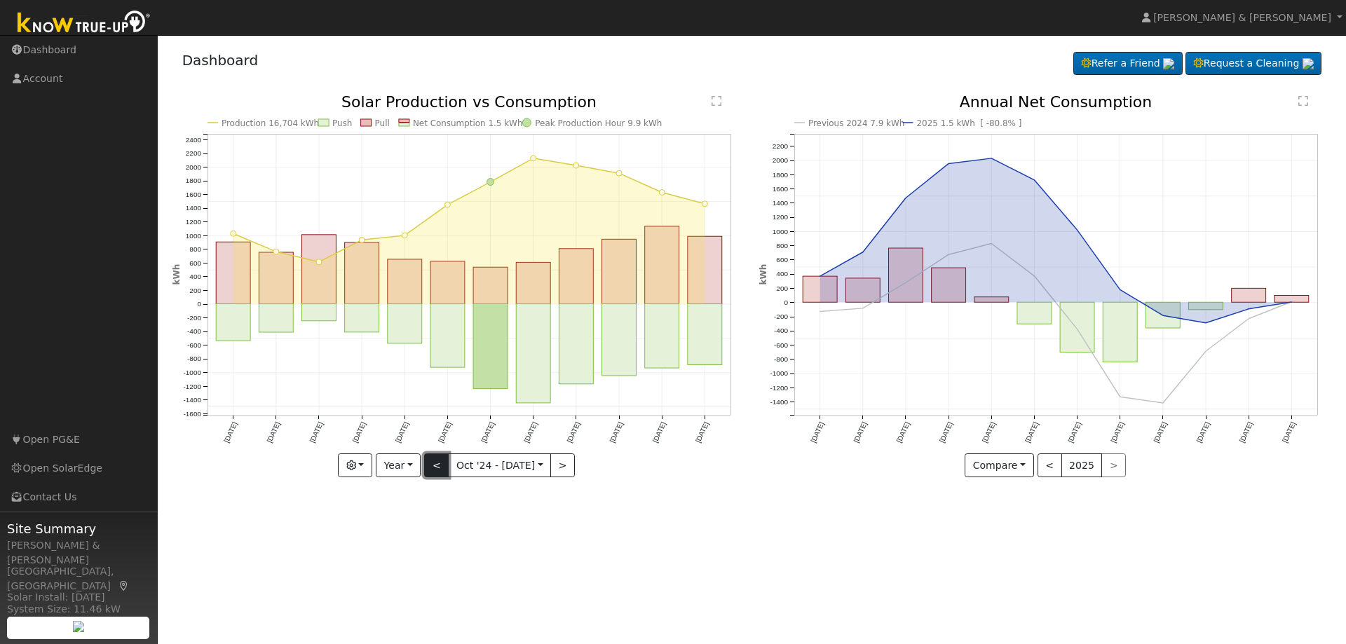
click at [435, 466] on button "<" at bounding box center [436, 466] width 25 height 24
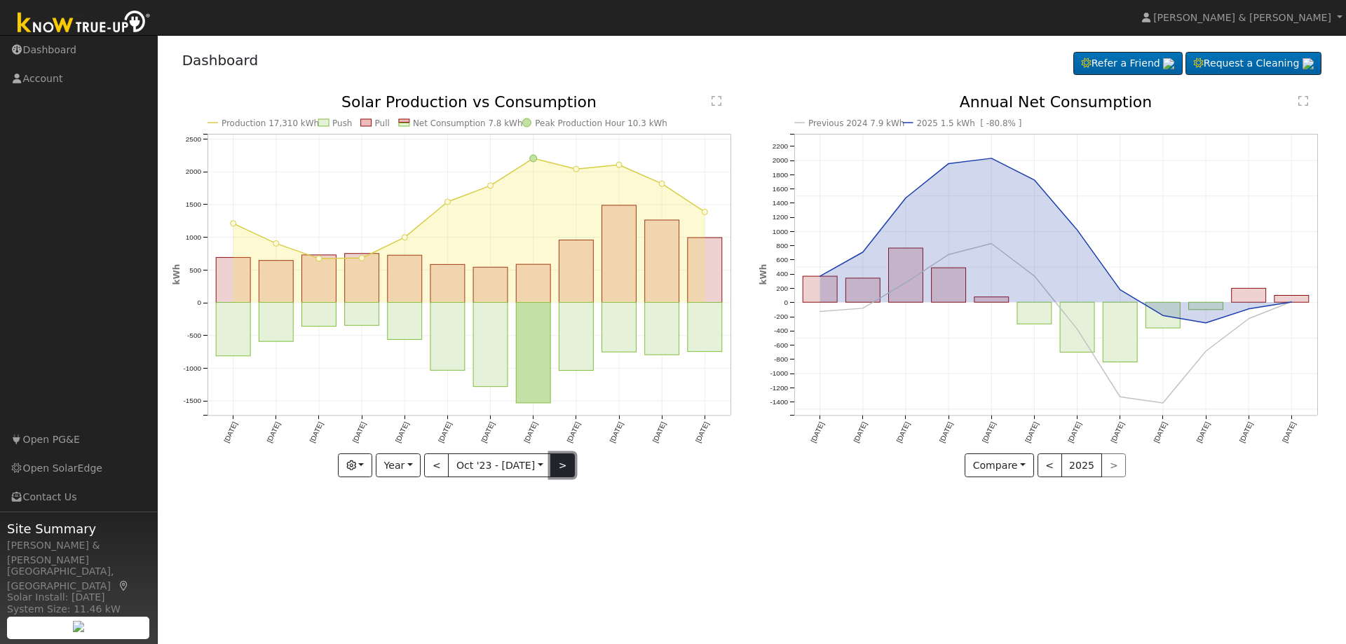
click at [562, 466] on button ">" at bounding box center [562, 466] width 25 height 24
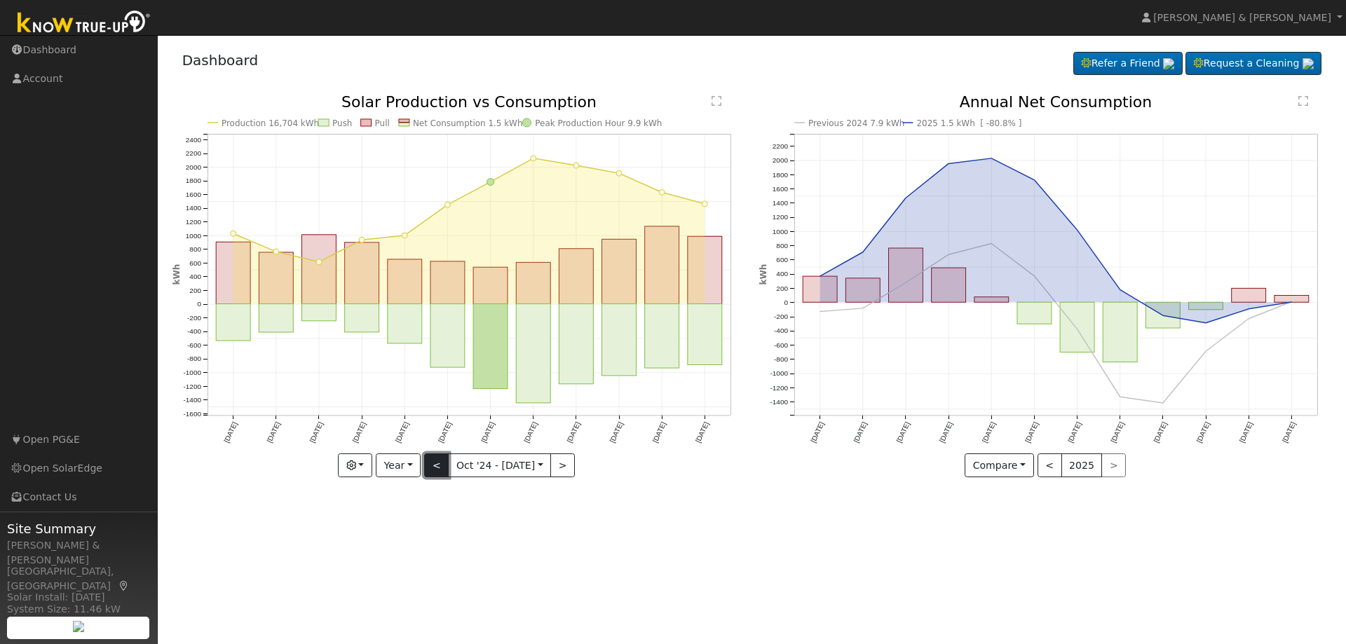
click at [439, 469] on button "<" at bounding box center [436, 466] width 25 height 24
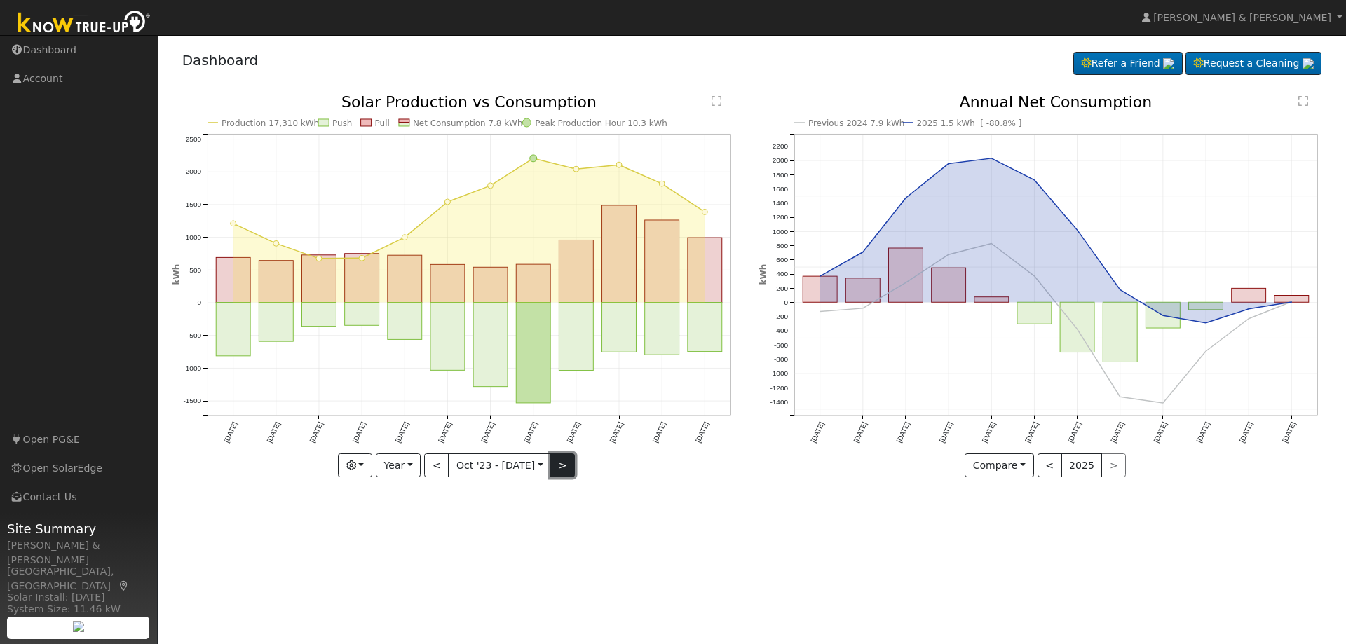
click at [562, 468] on button ">" at bounding box center [562, 466] width 25 height 24
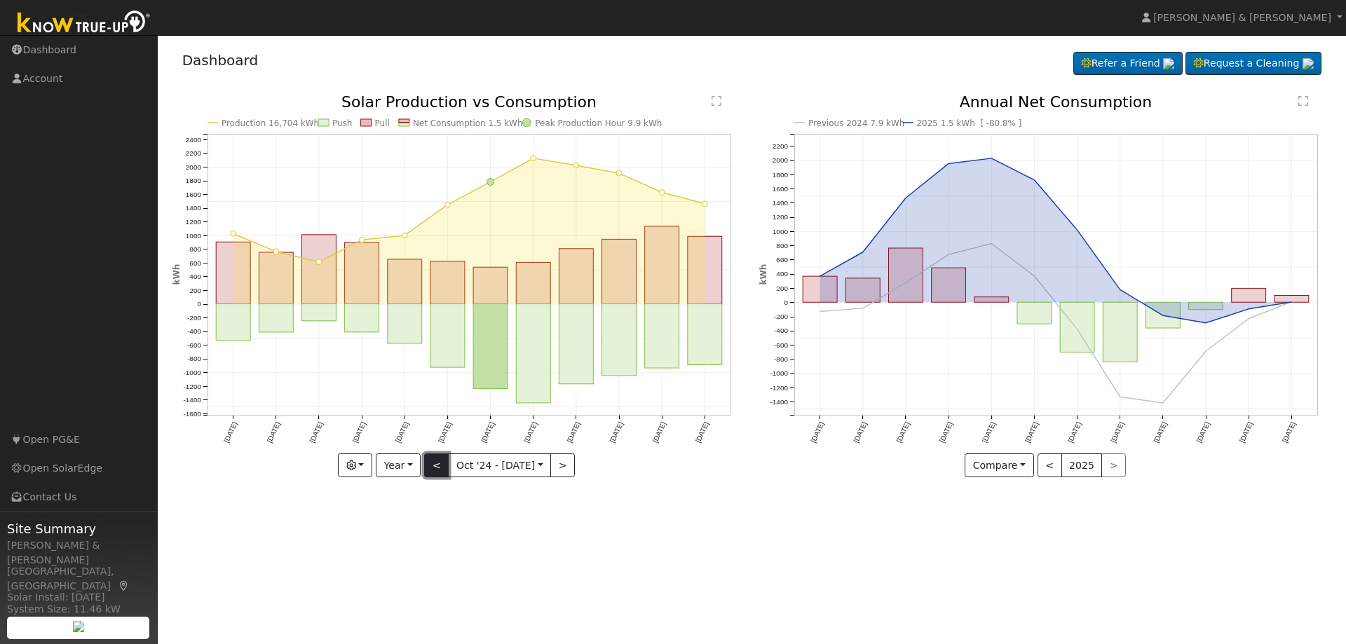
click at [442, 463] on button "<" at bounding box center [436, 466] width 25 height 24
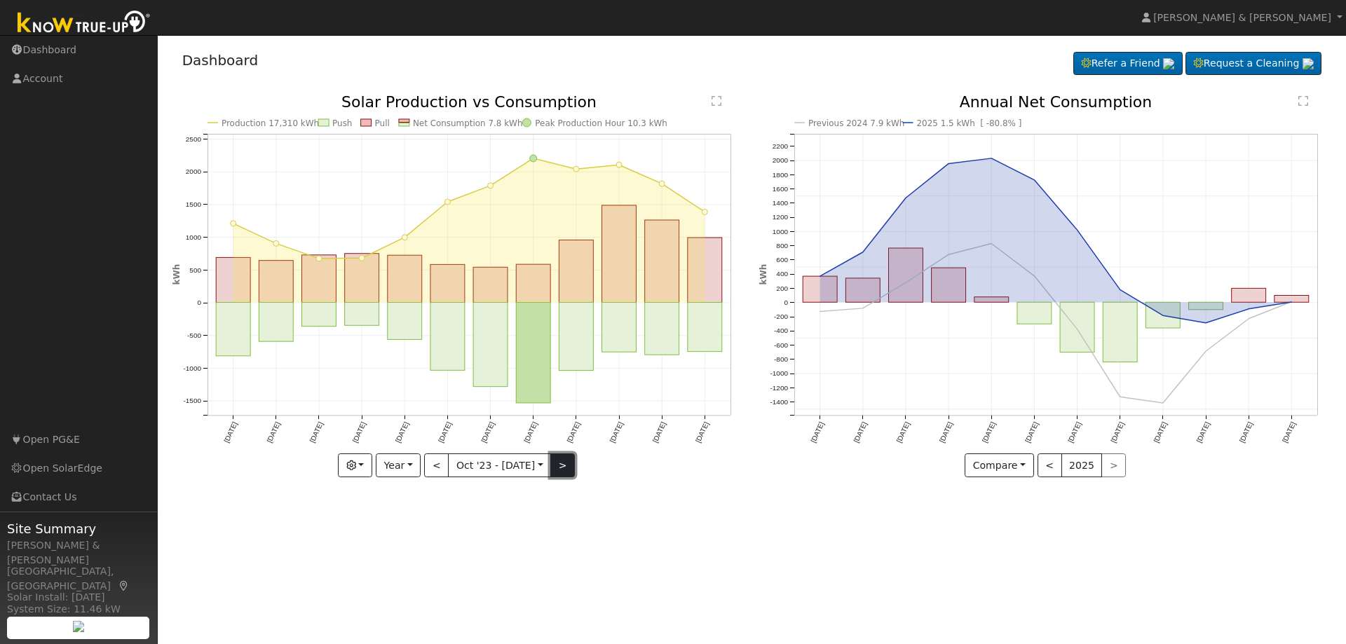
click at [564, 461] on button ">" at bounding box center [562, 466] width 25 height 24
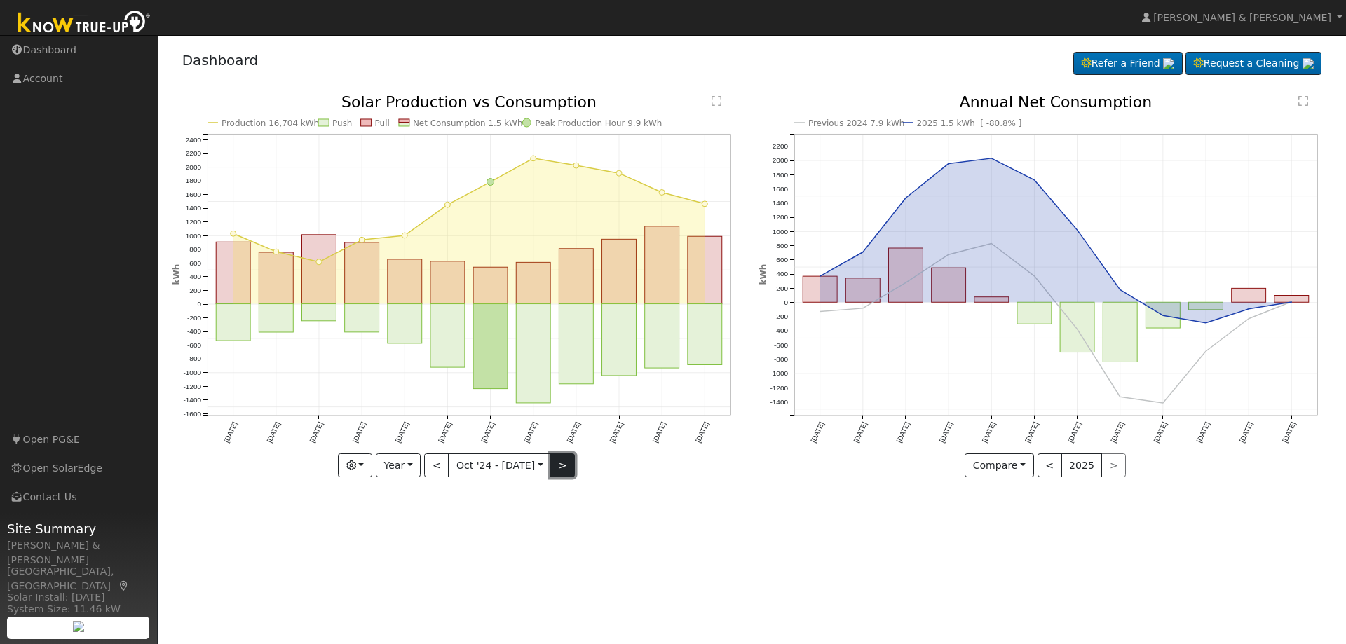
click at [555, 463] on button ">" at bounding box center [562, 466] width 25 height 24
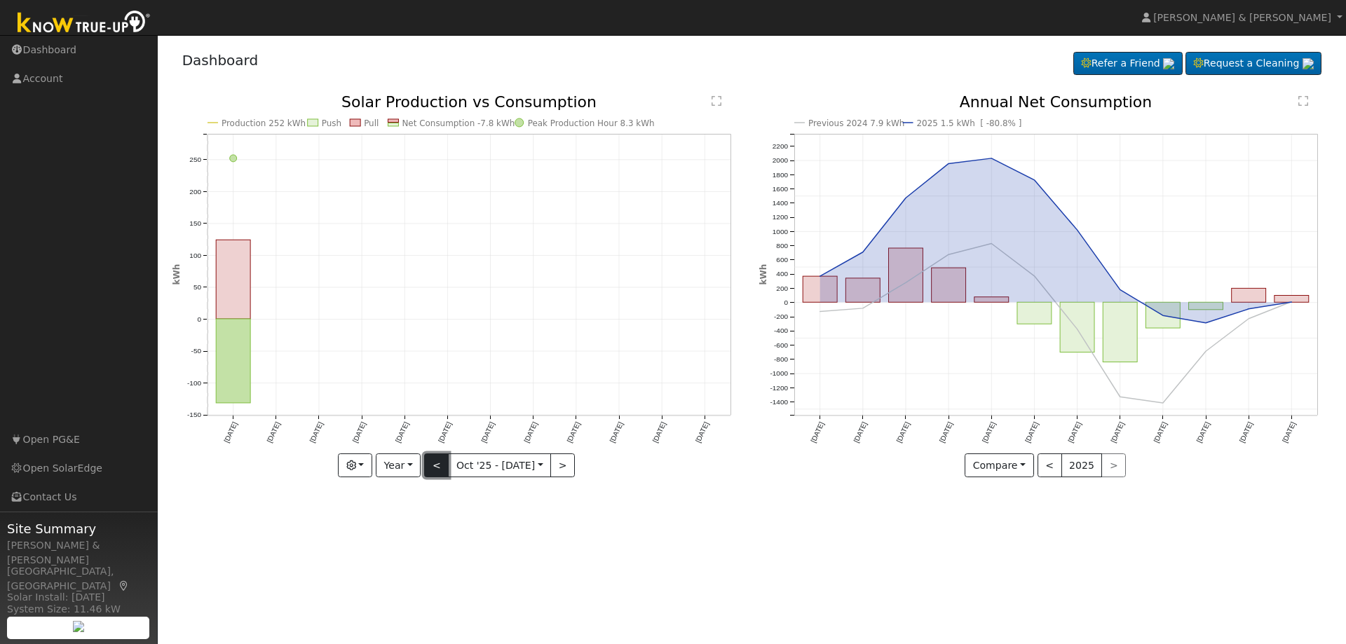
click at [437, 470] on button "<" at bounding box center [436, 466] width 25 height 24
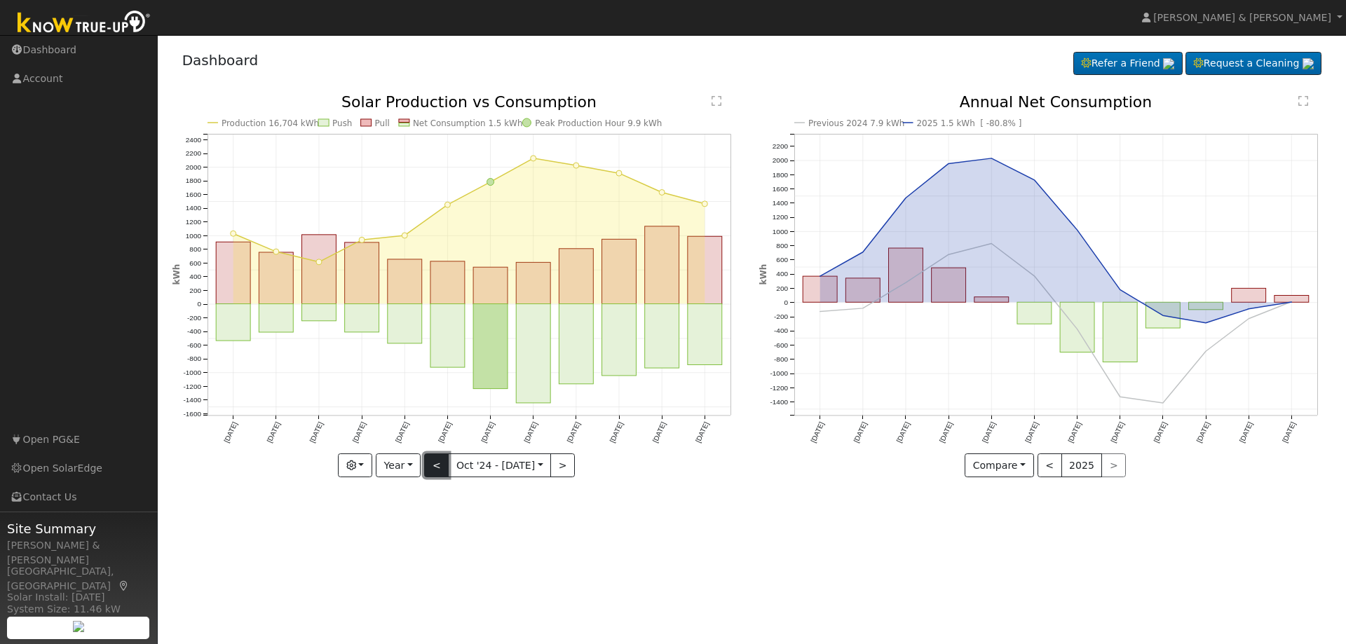
click at [439, 463] on button "<" at bounding box center [436, 466] width 25 height 24
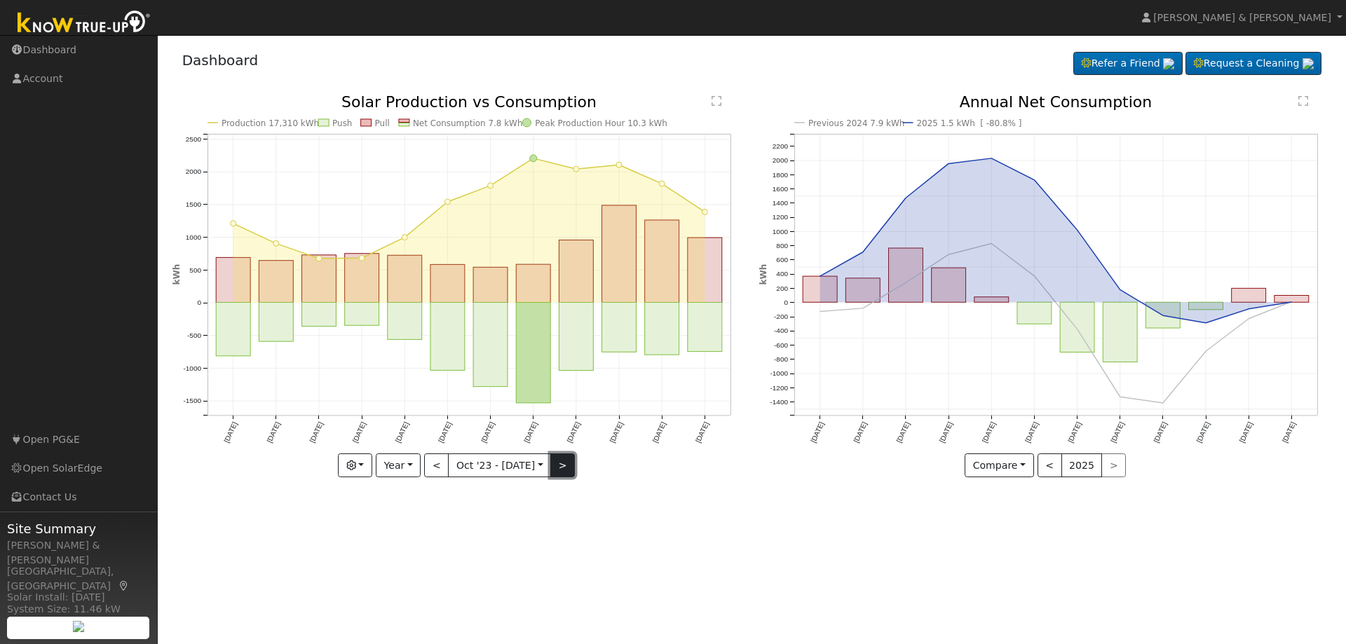
click at [560, 472] on button ">" at bounding box center [562, 466] width 25 height 24
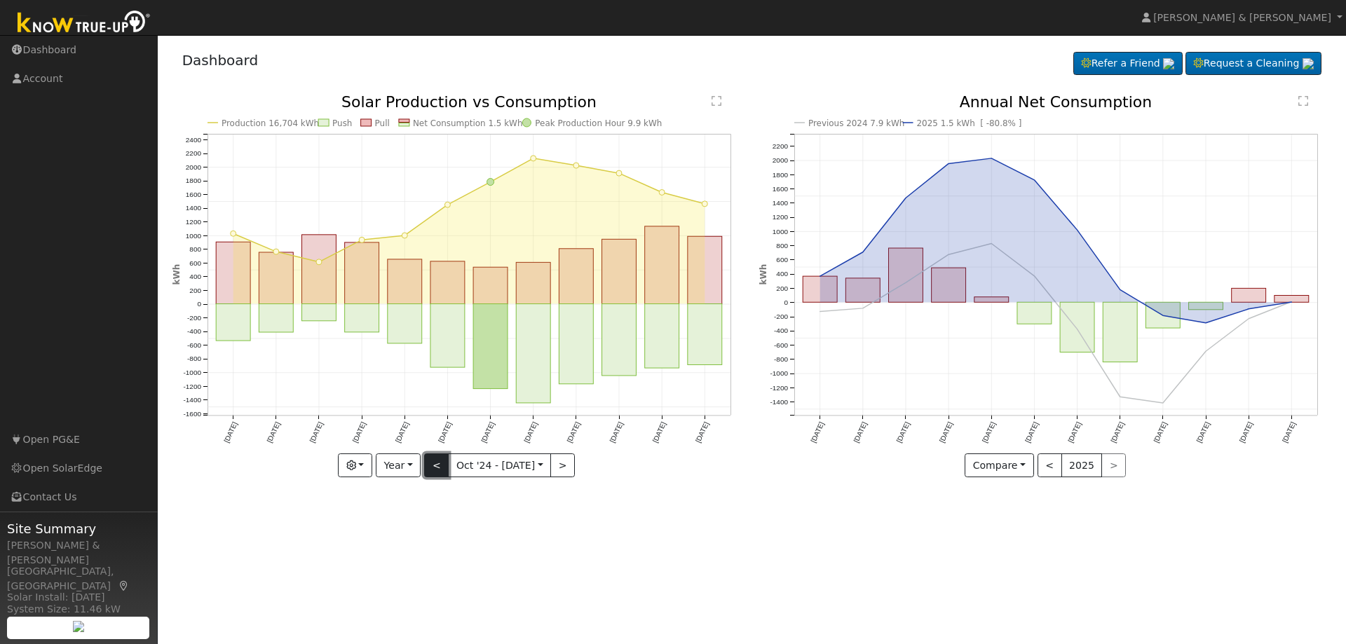
click at [442, 468] on button "<" at bounding box center [436, 466] width 25 height 24
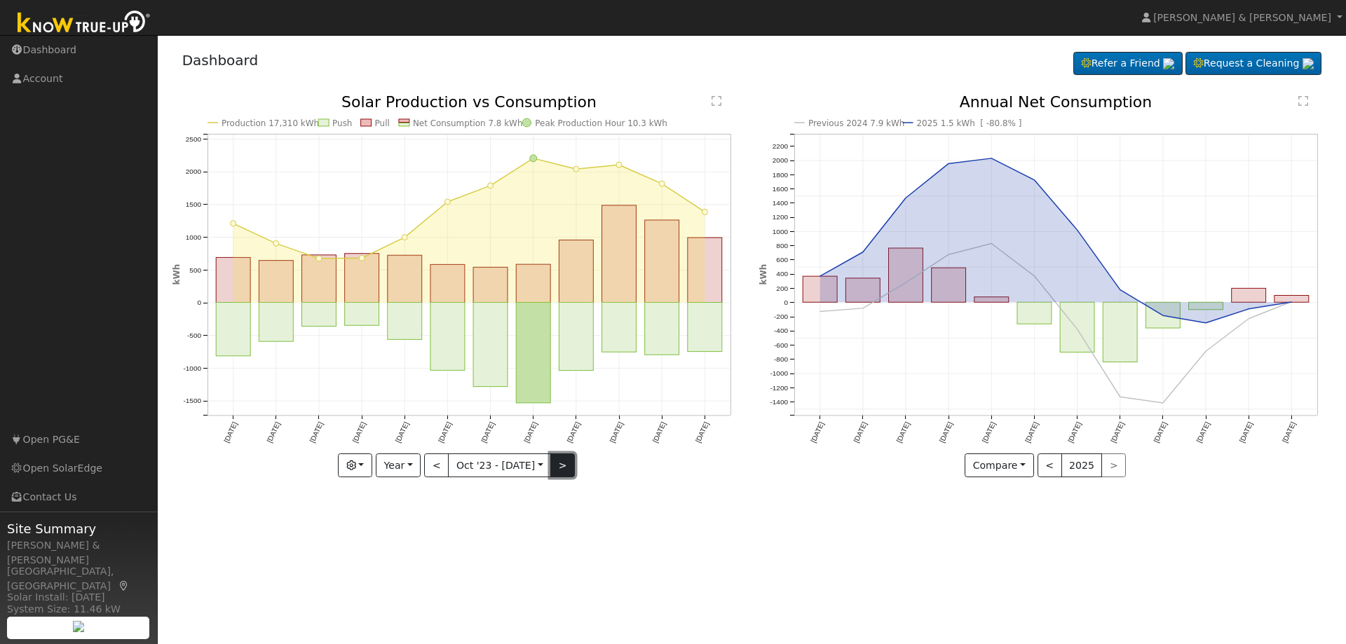
click at [563, 468] on button ">" at bounding box center [562, 466] width 25 height 24
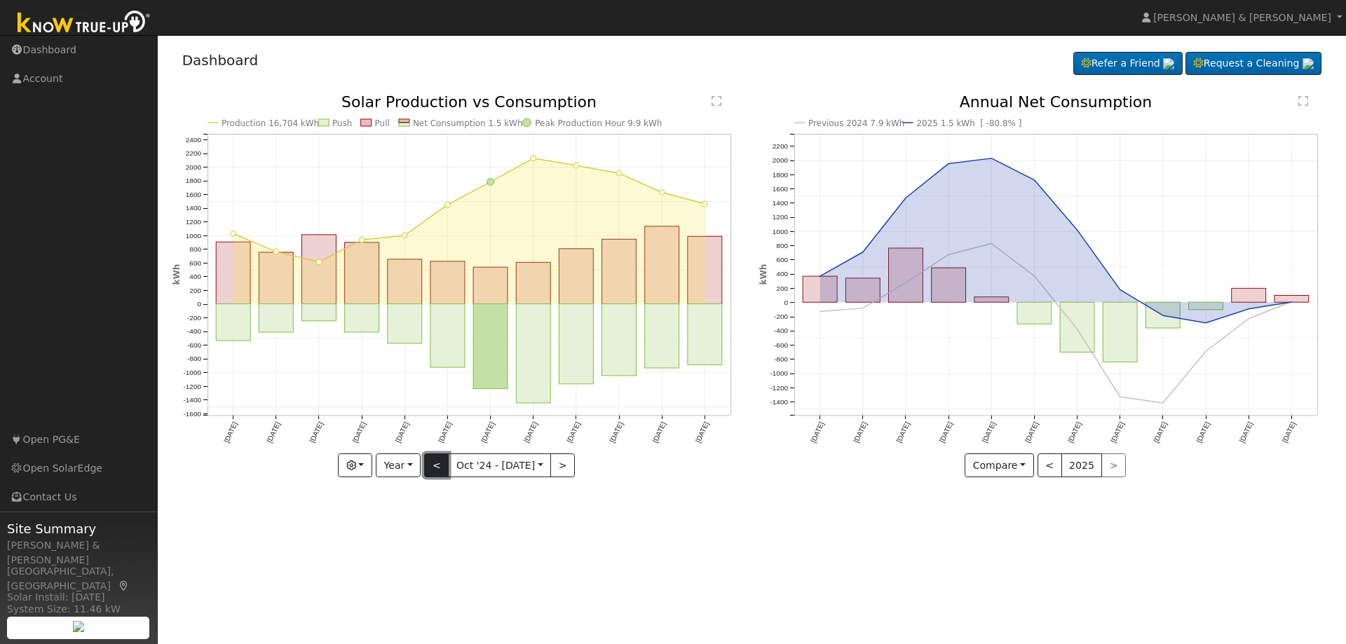
click at [437, 463] on button "<" at bounding box center [436, 466] width 25 height 24
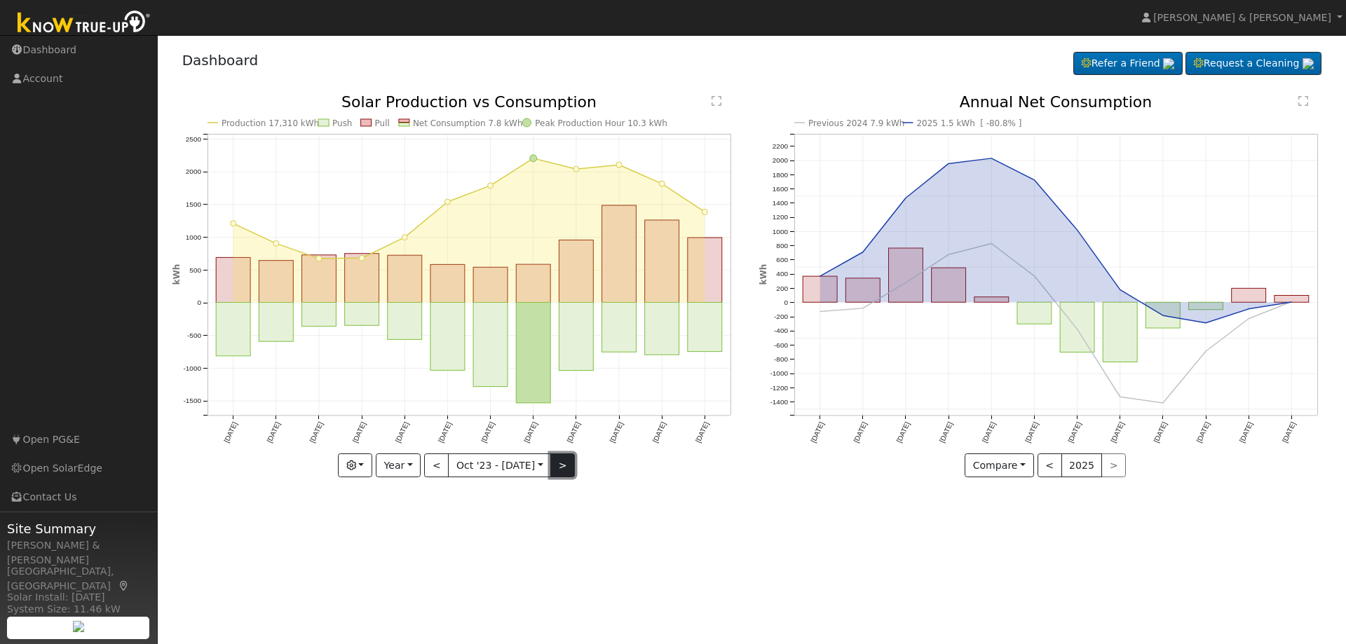
click at [561, 470] on button ">" at bounding box center [562, 466] width 25 height 24
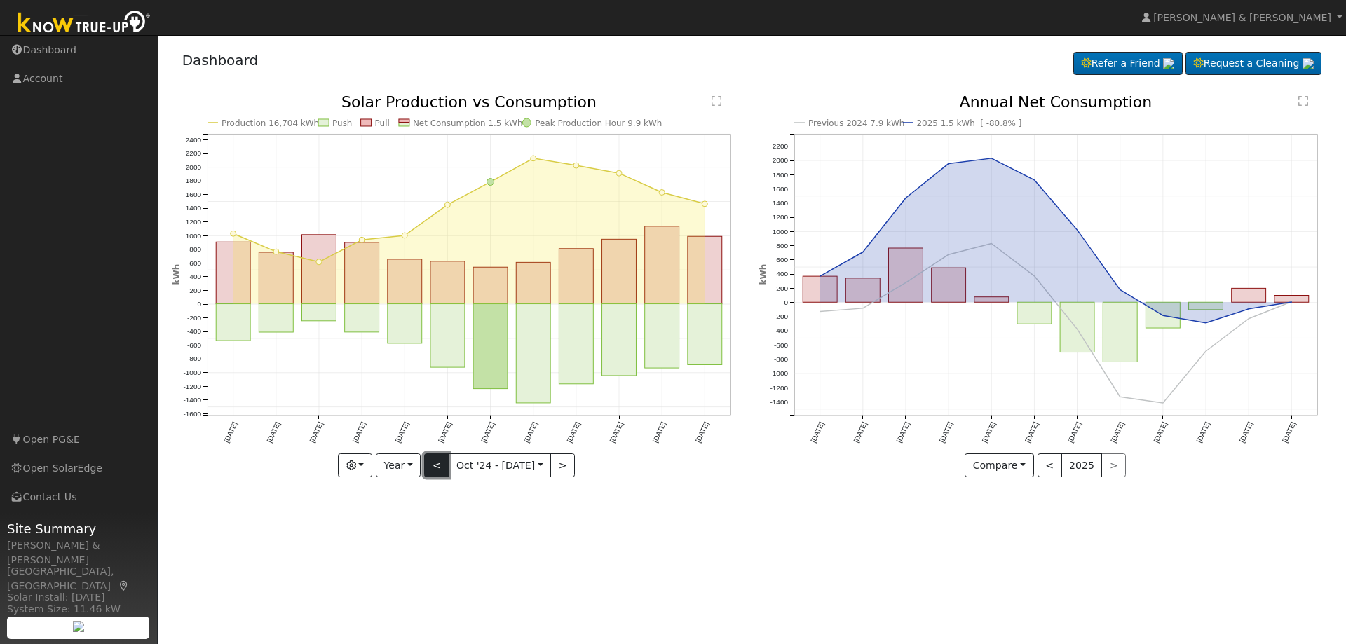
click at [439, 469] on button "<" at bounding box center [436, 466] width 25 height 24
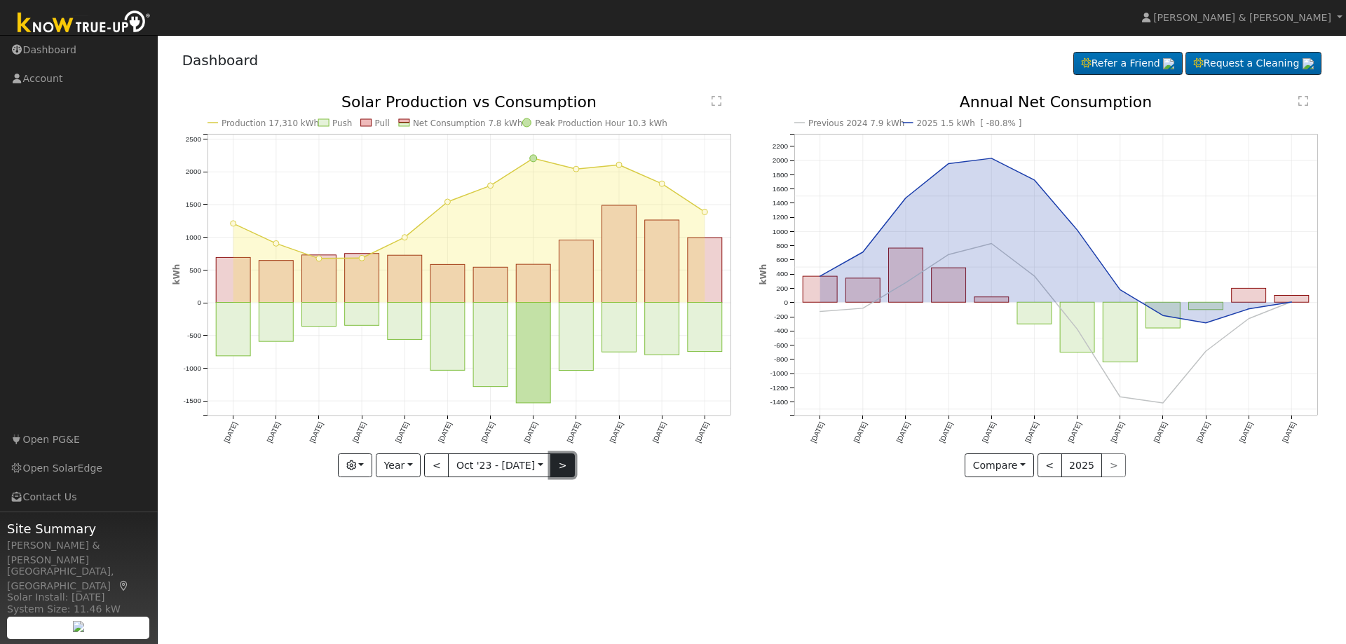
click at [555, 471] on button ">" at bounding box center [562, 466] width 25 height 24
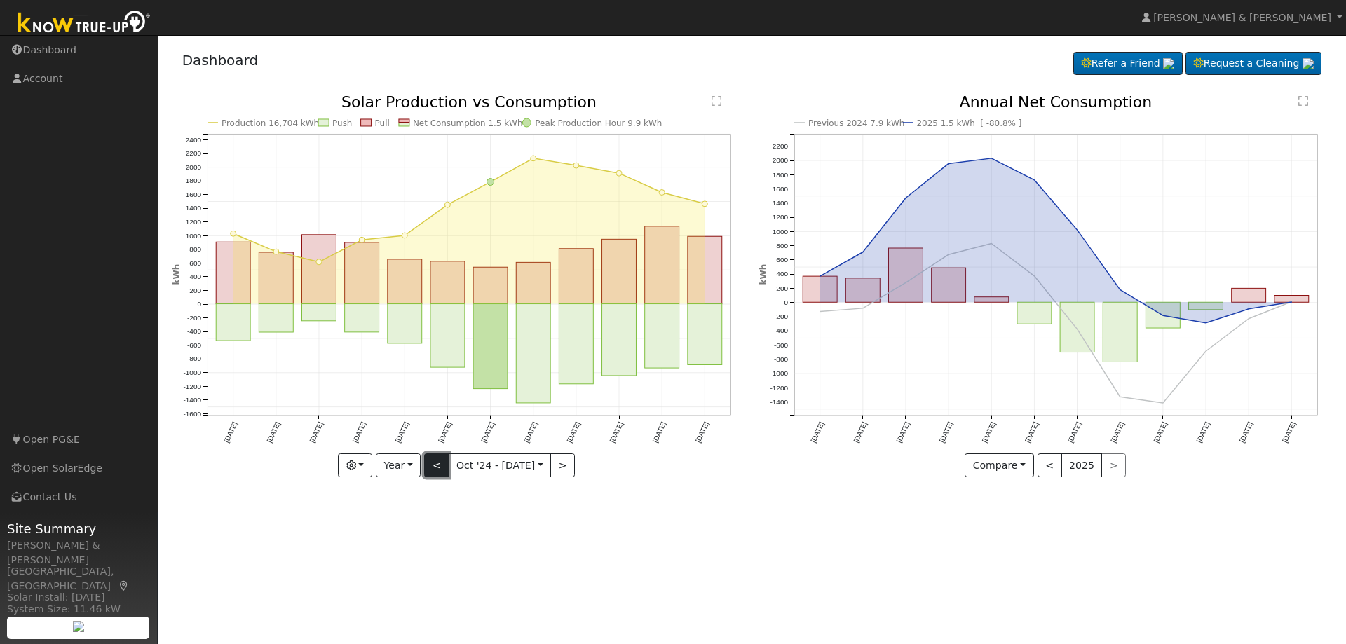
click at [439, 470] on button "<" at bounding box center [436, 466] width 25 height 24
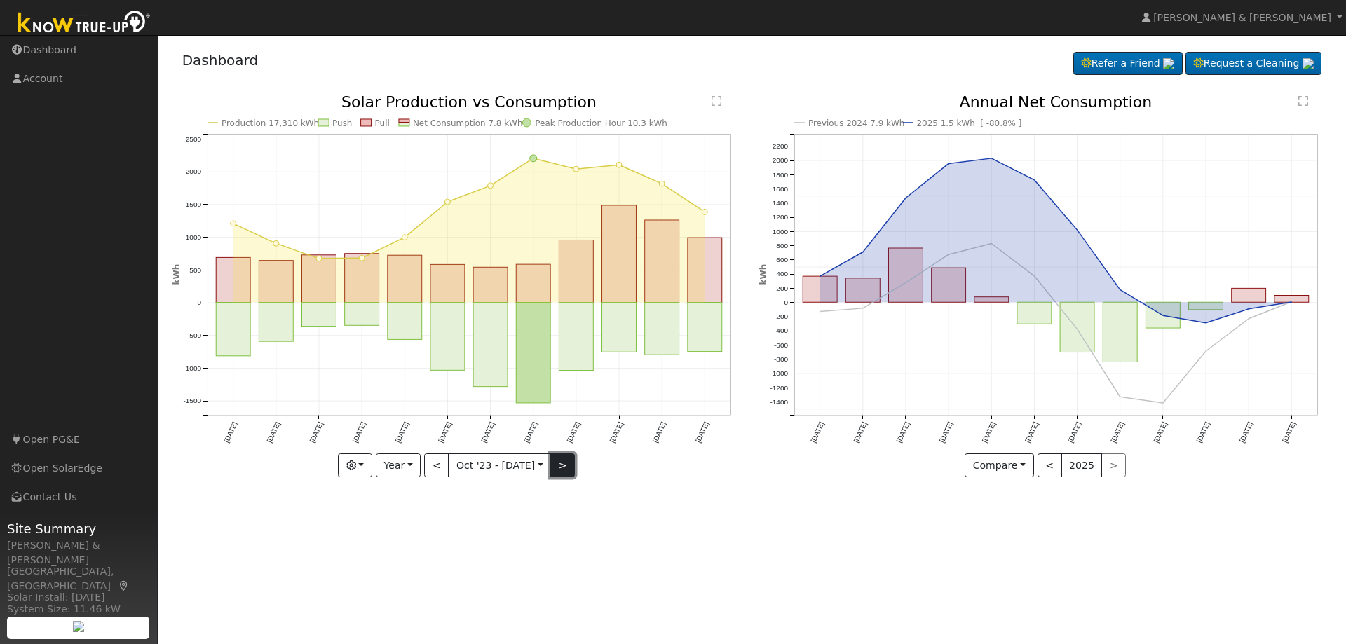
click at [559, 464] on button ">" at bounding box center [562, 466] width 25 height 24
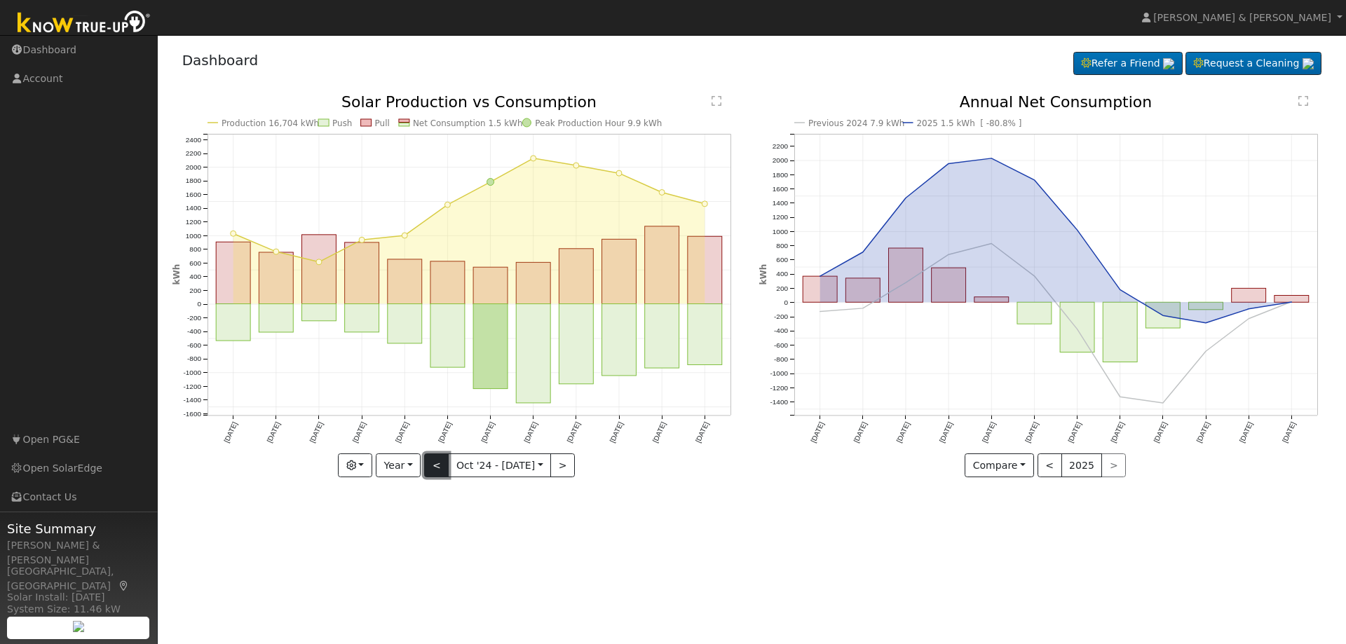
click at [443, 462] on button "<" at bounding box center [436, 466] width 25 height 24
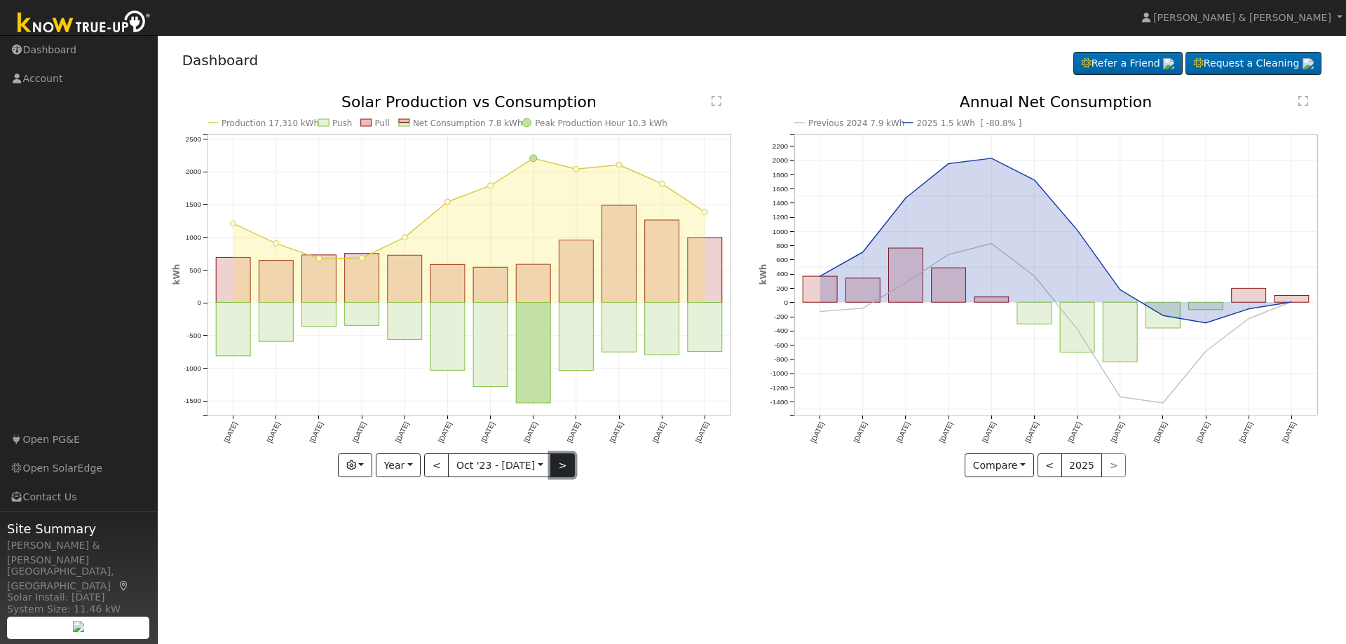
click at [553, 464] on button ">" at bounding box center [562, 466] width 25 height 24
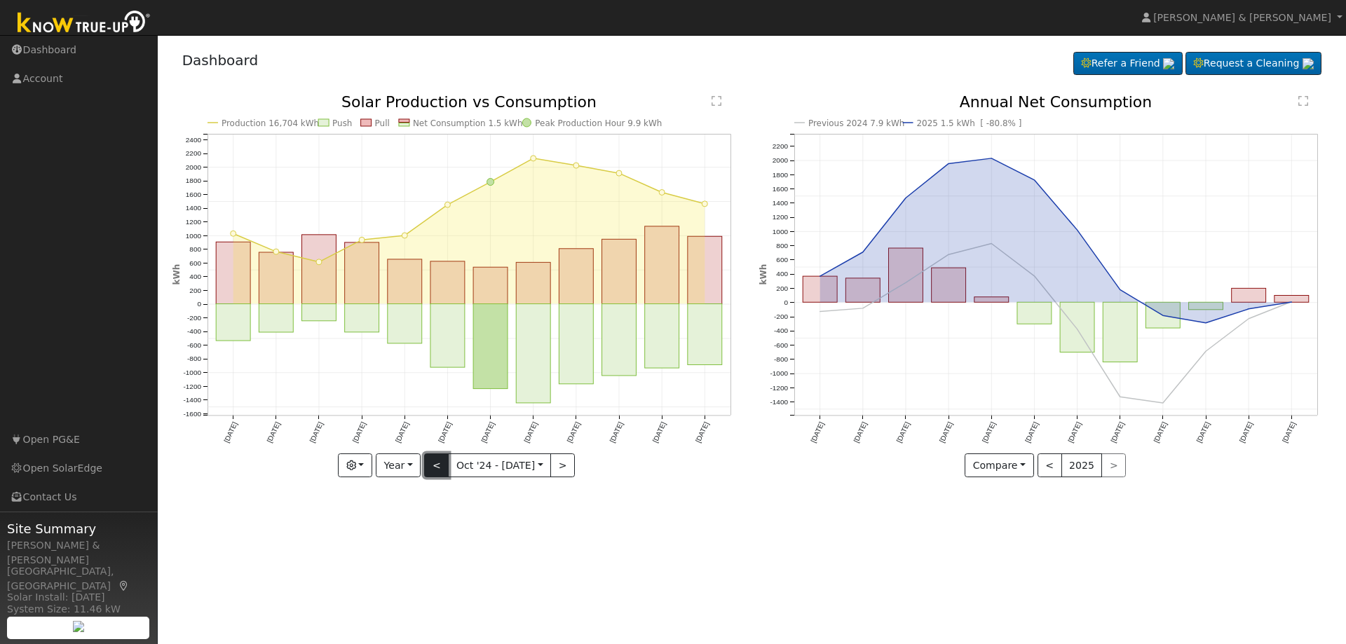
click at [439, 468] on button "<" at bounding box center [436, 466] width 25 height 24
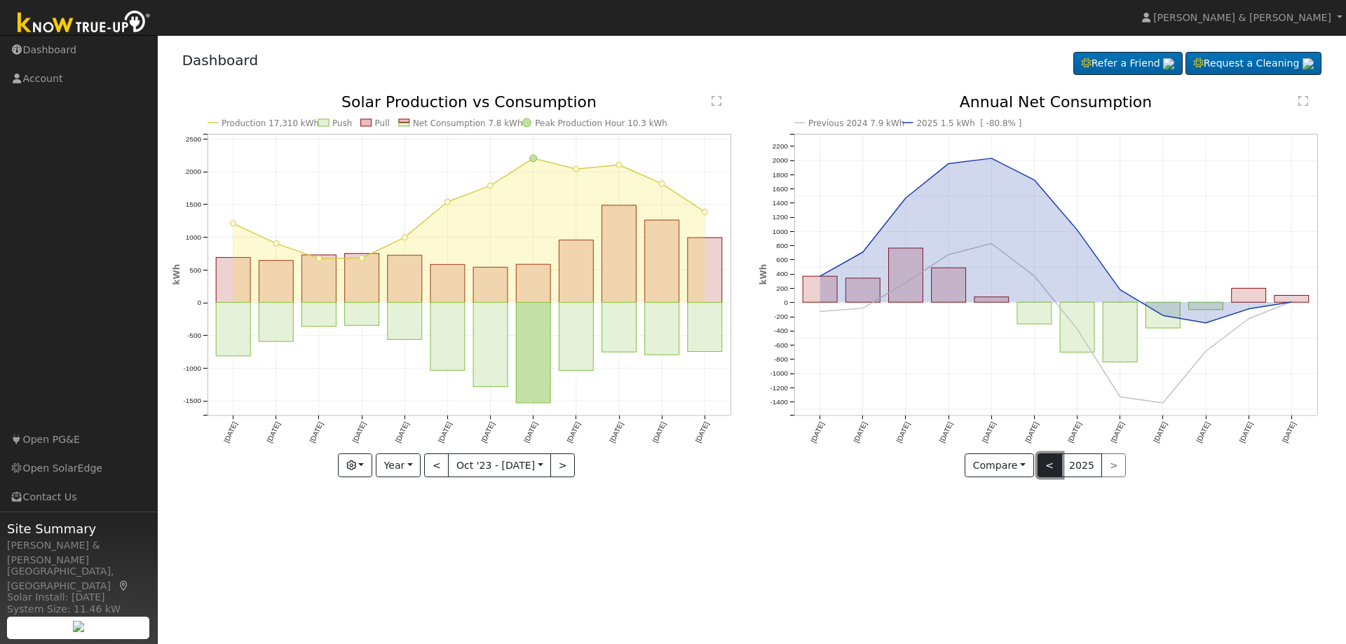
click at [1051, 466] on button "<" at bounding box center [1049, 466] width 25 height 24
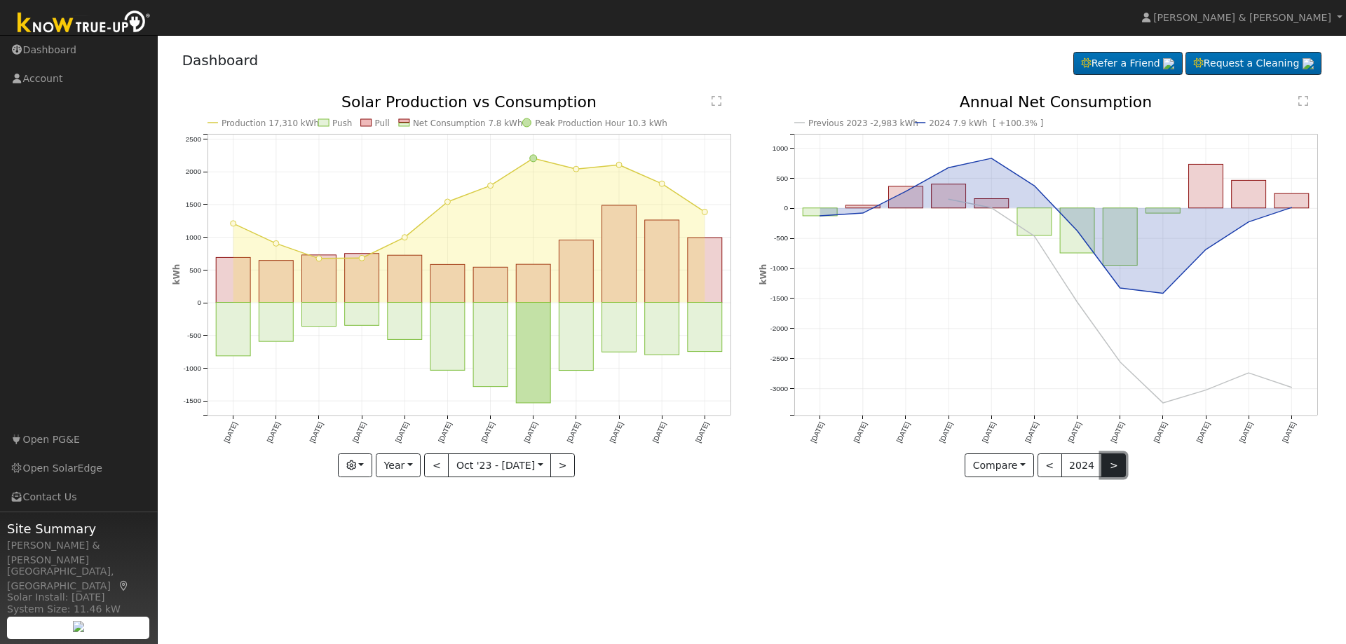
click at [1112, 465] on button ">" at bounding box center [1113, 466] width 25 height 24
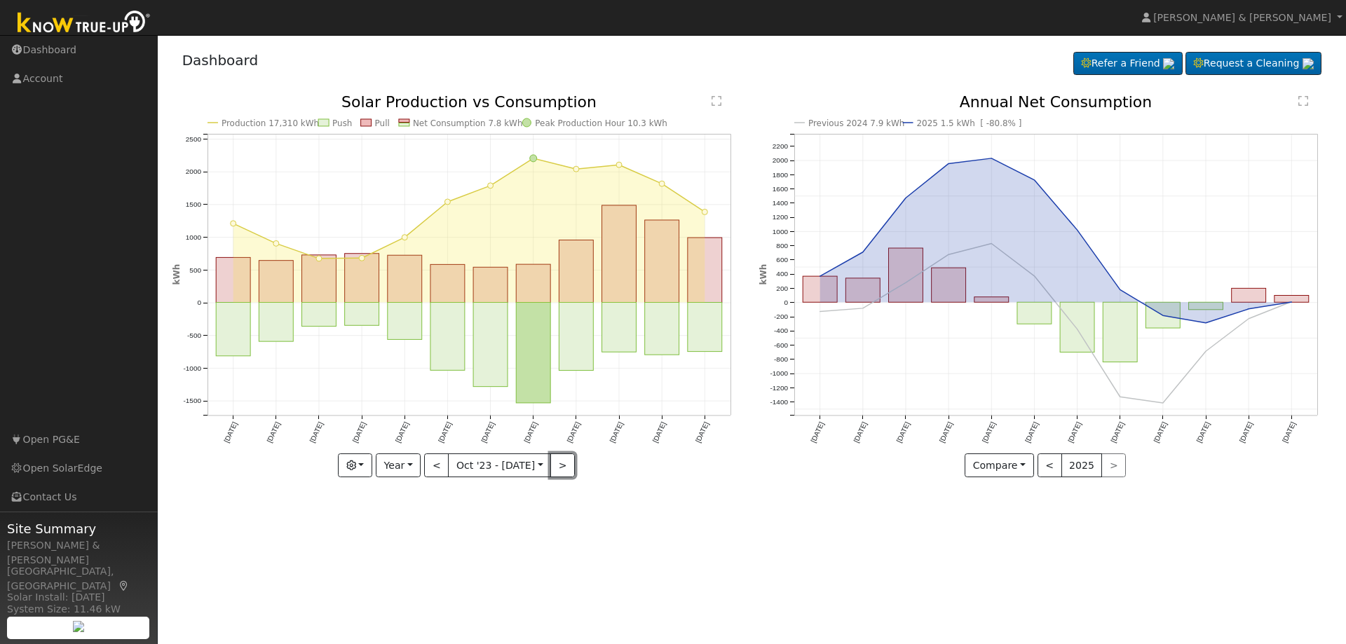
click at [564, 464] on button ">" at bounding box center [562, 466] width 25 height 24
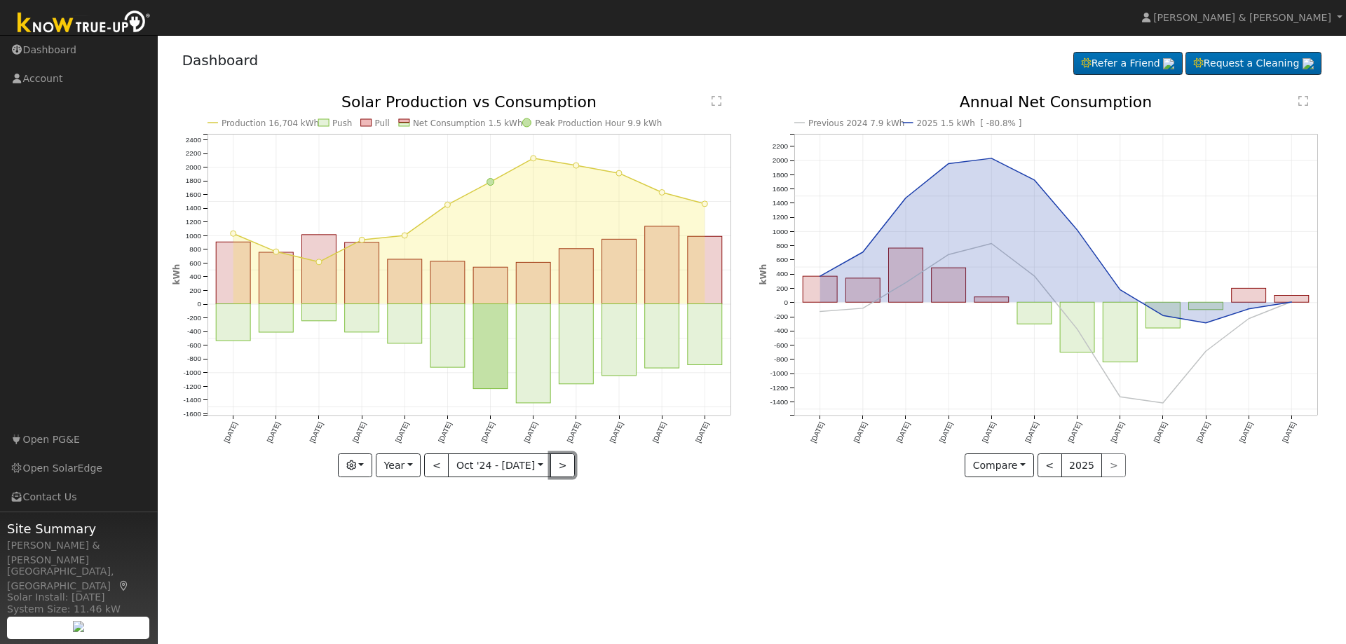
click at [564, 464] on button ">" at bounding box center [562, 466] width 25 height 24
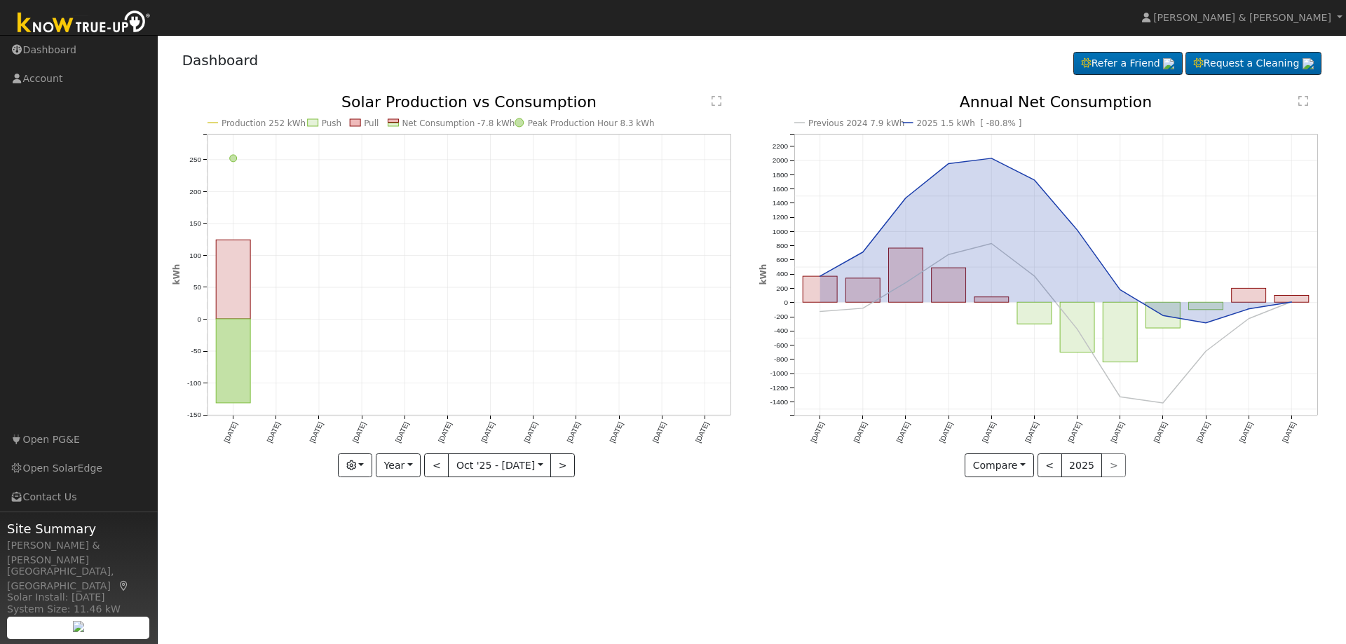
click at [1108, 463] on div "< 2025 >" at bounding box center [1081, 466] width 89 height 24
click at [1109, 465] on div "< 2025 >" at bounding box center [1081, 466] width 89 height 24
click at [438, 465] on button "<" at bounding box center [436, 466] width 25 height 24
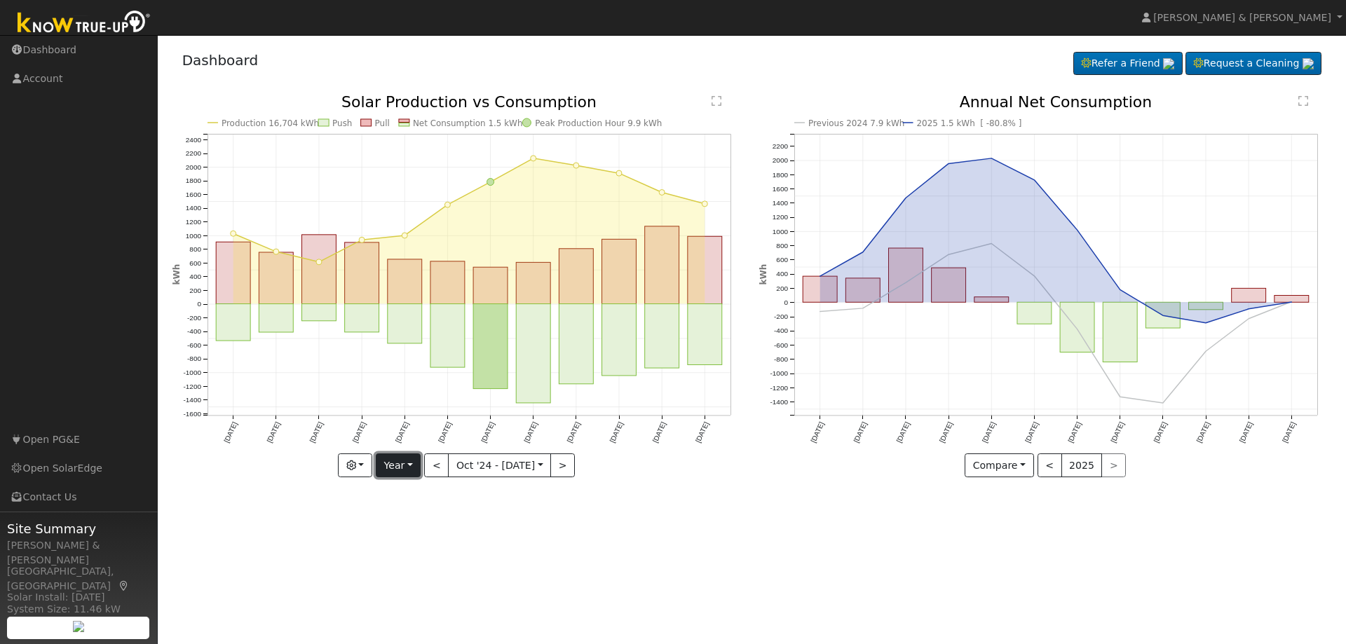
click at [410, 458] on button "Year" at bounding box center [398, 466] width 45 height 24
click at [410, 512] on link "Week" at bounding box center [424, 515] width 97 height 20
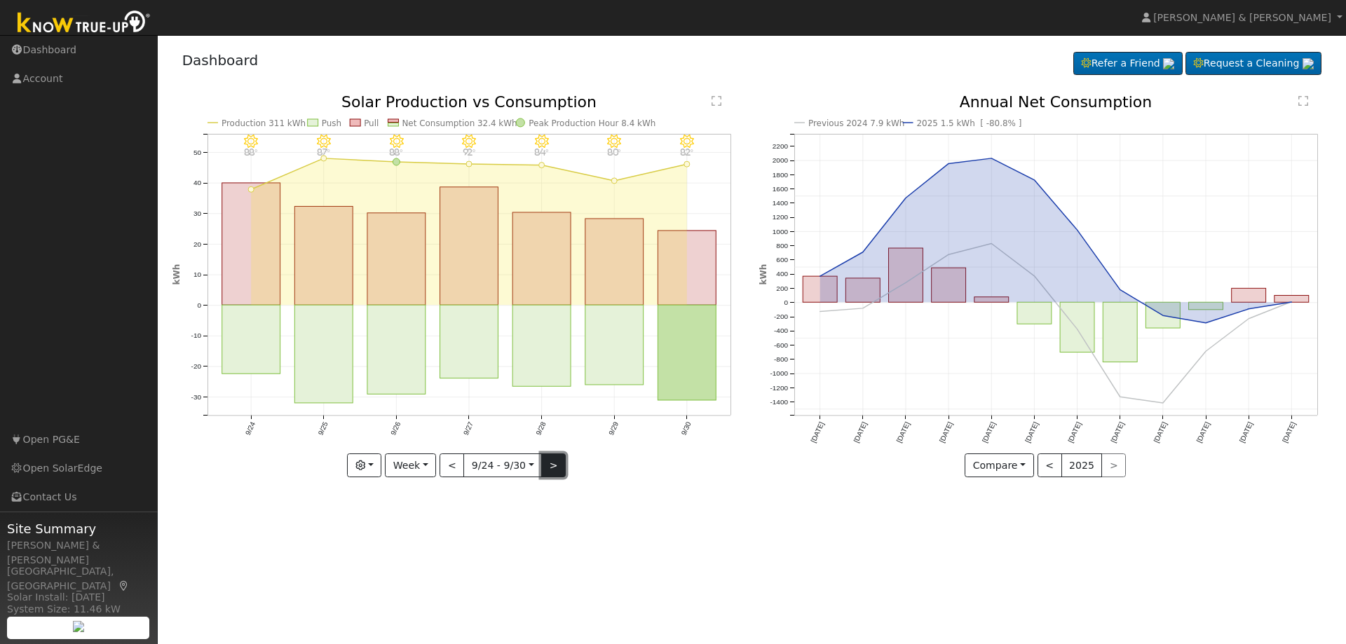
click at [550, 464] on button ">" at bounding box center [553, 466] width 25 height 24
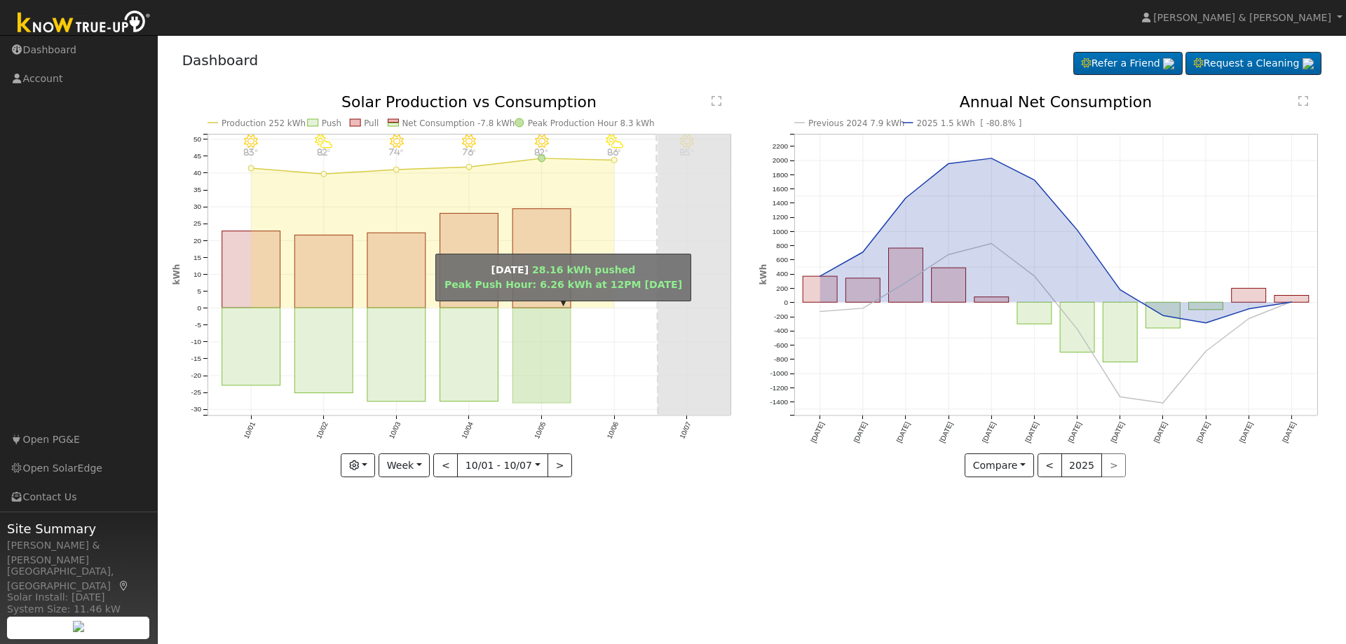
click at [548, 363] on rect "onclick=""" at bounding box center [541, 355] width 58 height 95
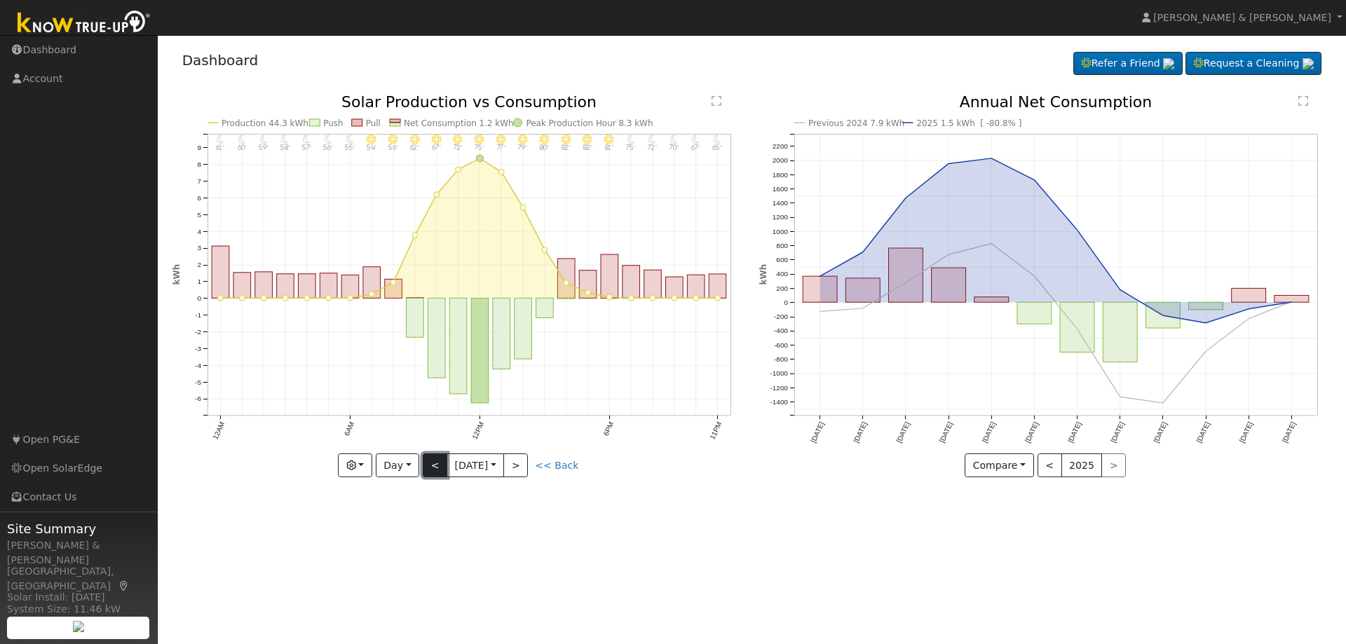
click at [435, 467] on button "<" at bounding box center [435, 466] width 25 height 24
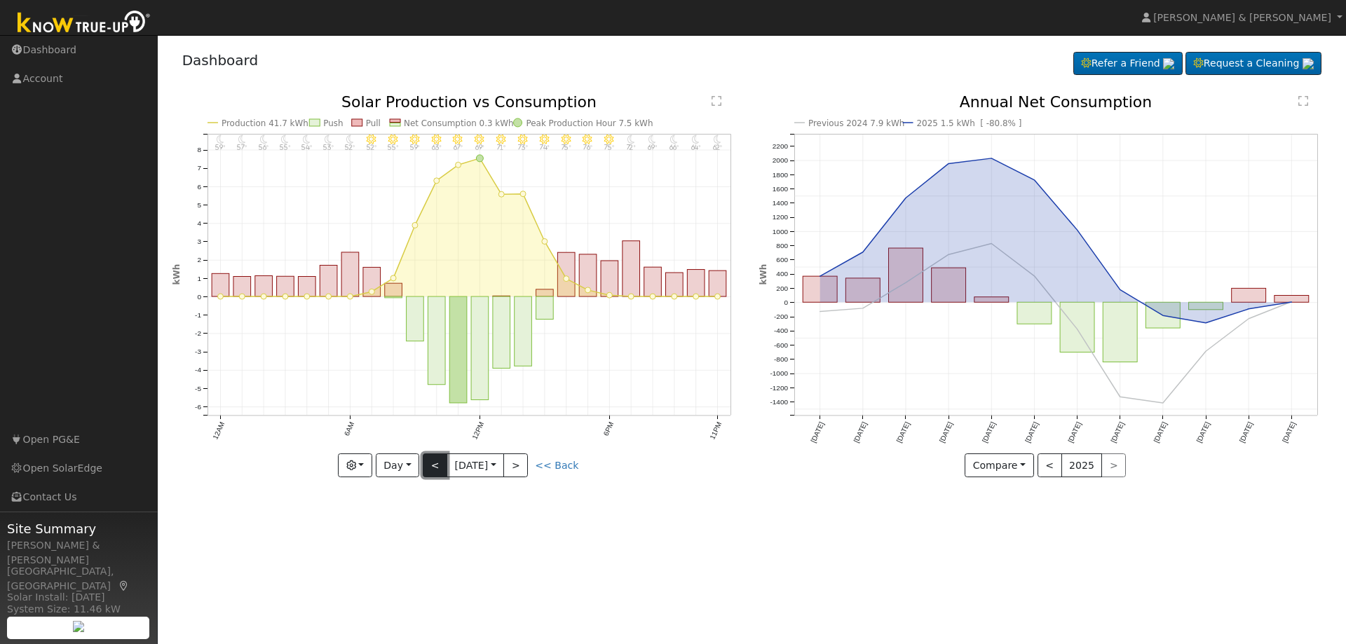
click at [438, 465] on button "<" at bounding box center [435, 466] width 25 height 24
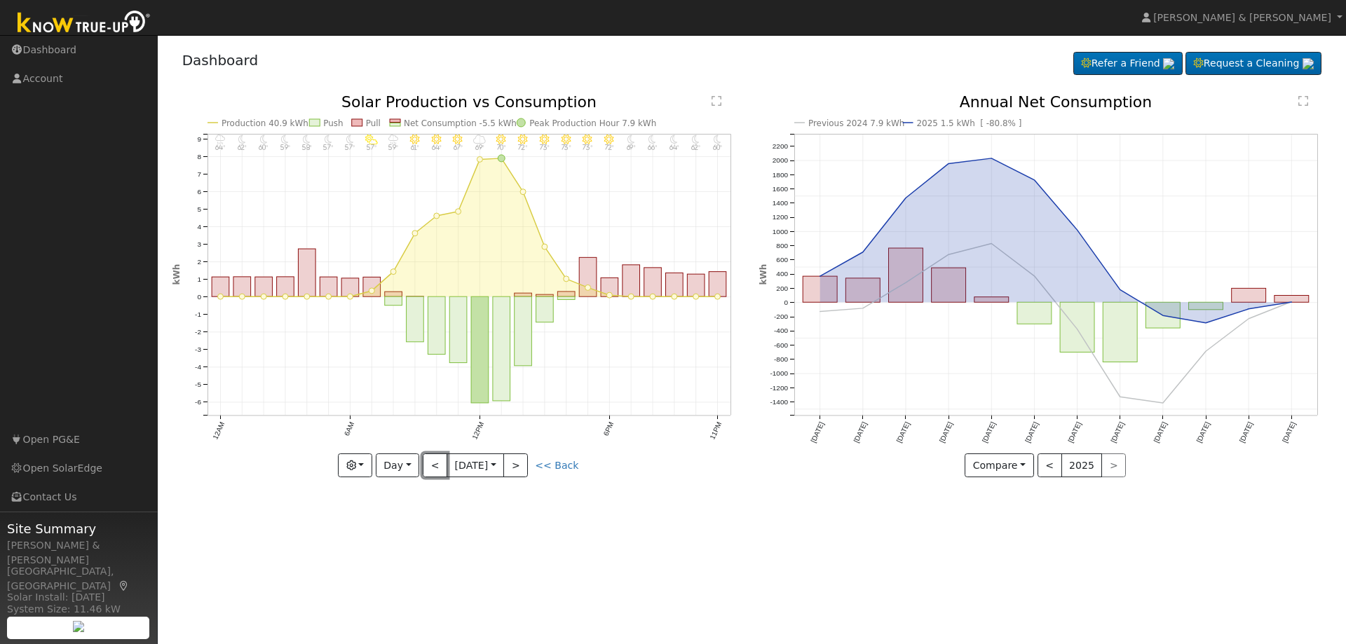
click at [438, 465] on button "<" at bounding box center [435, 466] width 25 height 24
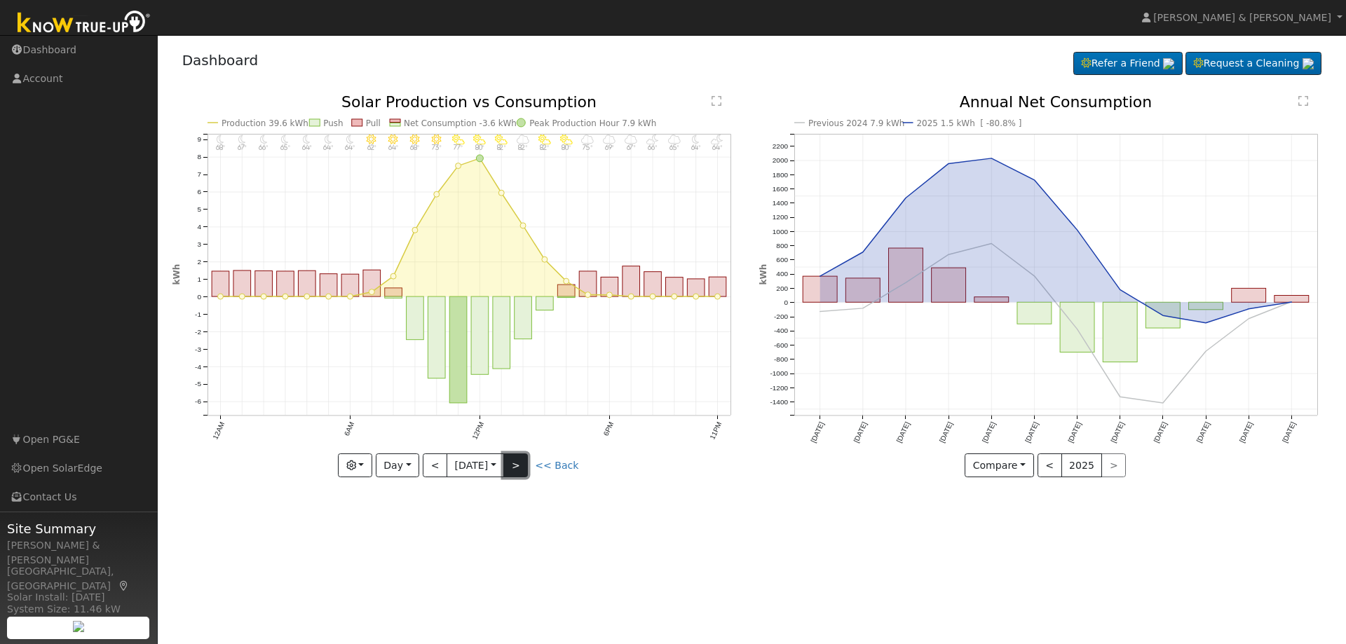
click at [522, 466] on button ">" at bounding box center [515, 466] width 25 height 24
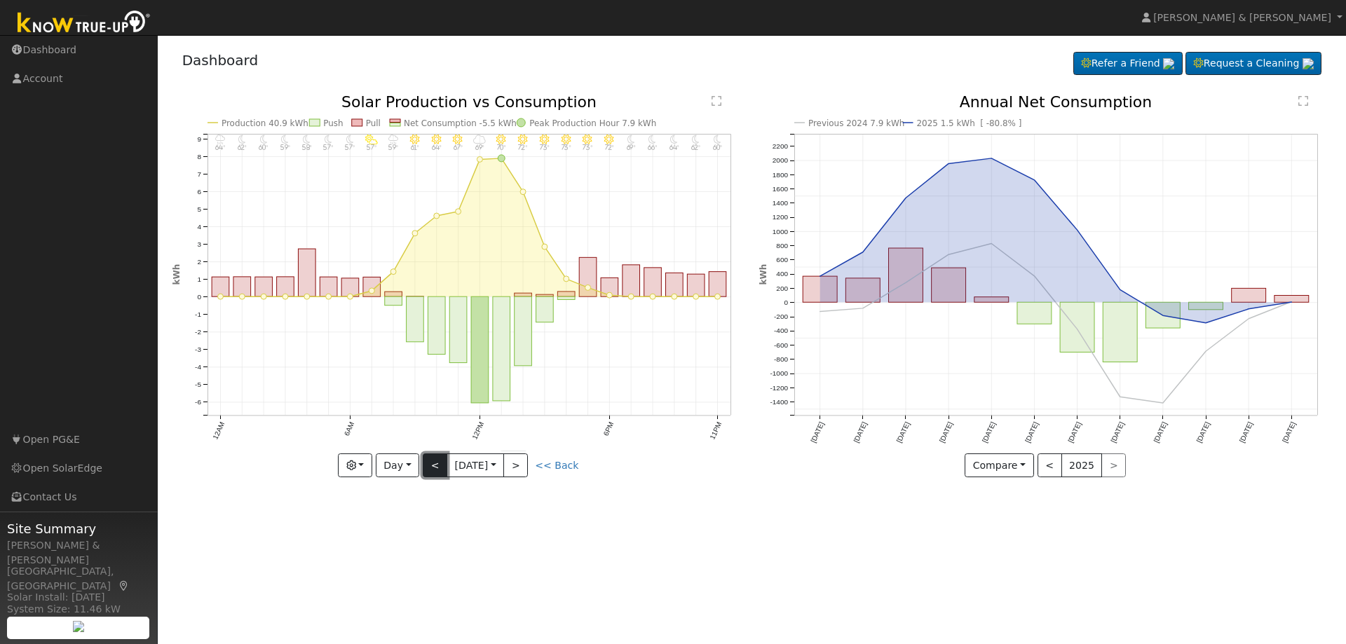
click at [433, 464] on button "<" at bounding box center [435, 466] width 25 height 24
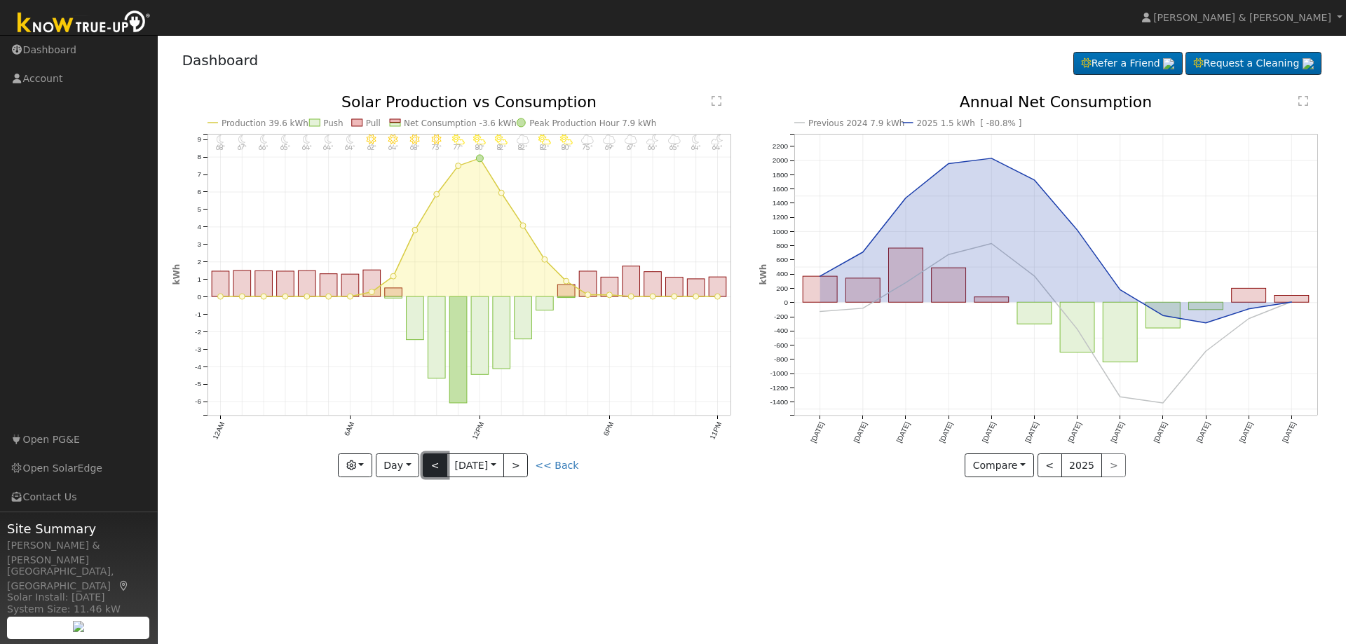
click at [433, 464] on button "<" at bounding box center [435, 466] width 25 height 24
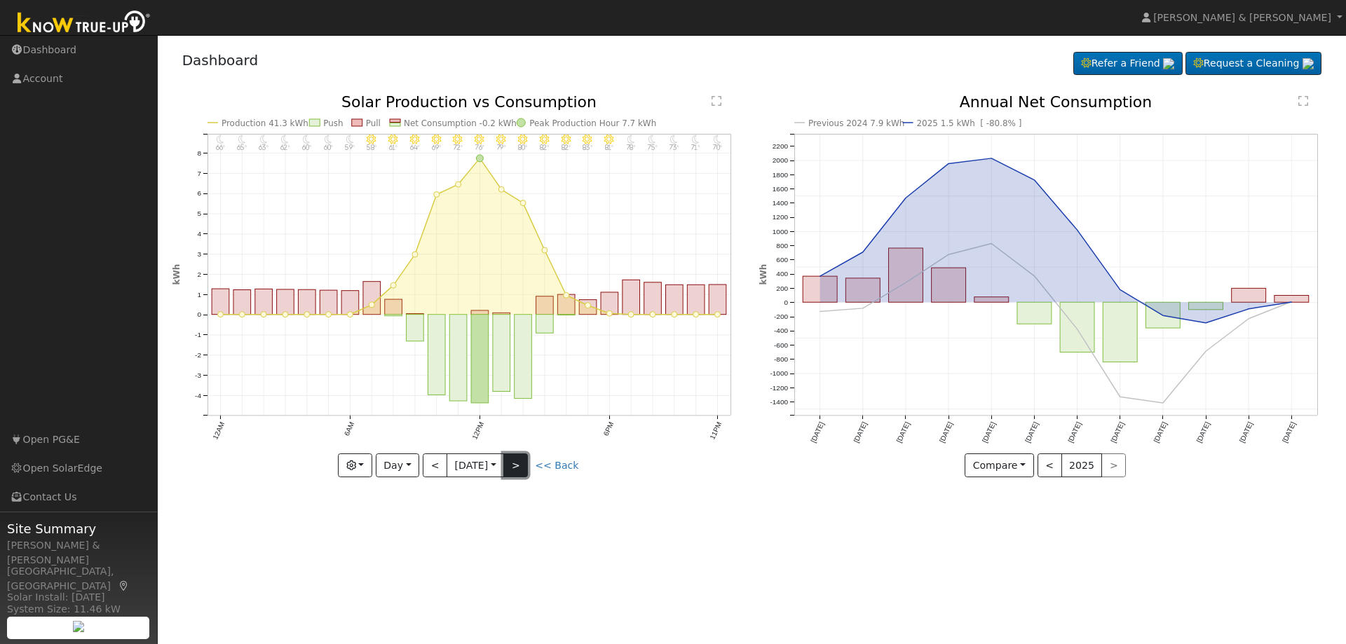
click at [526, 464] on button ">" at bounding box center [515, 466] width 25 height 24
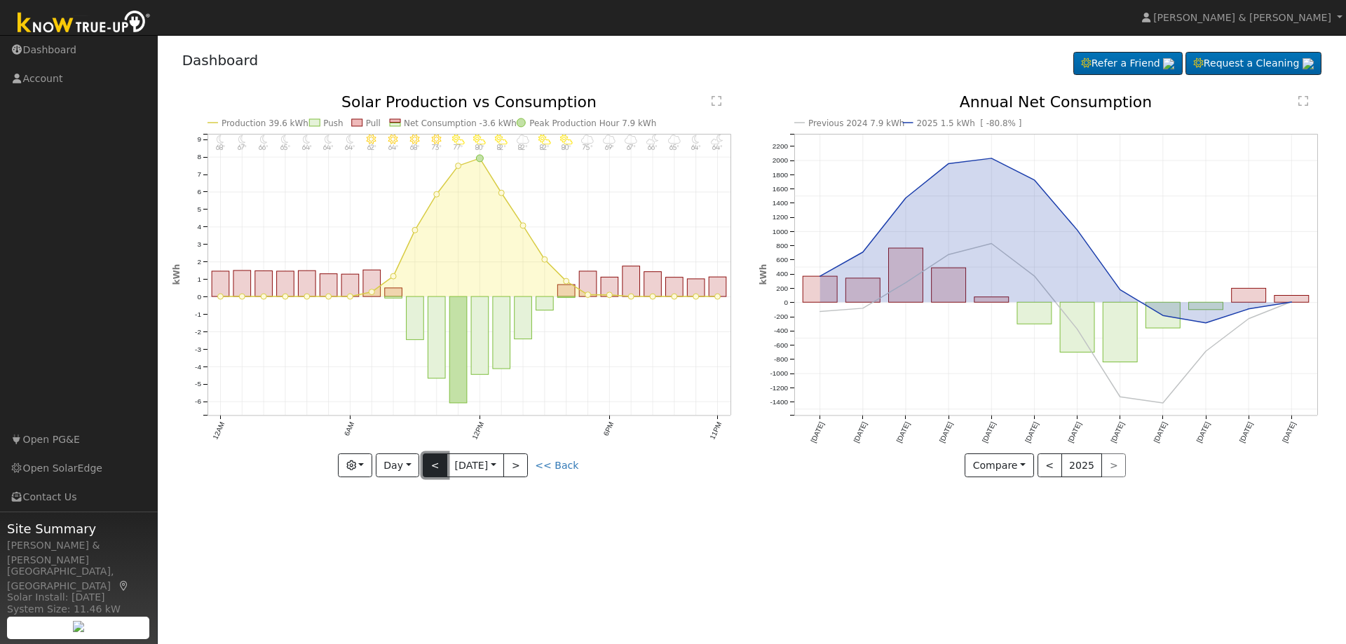
click at [430, 468] on button "<" at bounding box center [435, 466] width 25 height 24
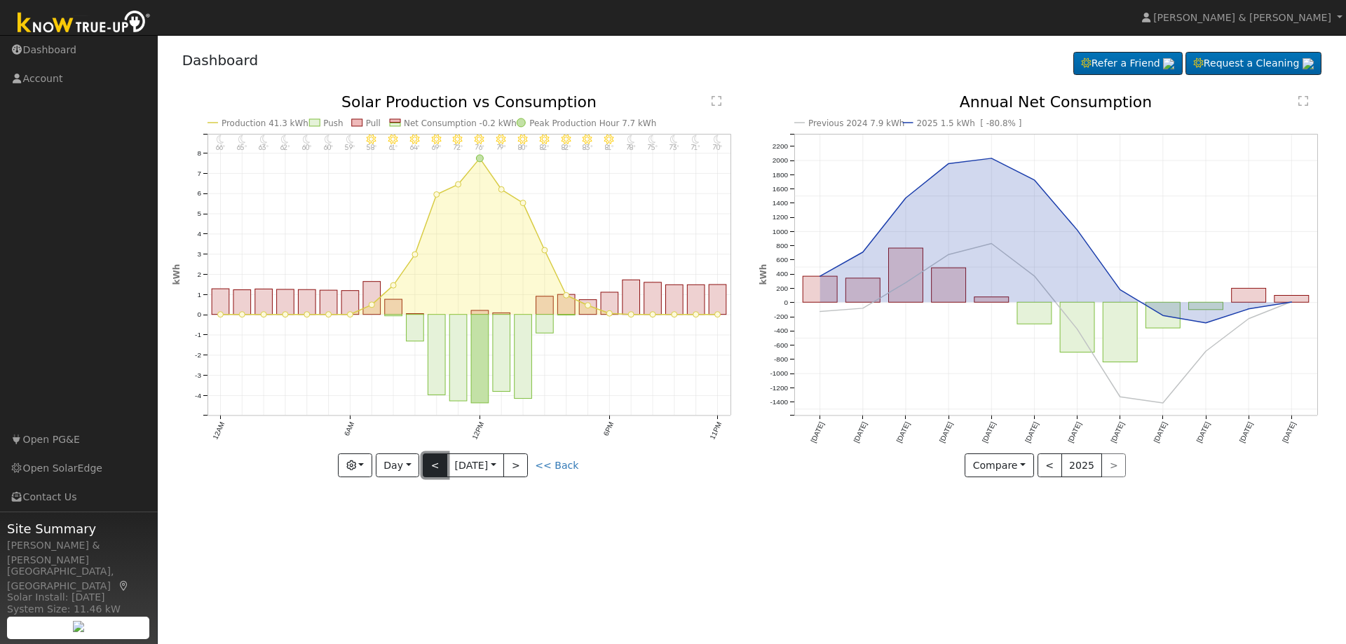
click at [430, 468] on button "<" at bounding box center [435, 466] width 25 height 24
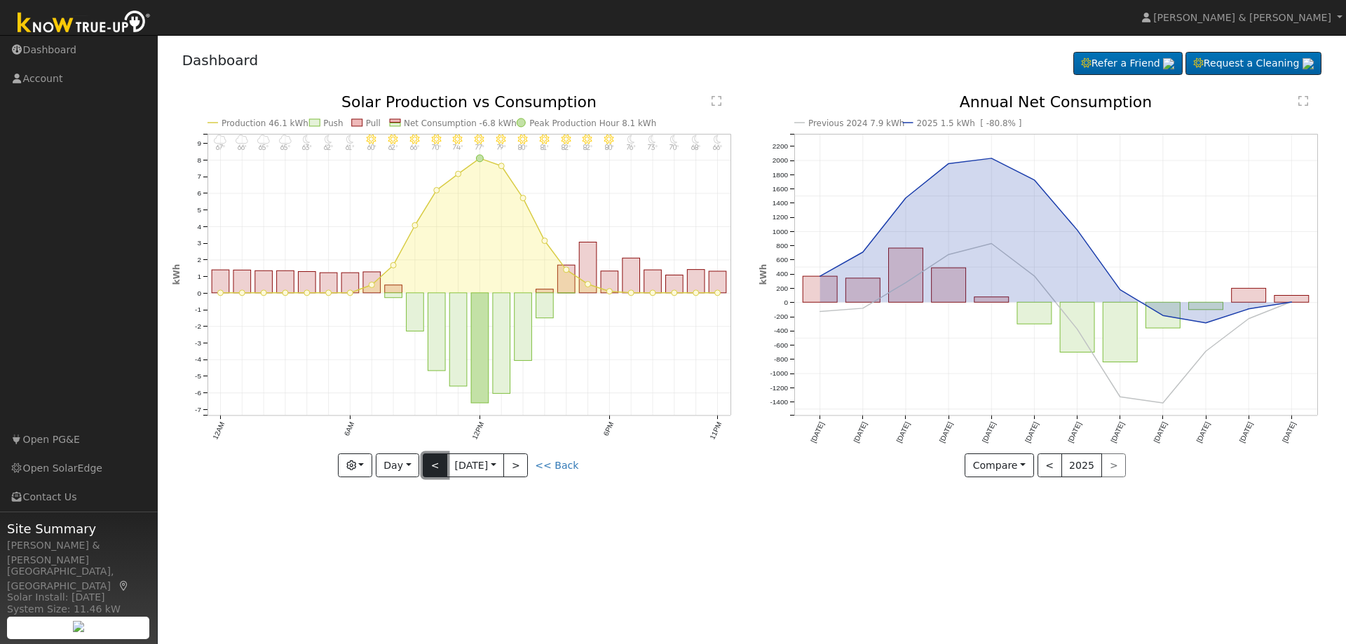
click at [435, 470] on button "<" at bounding box center [435, 466] width 25 height 24
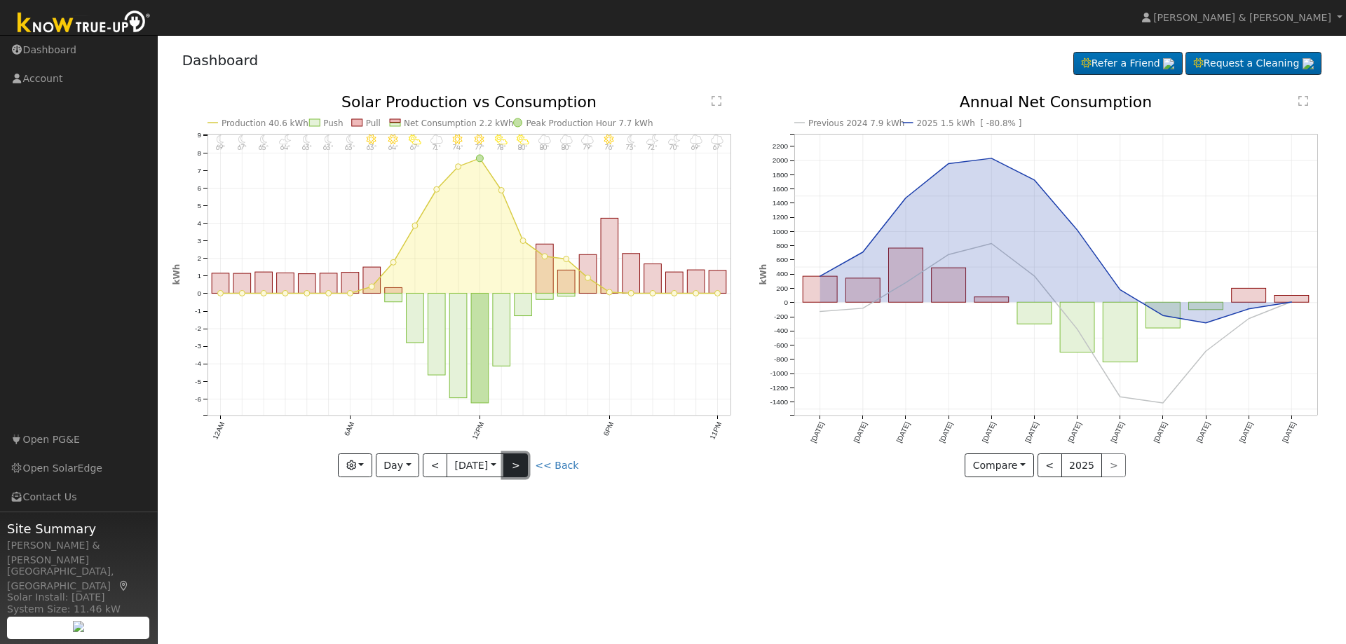
click at [524, 466] on button ">" at bounding box center [515, 466] width 25 height 24
click at [0, 0] on div at bounding box center [0, 0] width 0 height 0
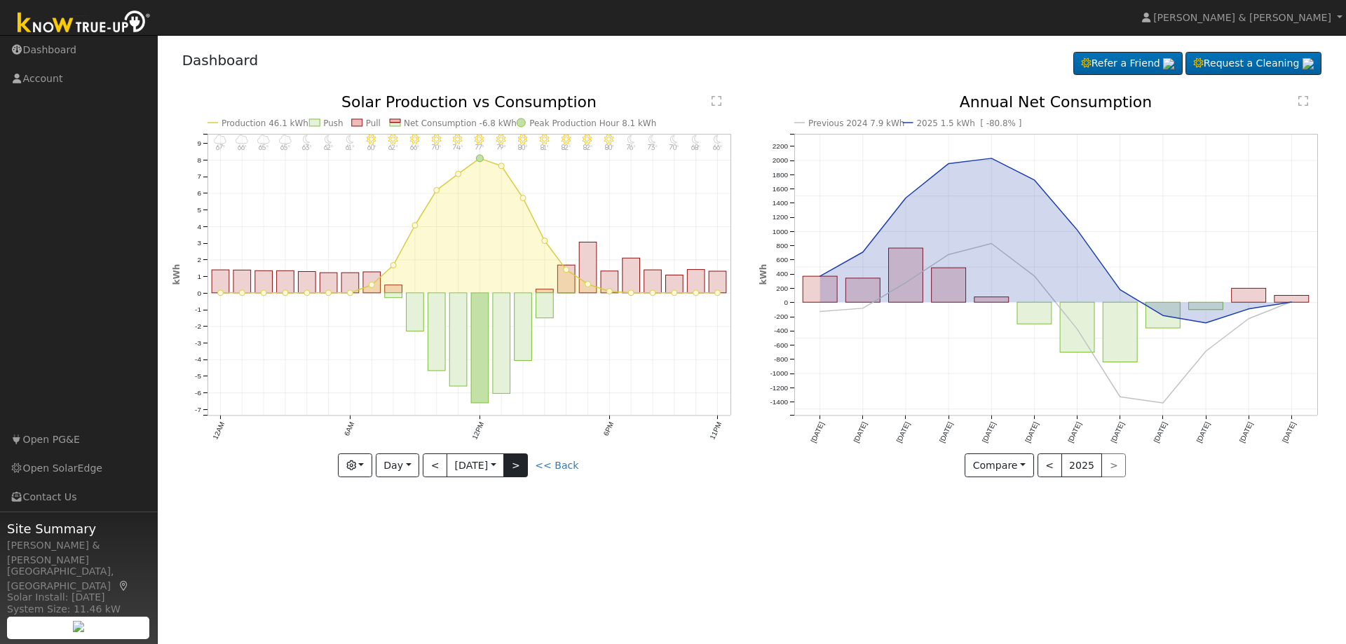
click at [524, 466] on div at bounding box center [458, 286] width 572 height 383
click at [524, 466] on button ">" at bounding box center [515, 466] width 25 height 24
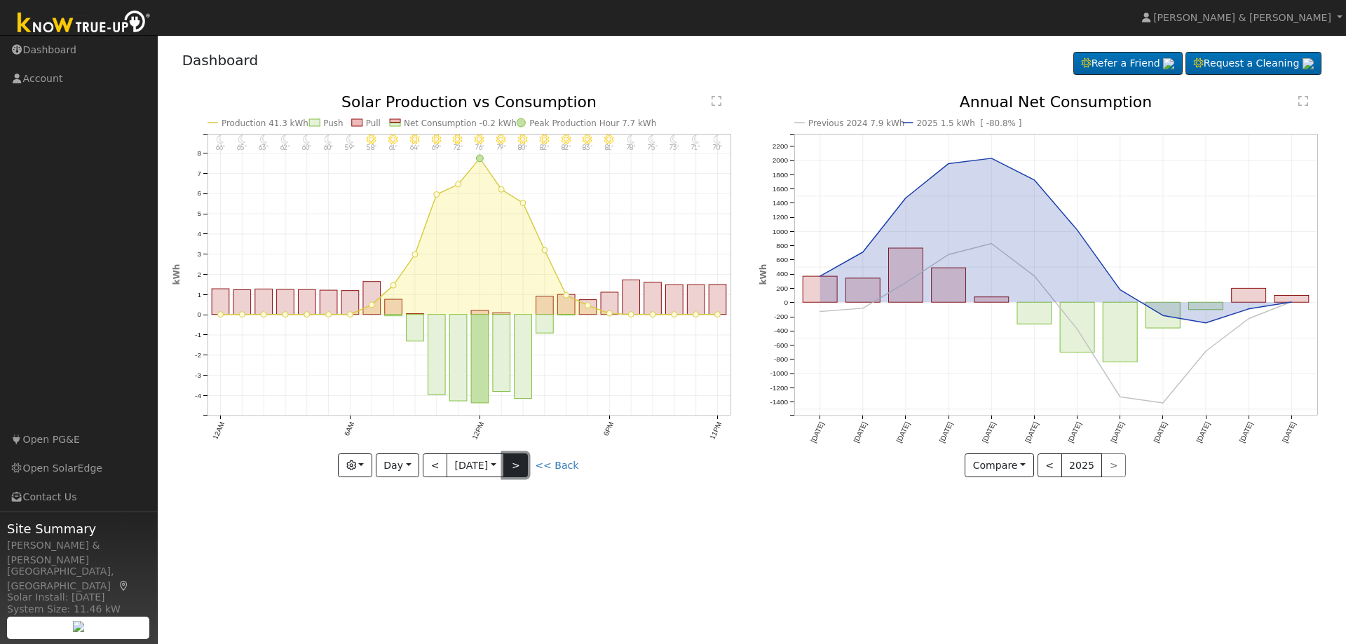
click at [524, 466] on button ">" at bounding box center [515, 466] width 25 height 24
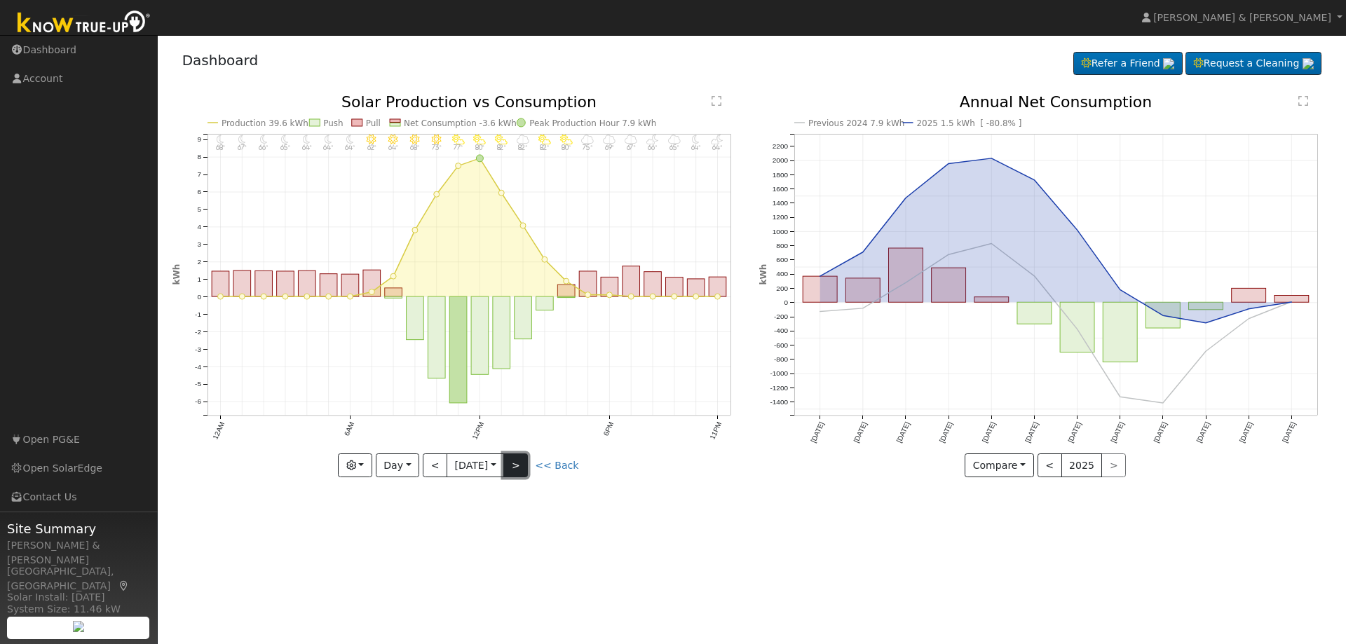
click at [524, 466] on button ">" at bounding box center [515, 466] width 25 height 24
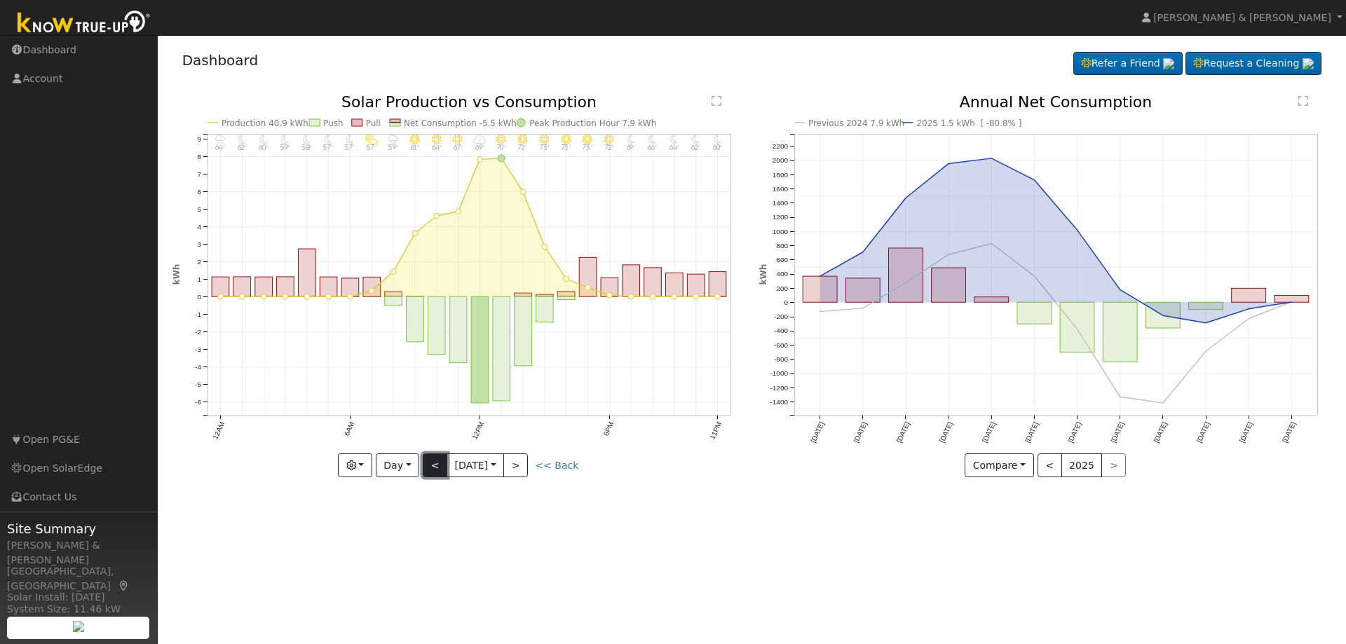
click at [436, 463] on button "<" at bounding box center [435, 466] width 25 height 24
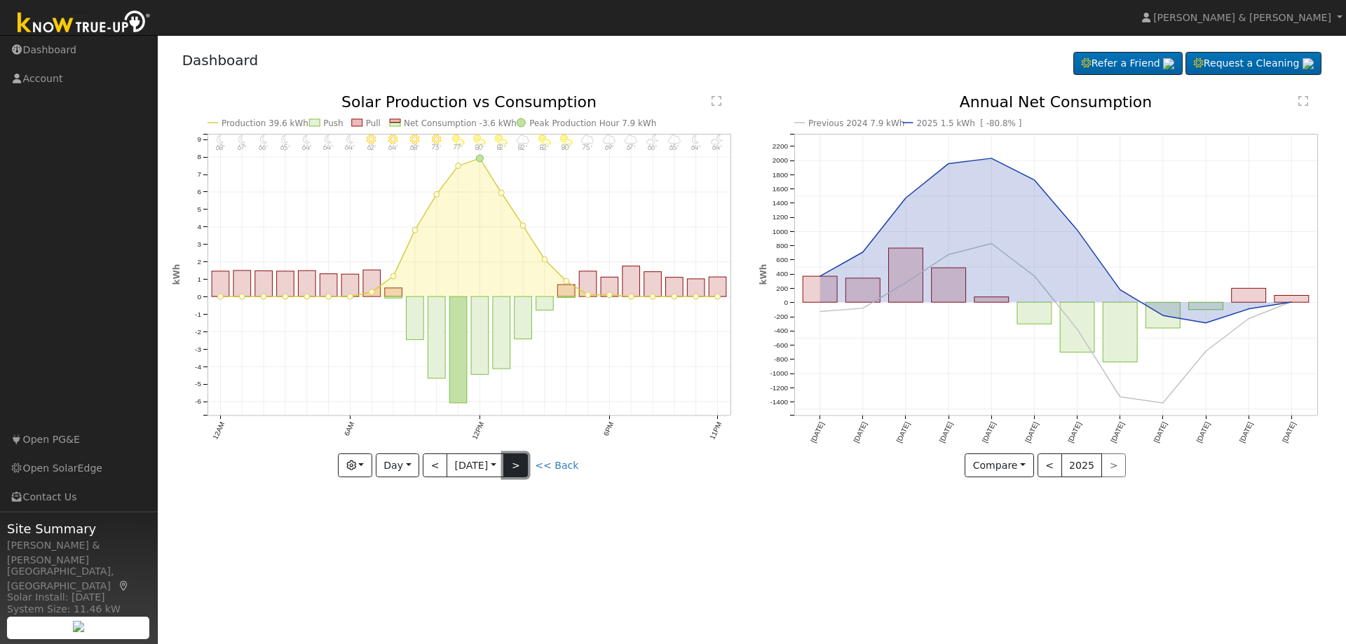
click at [525, 471] on button ">" at bounding box center [515, 466] width 25 height 24
type input "2025-10-03"
